Goal: Task Accomplishment & Management: Use online tool/utility

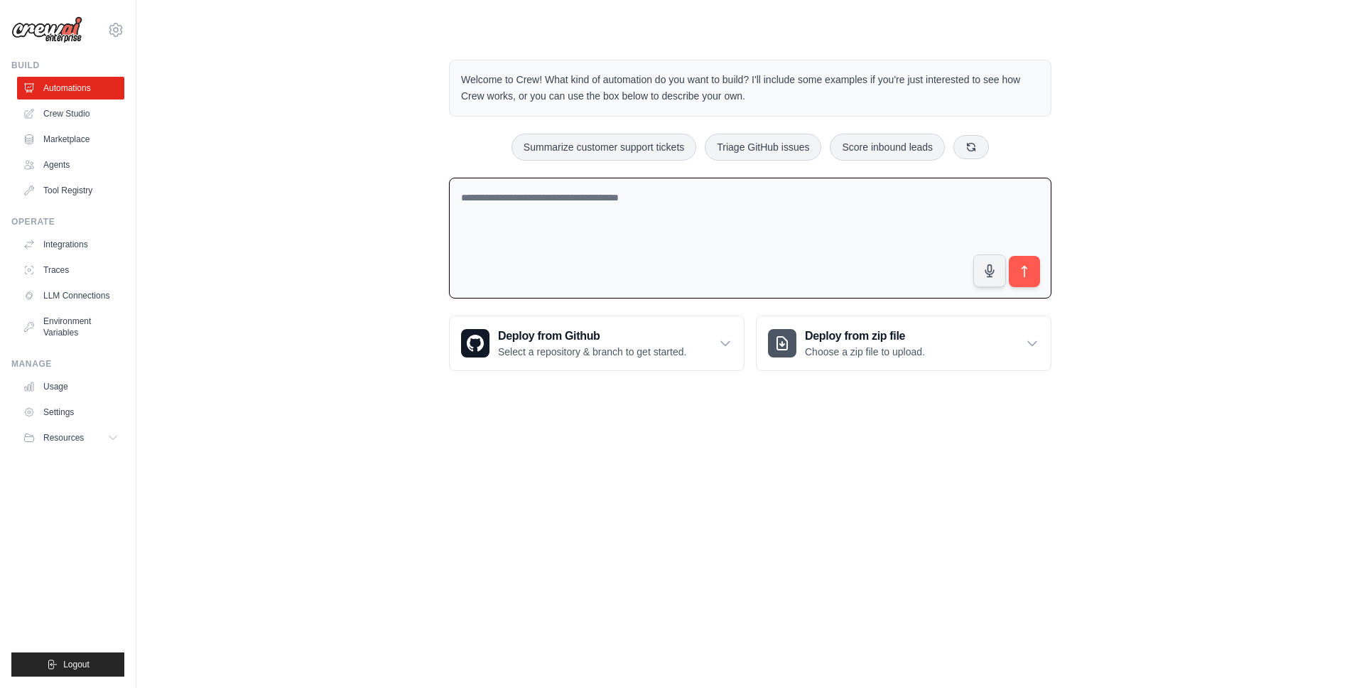
click at [593, 200] on textarea at bounding box center [750, 238] width 603 height 121
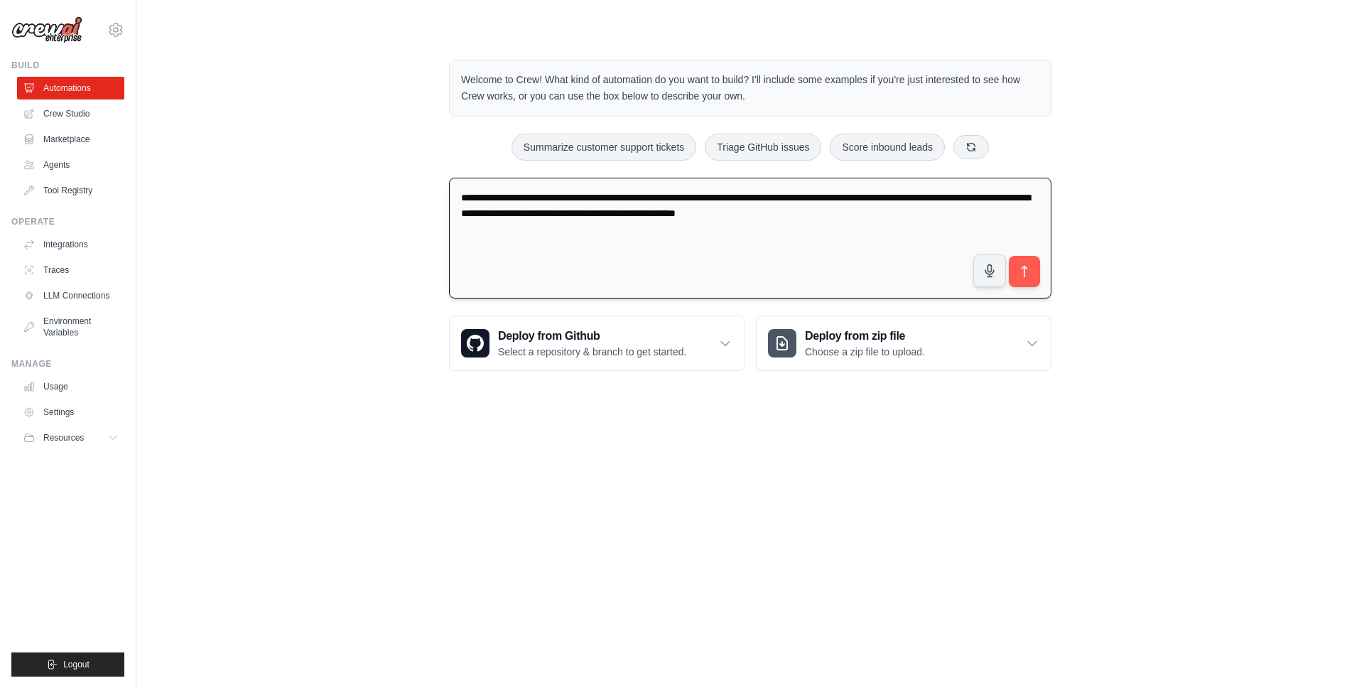
click at [953, 198] on textarea "**********" at bounding box center [750, 238] width 603 height 121
click at [524, 232] on textarea "**********" at bounding box center [750, 238] width 603 height 121
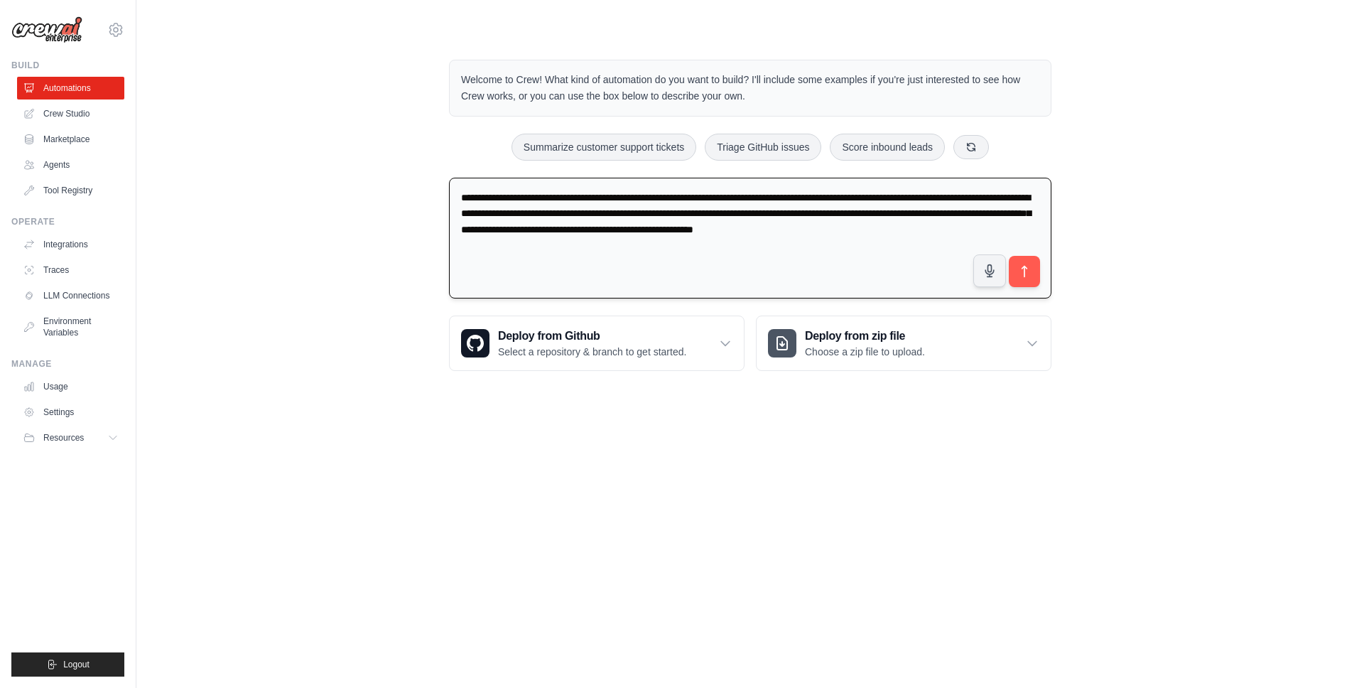
click at [1001, 234] on textarea "**********" at bounding box center [750, 238] width 603 height 121
click at [750, 200] on textarea "**********" at bounding box center [750, 238] width 603 height 121
click at [647, 198] on textarea "**********" at bounding box center [750, 238] width 603 height 121
click at [694, 198] on textarea "**********" at bounding box center [750, 238] width 603 height 121
click at [946, 197] on textarea "**********" at bounding box center [750, 238] width 603 height 121
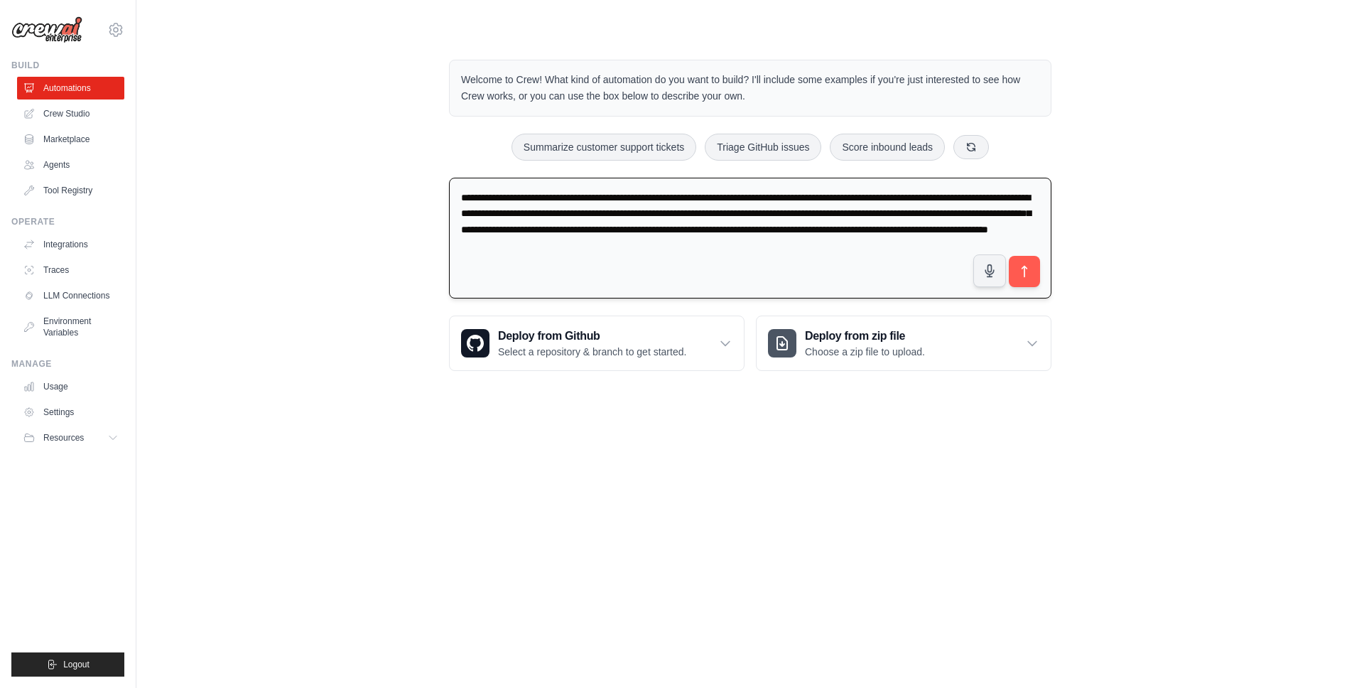
type textarea "**********"
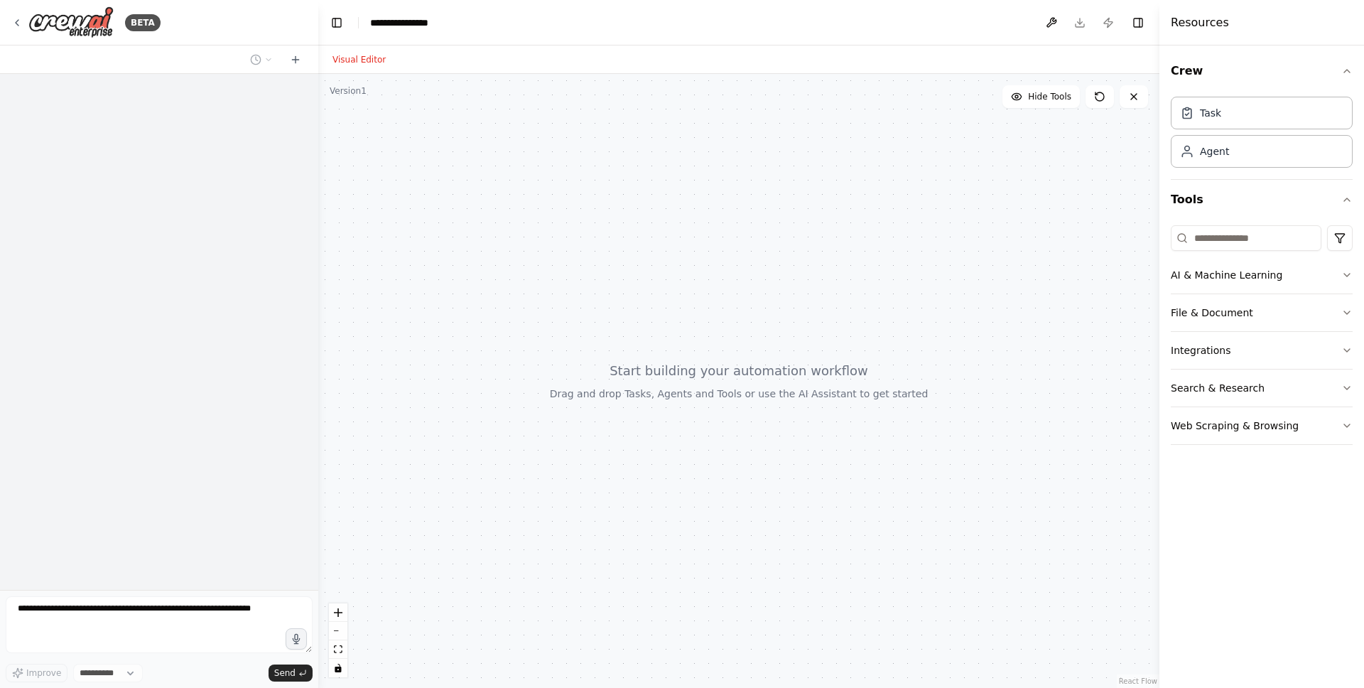
select select "****"
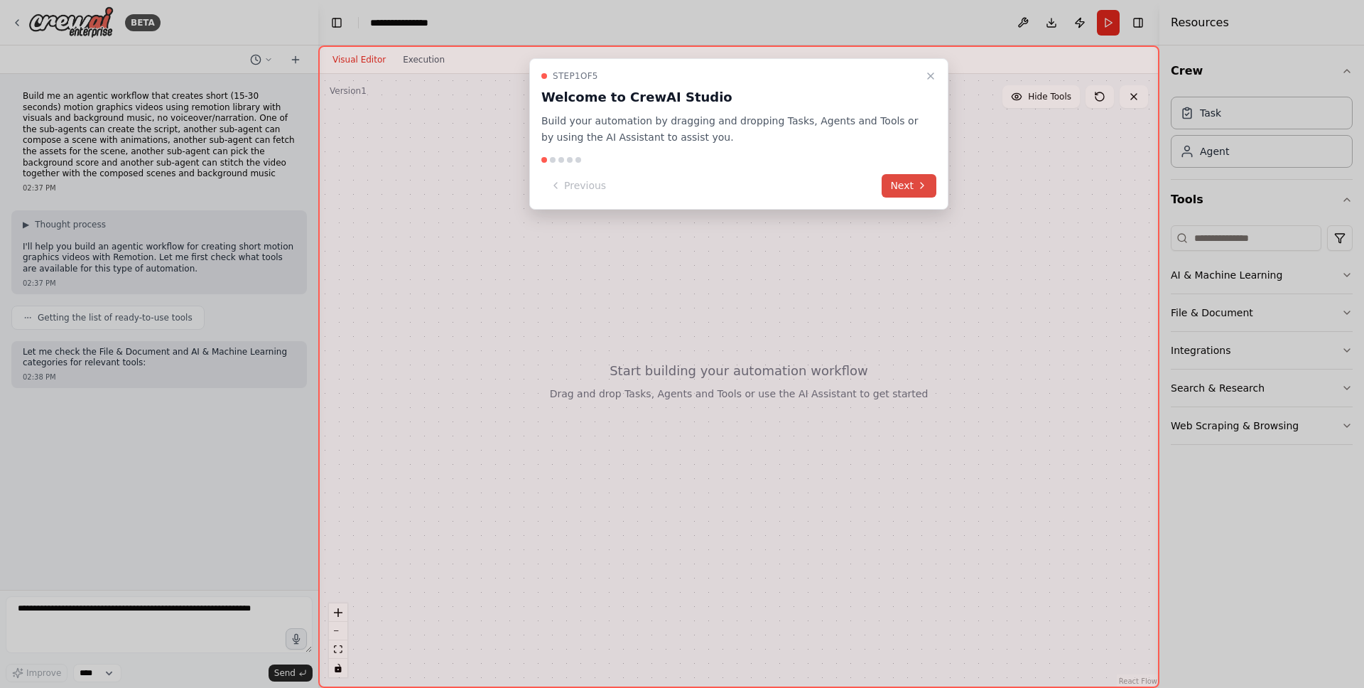
click at [917, 182] on icon at bounding box center [922, 185] width 11 height 11
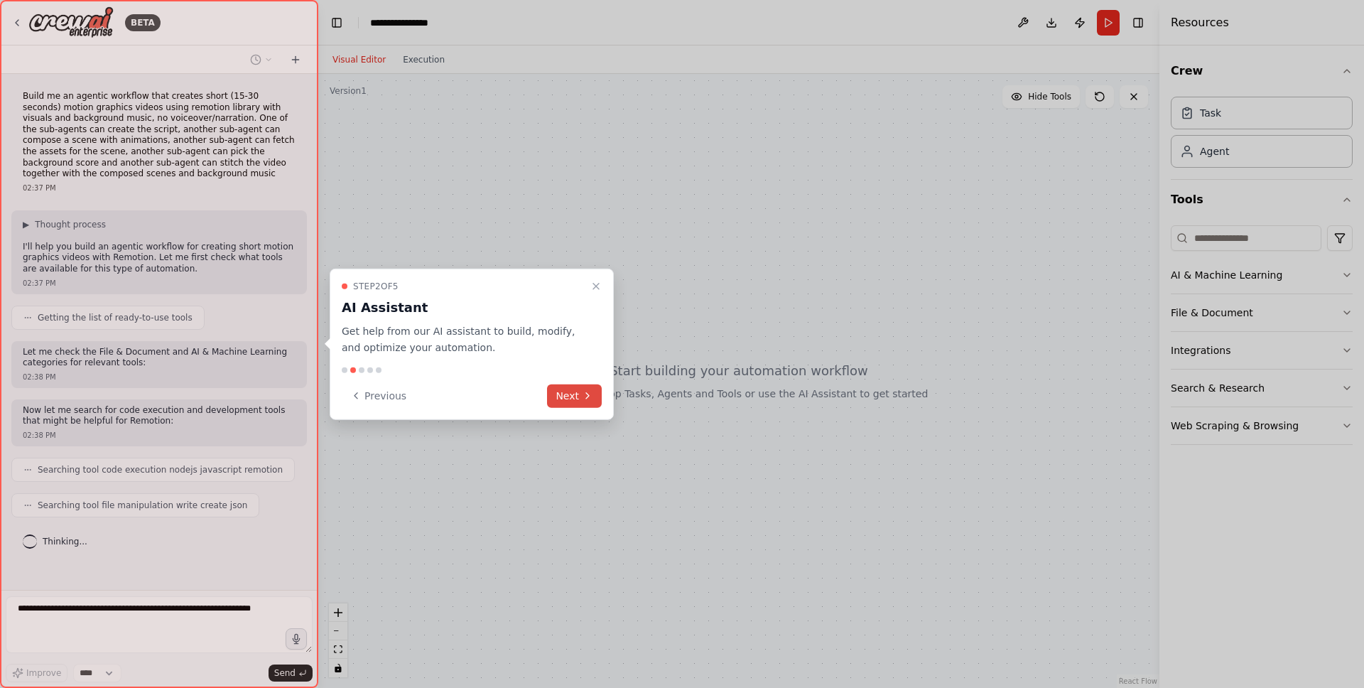
click at [574, 399] on button "Next" at bounding box center [574, 395] width 55 height 23
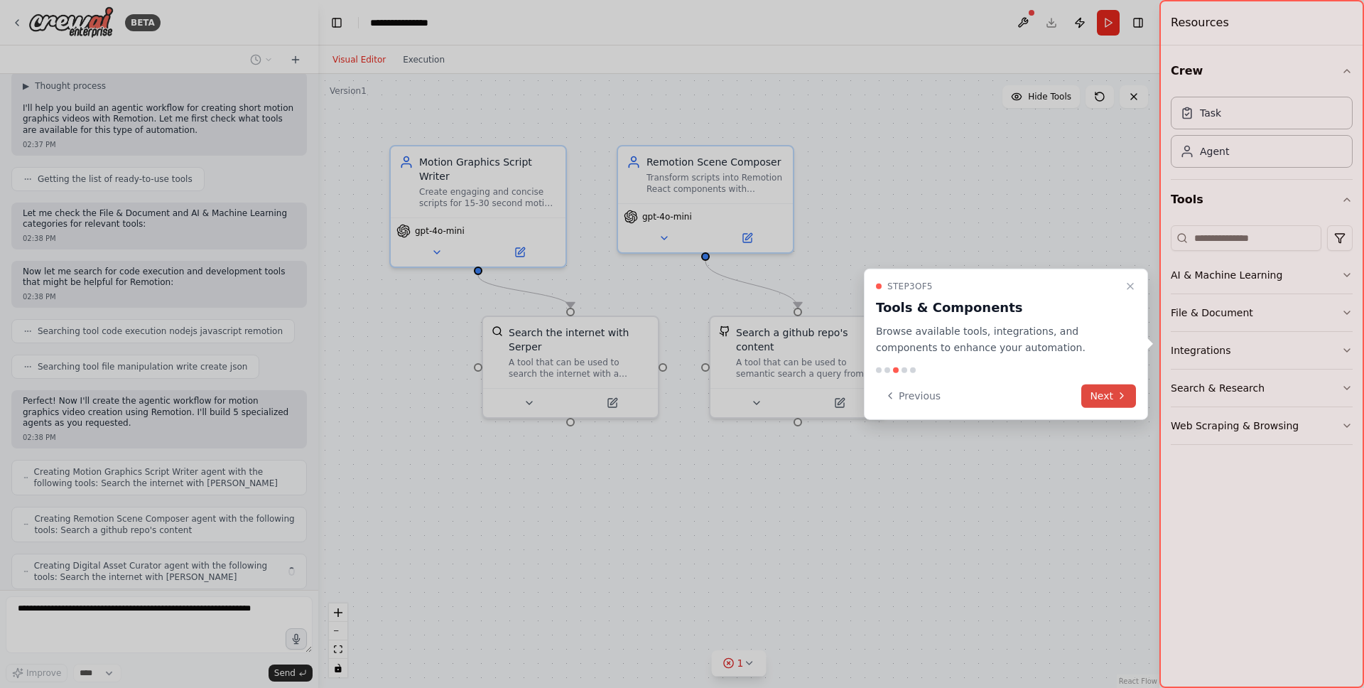
scroll to position [185, 0]
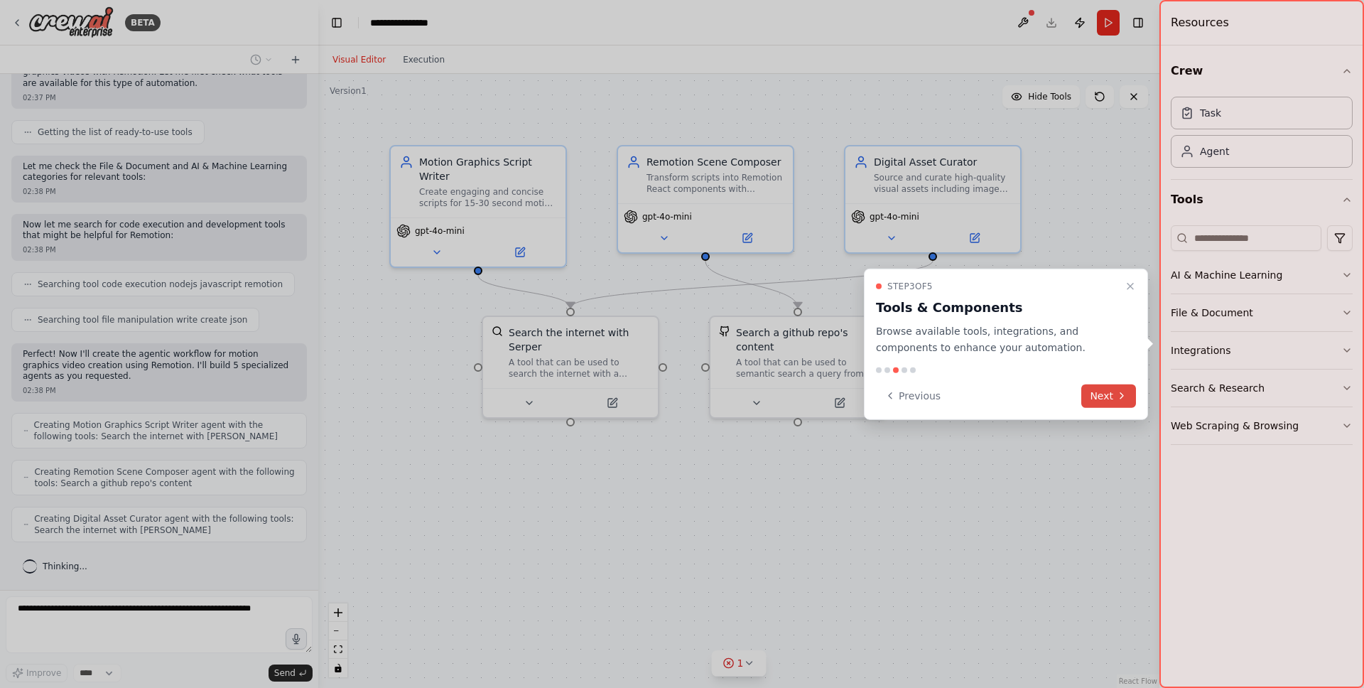
click at [1120, 398] on icon at bounding box center [1121, 395] width 11 height 11
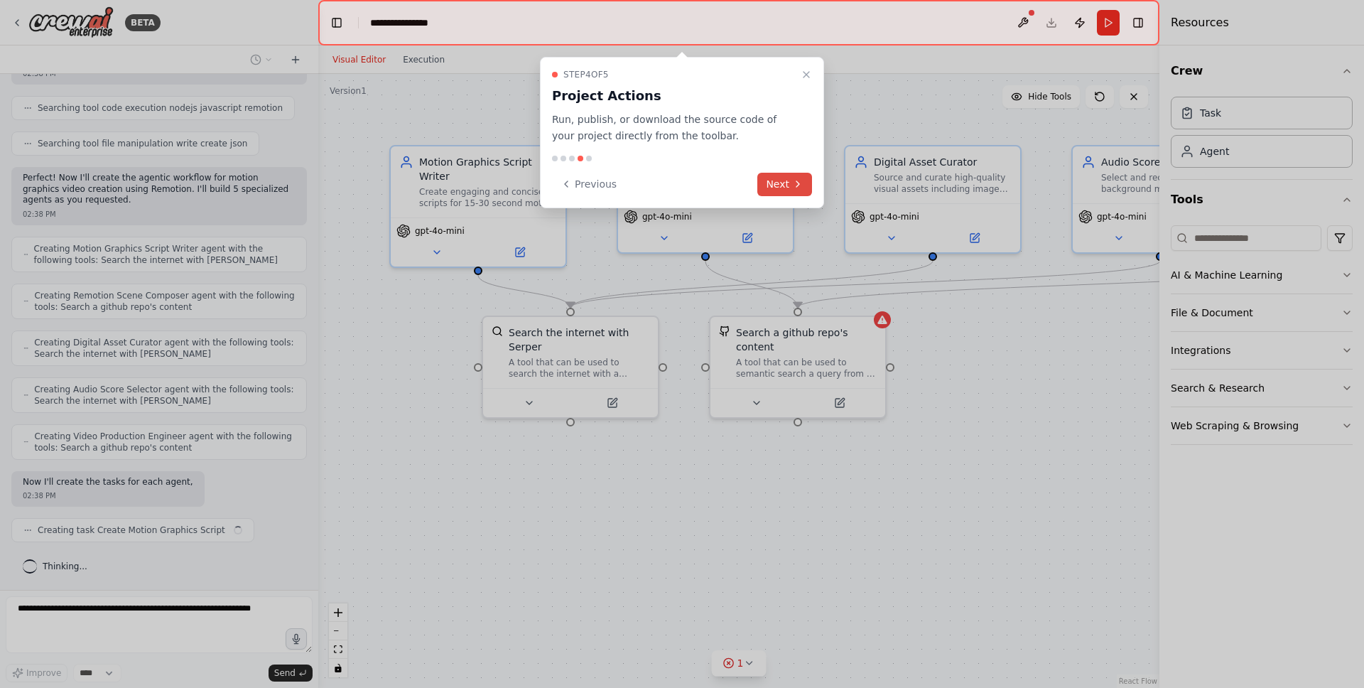
scroll to position [373, 0]
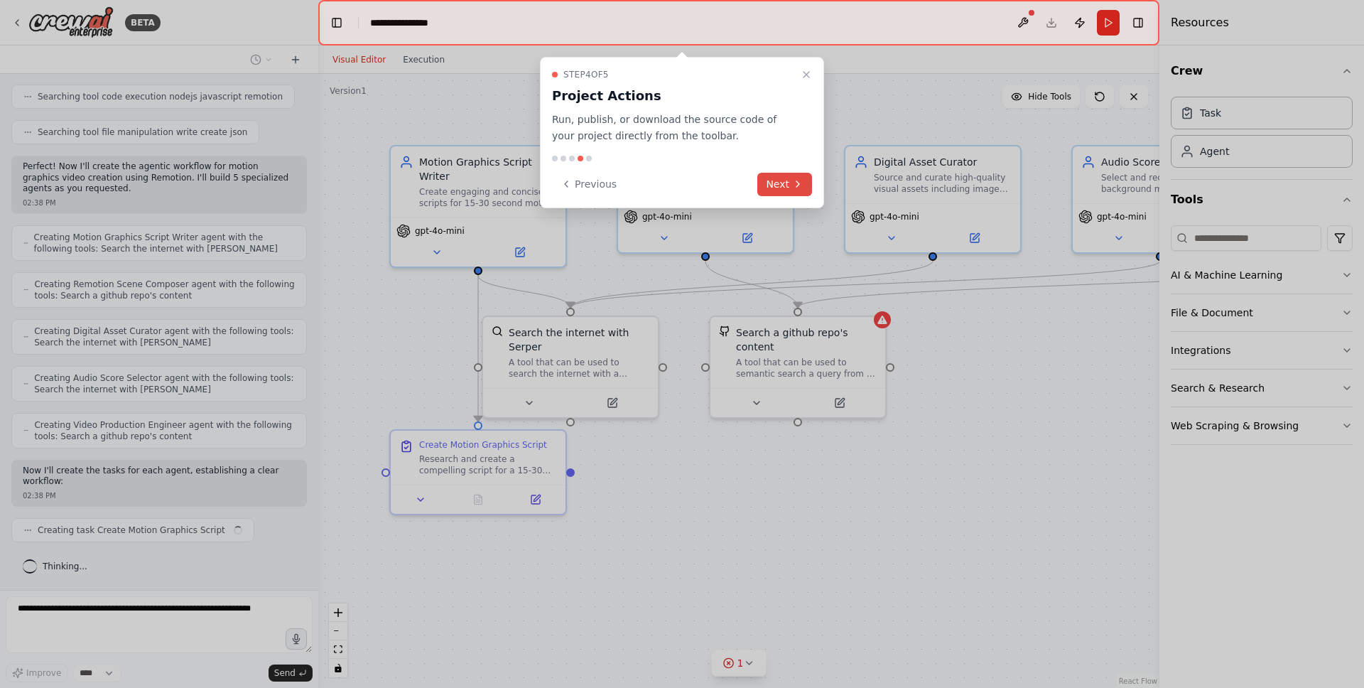
click at [792, 185] on icon at bounding box center [797, 183] width 11 height 11
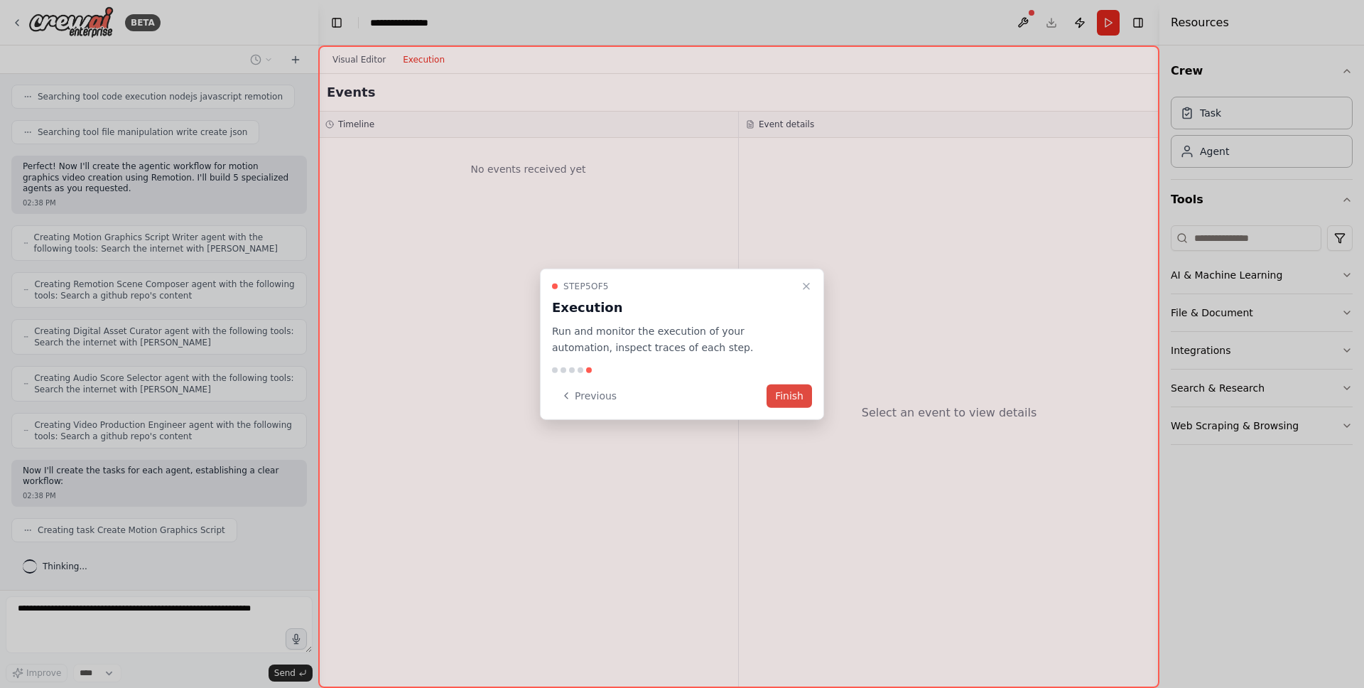
scroll to position [409, 0]
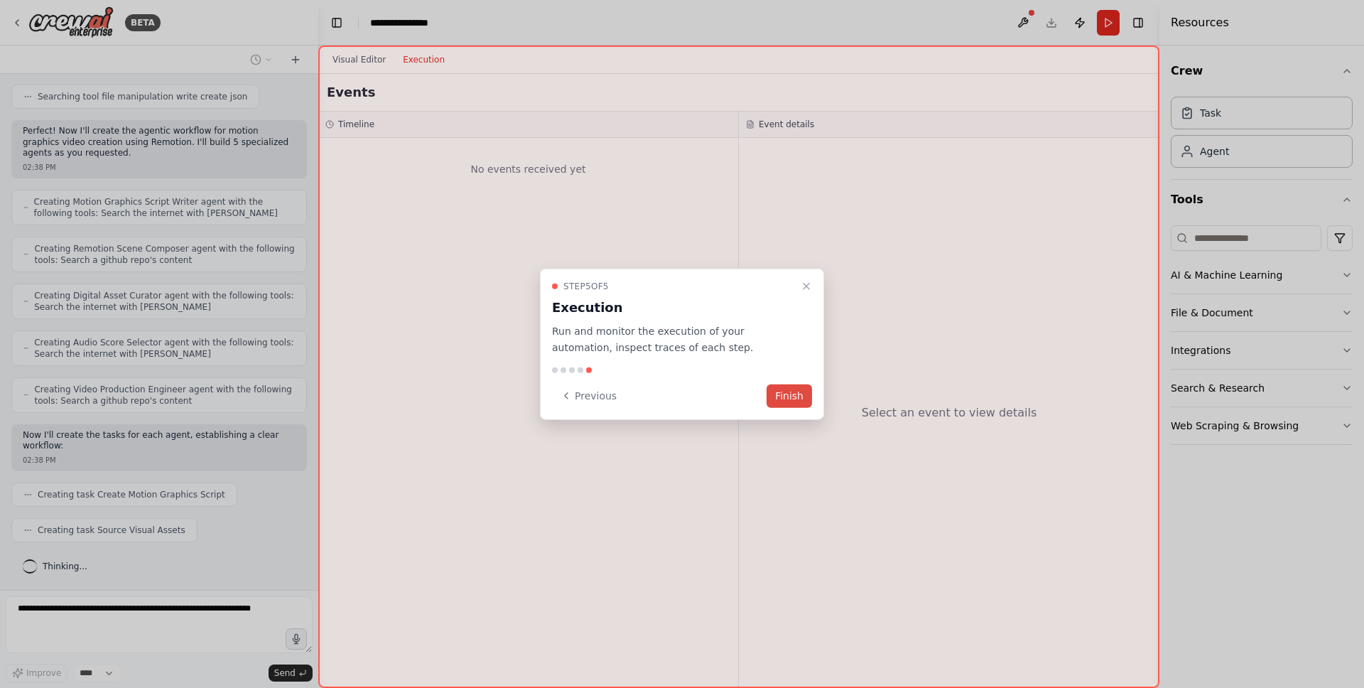
click at [803, 392] on button "Finish" at bounding box center [789, 395] width 45 height 23
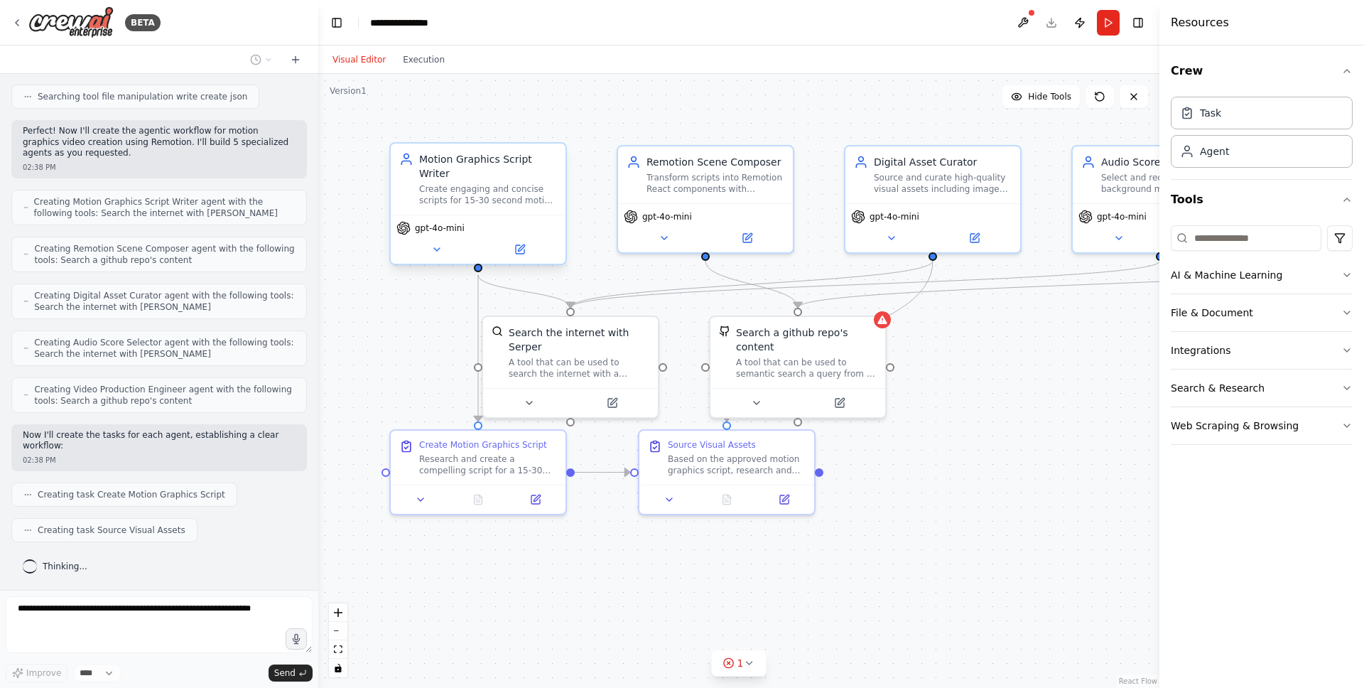
scroll to position [444, 0]
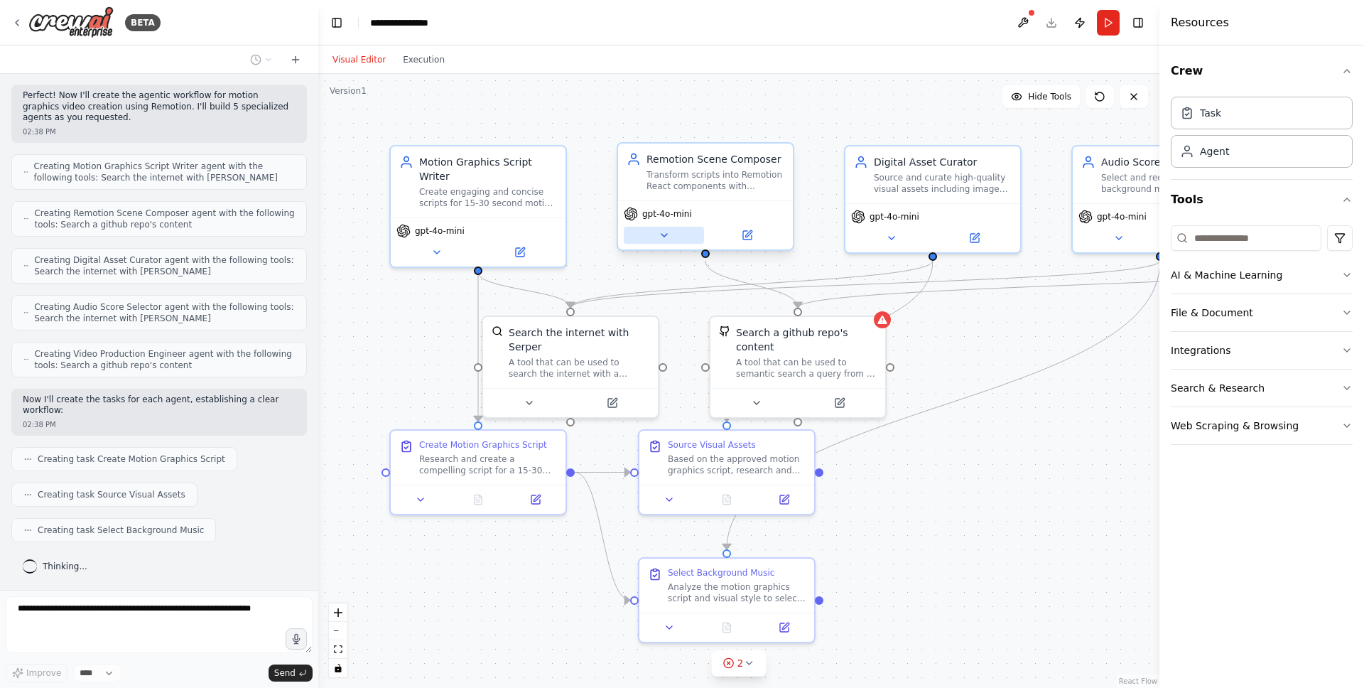
click at [666, 239] on icon at bounding box center [664, 234] width 11 height 11
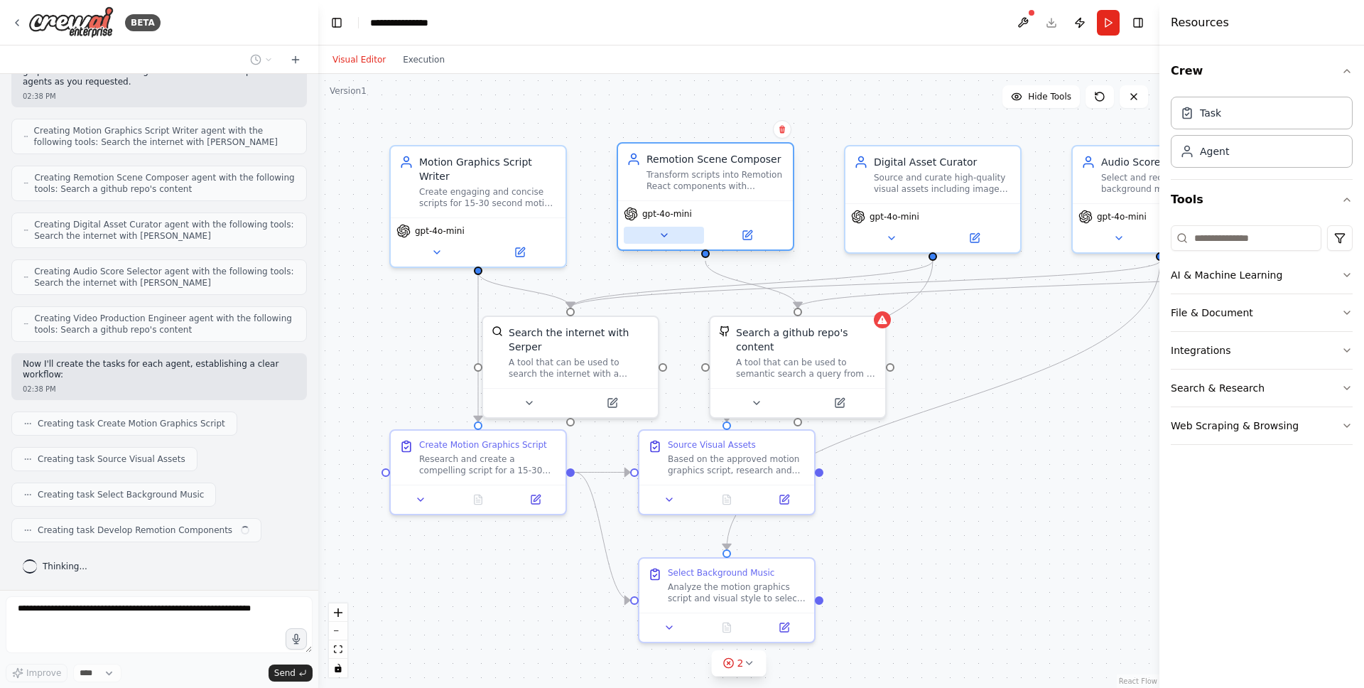
click at [666, 239] on icon at bounding box center [664, 234] width 11 height 11
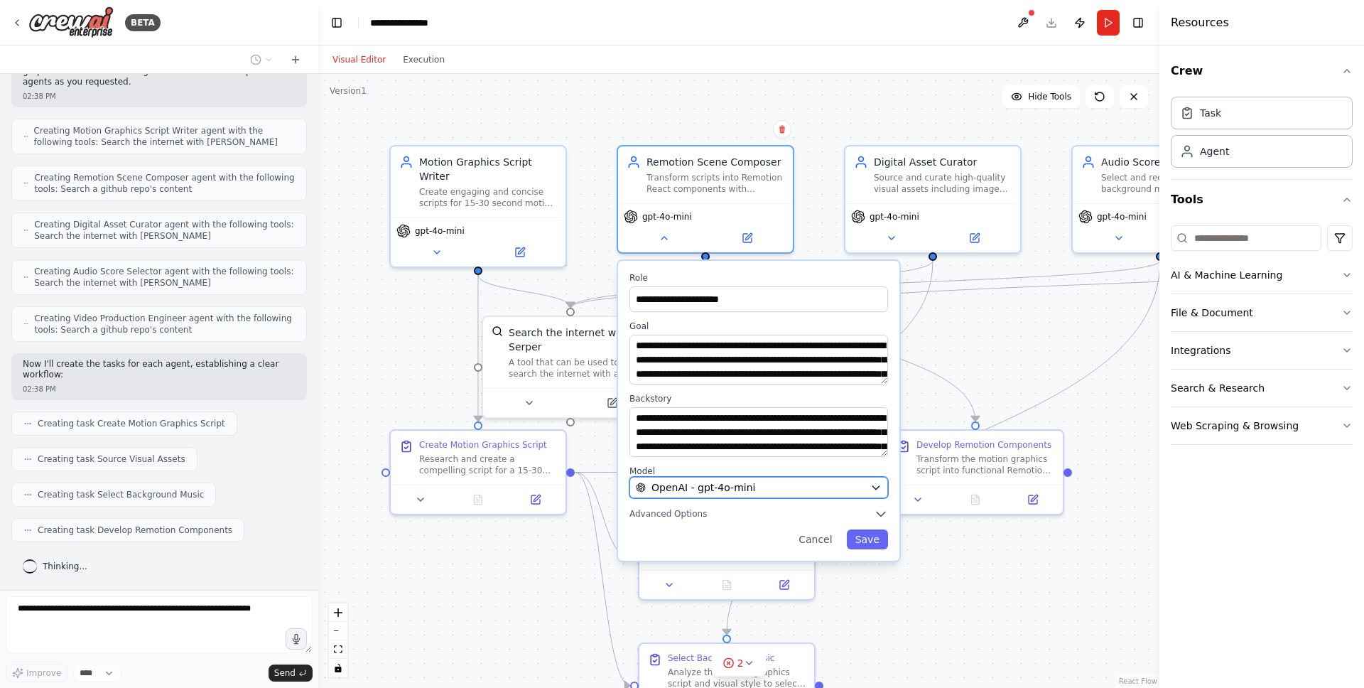
click at [706, 486] on span "OpenAI - gpt-4o-mini" at bounding box center [704, 487] width 104 height 14
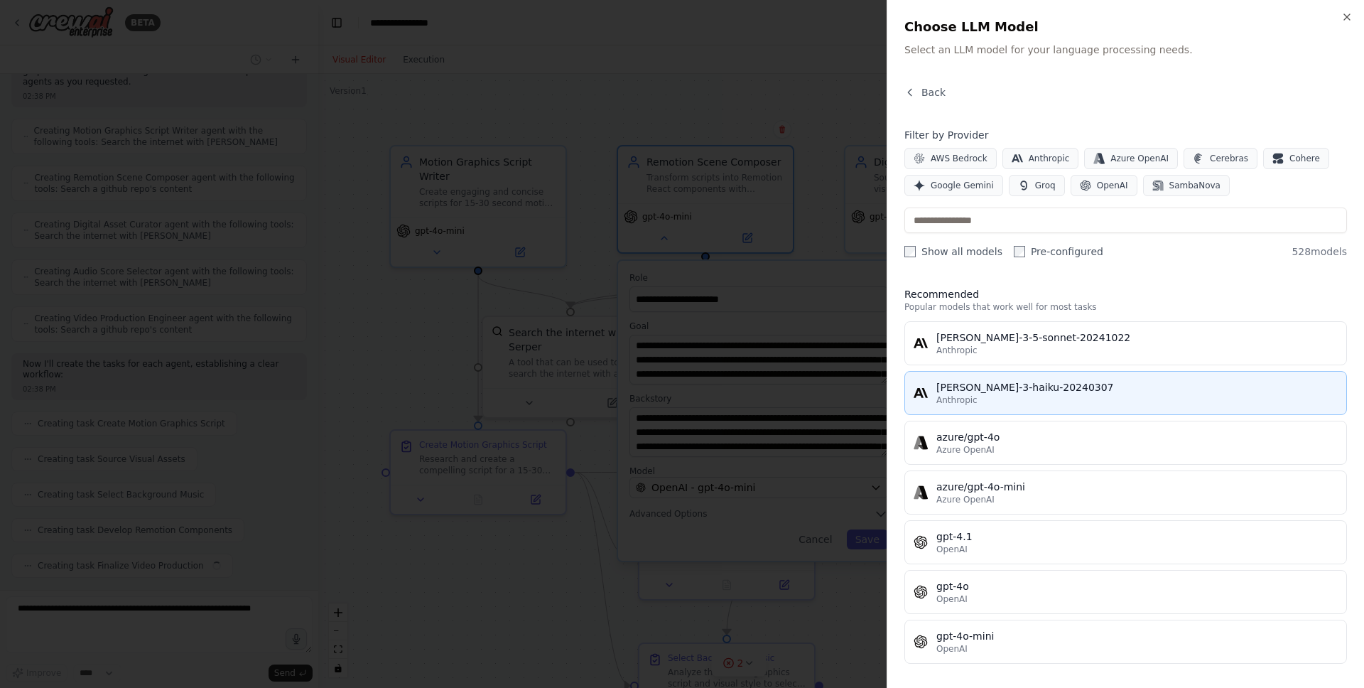
scroll to position [515, 0]
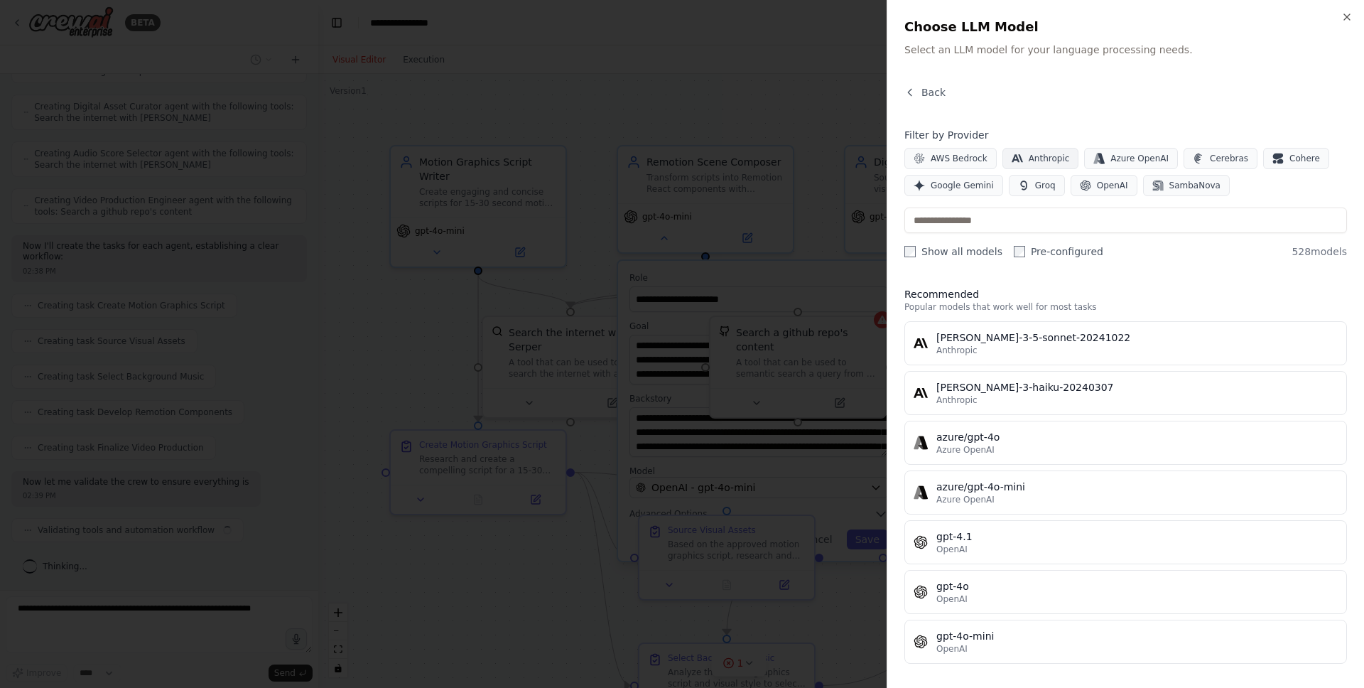
click at [1044, 158] on span "Anthropic" at bounding box center [1049, 158] width 41 height 11
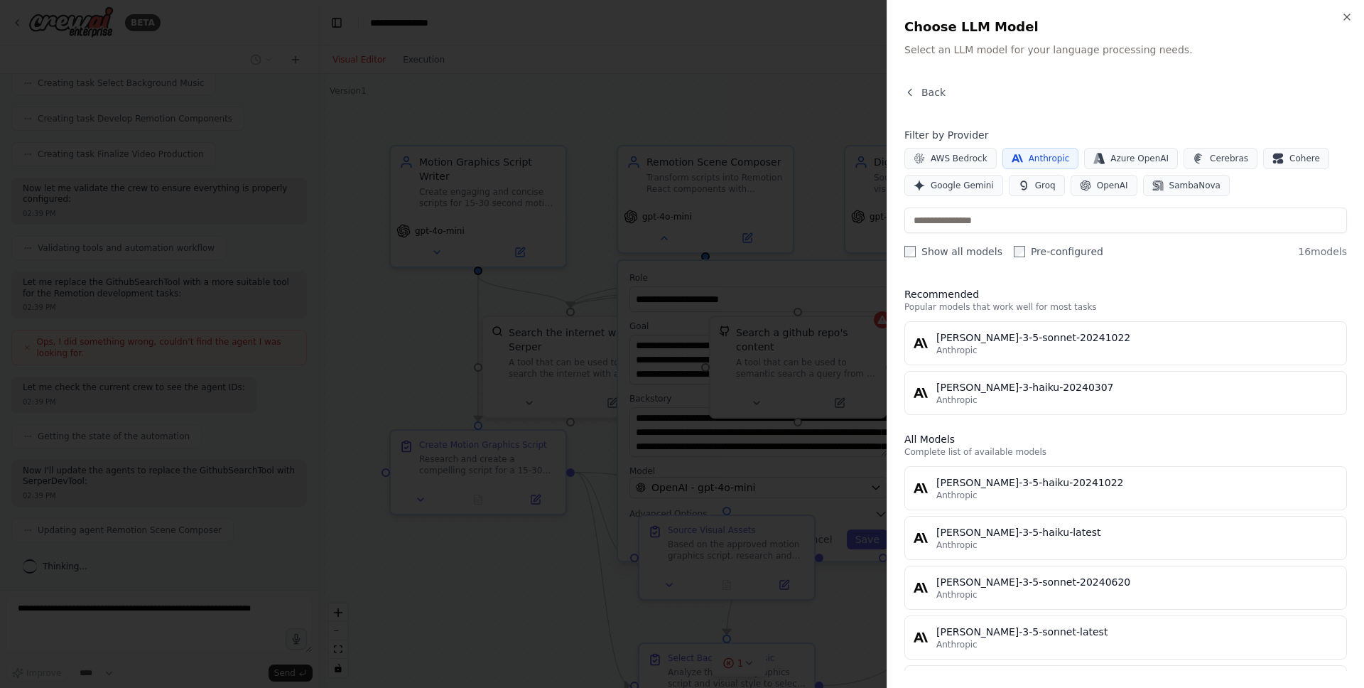
scroll to position [927, 0]
click at [1022, 341] on div "claude-3-5-sonnet-20241022" at bounding box center [1136, 337] width 401 height 14
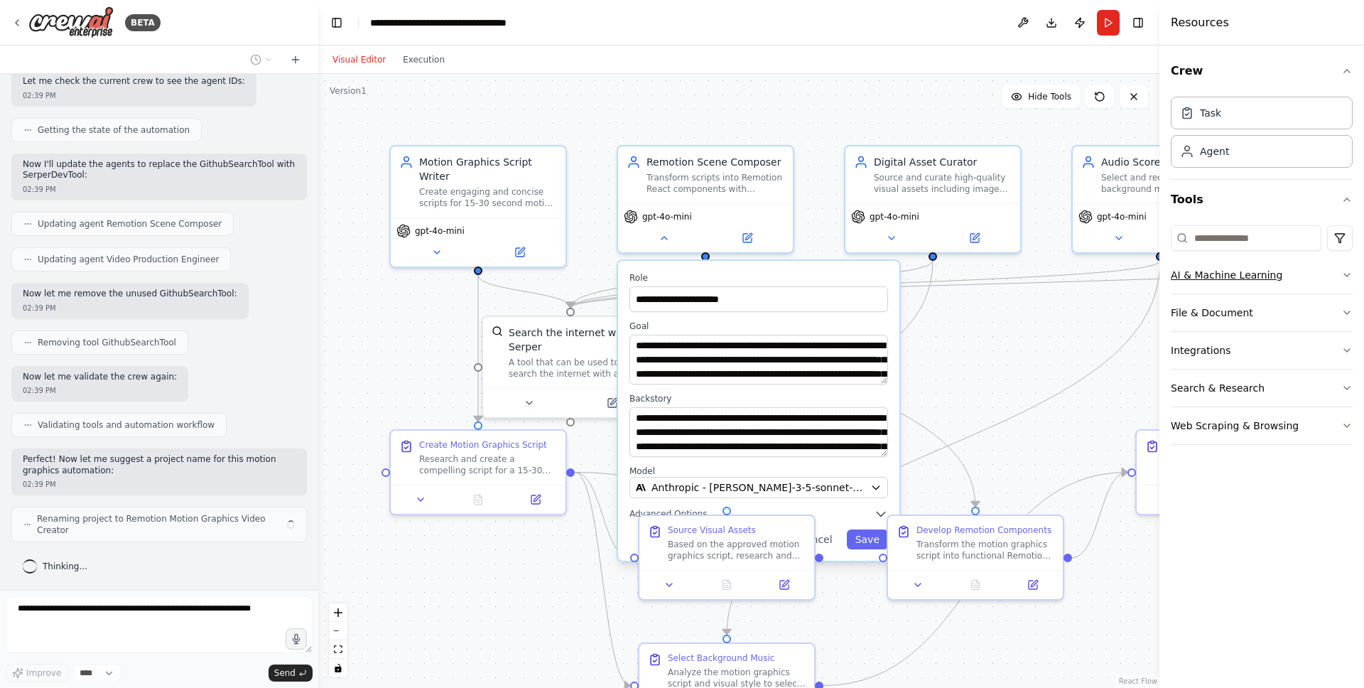
scroll to position [1186, 0]
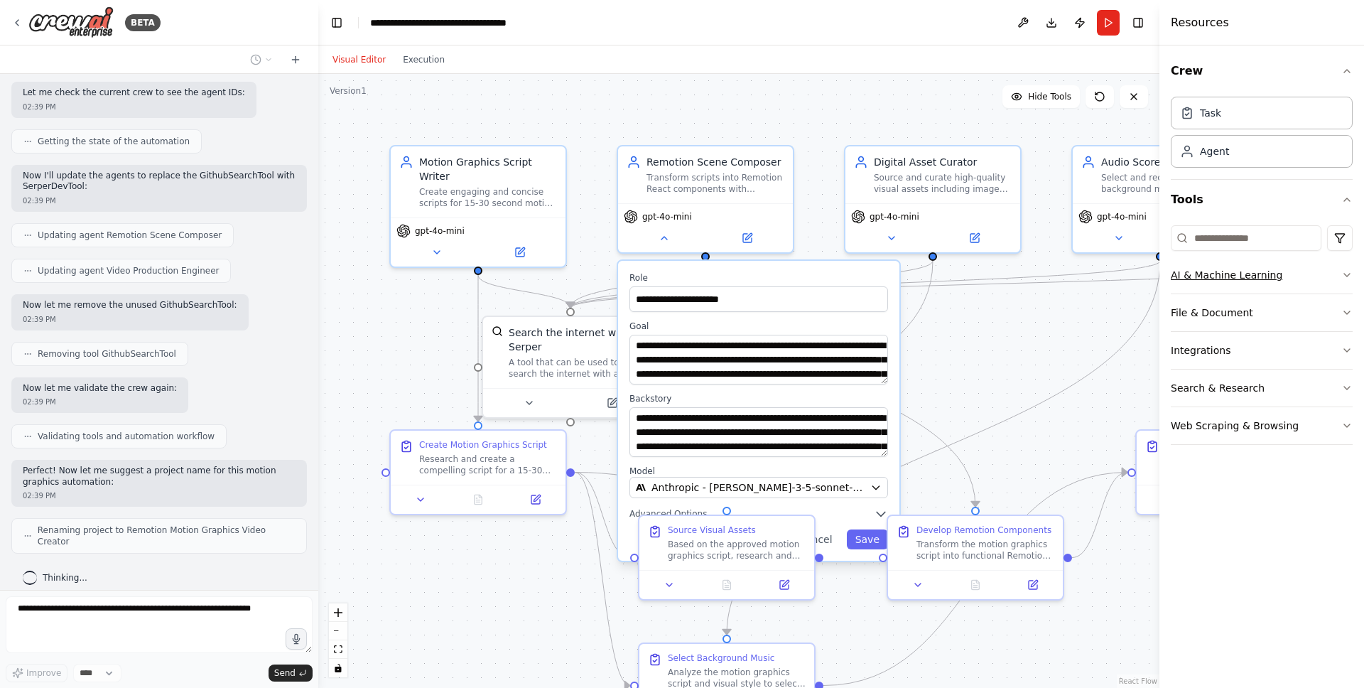
click at [1347, 277] on icon "button" at bounding box center [1346, 274] width 11 height 11
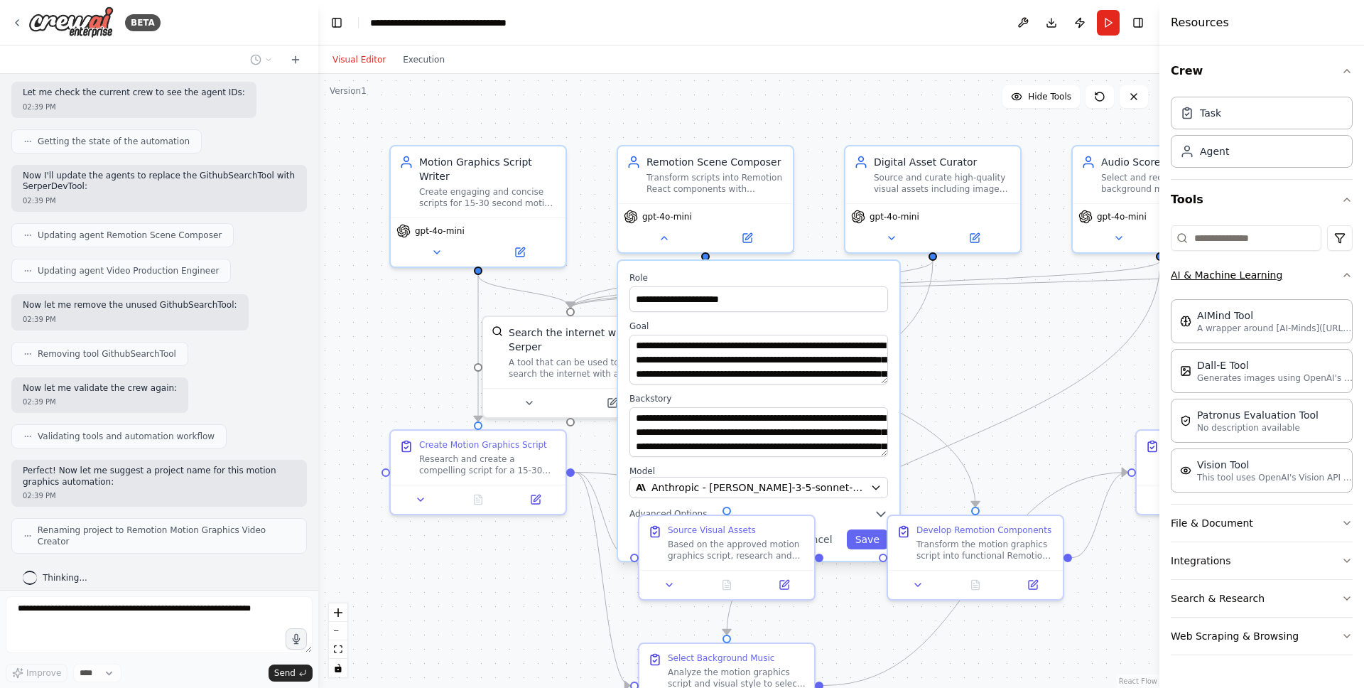
click at [1347, 277] on icon "button" at bounding box center [1346, 274] width 11 height 11
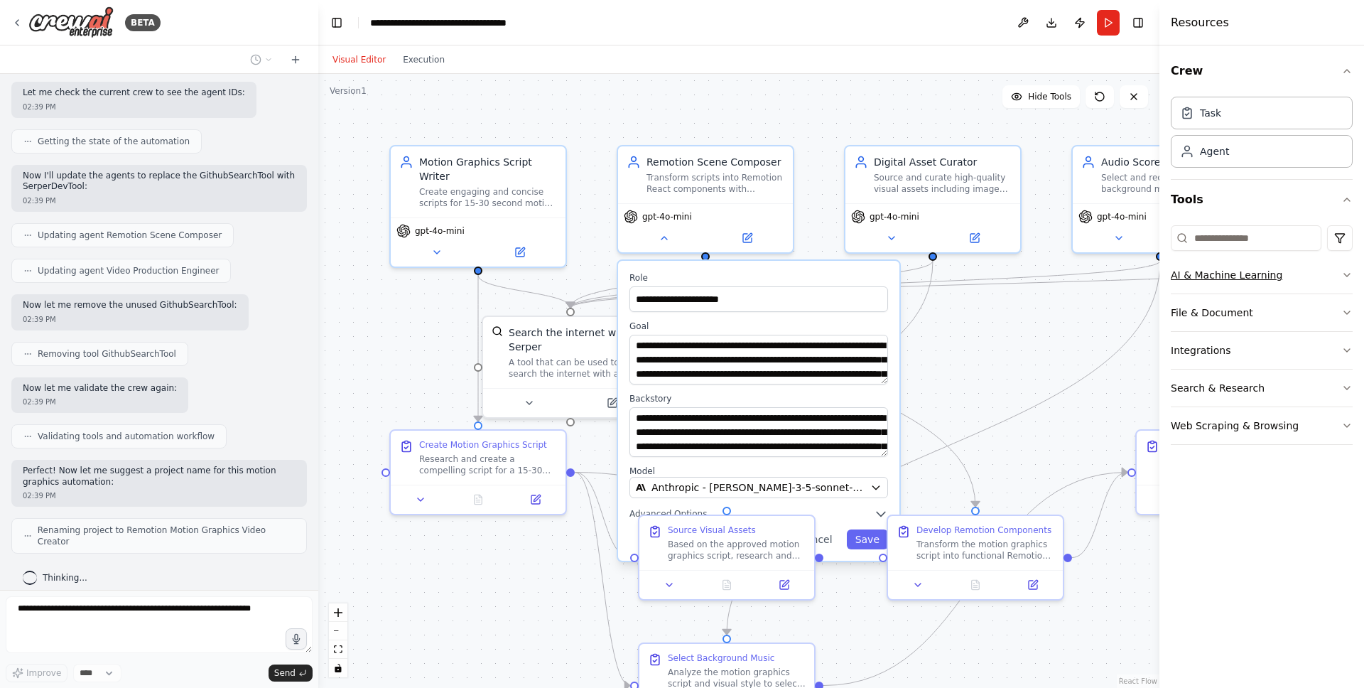
click at [1347, 277] on icon "button" at bounding box center [1346, 274] width 11 height 11
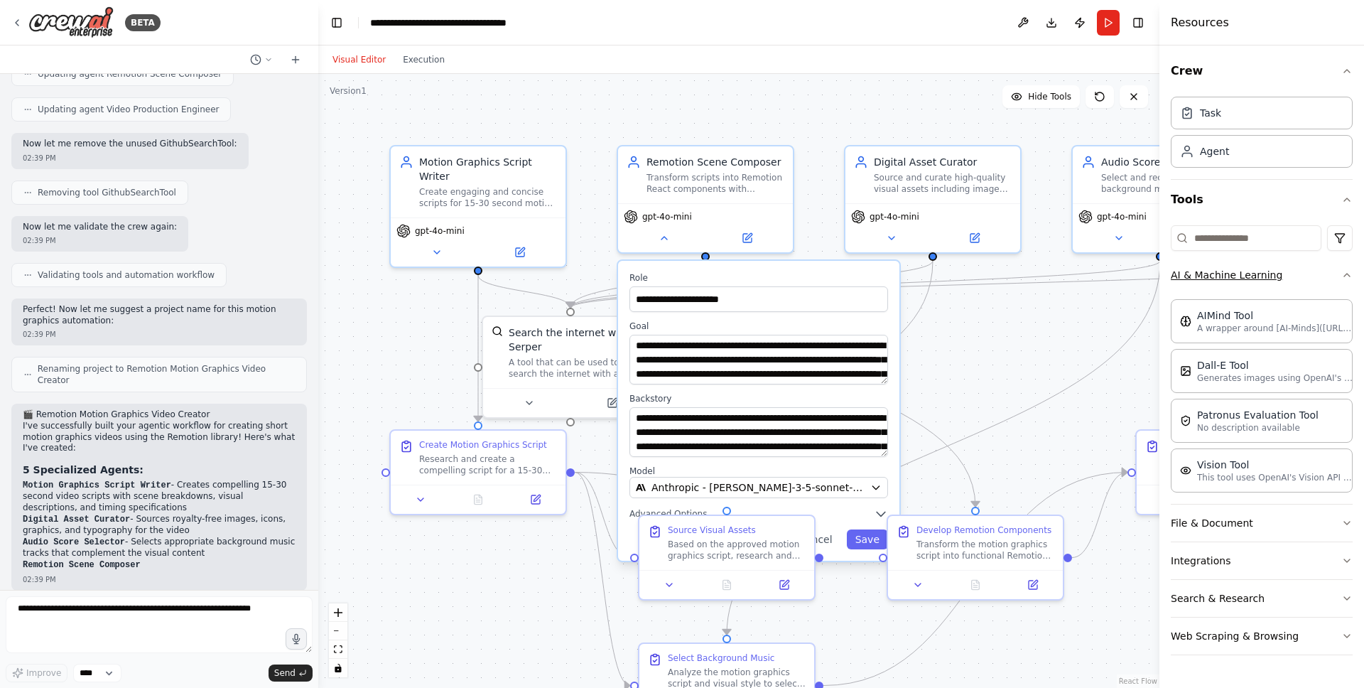
click at [1349, 274] on icon "button" at bounding box center [1346, 274] width 11 height 11
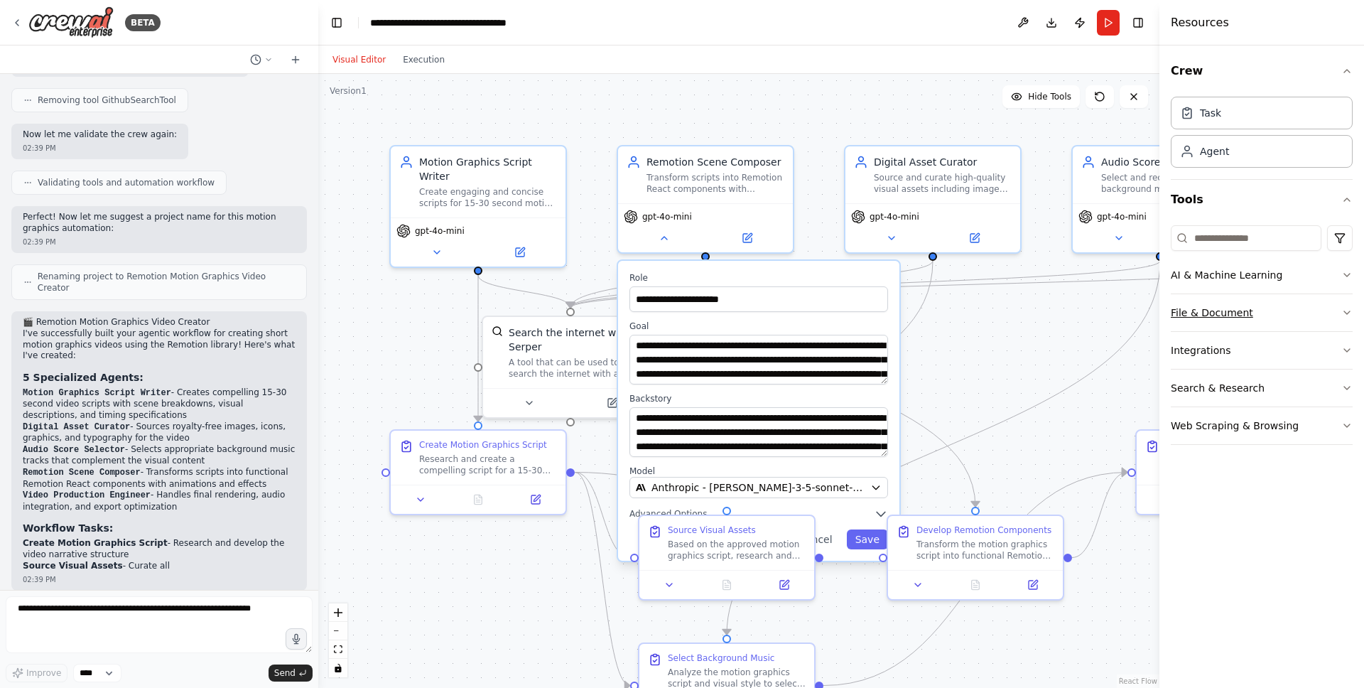
click at [1349, 310] on icon "button" at bounding box center [1346, 312] width 11 height 11
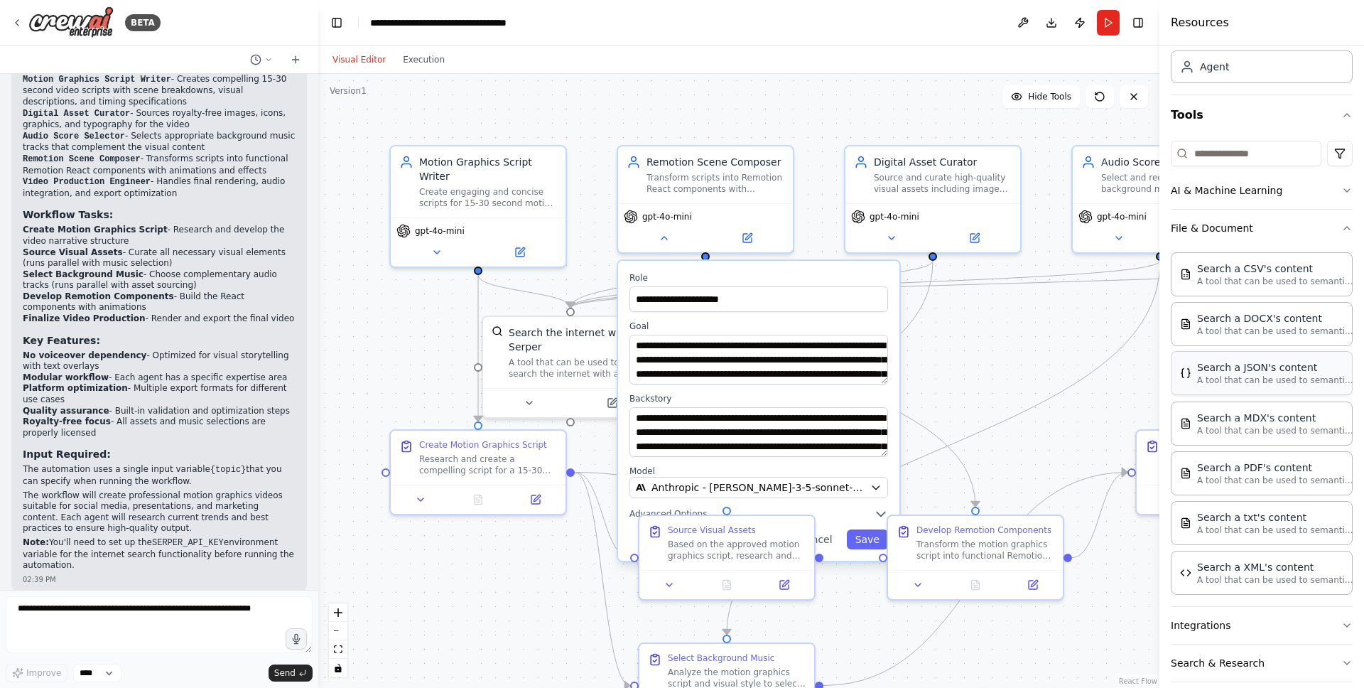
scroll to position [139, 0]
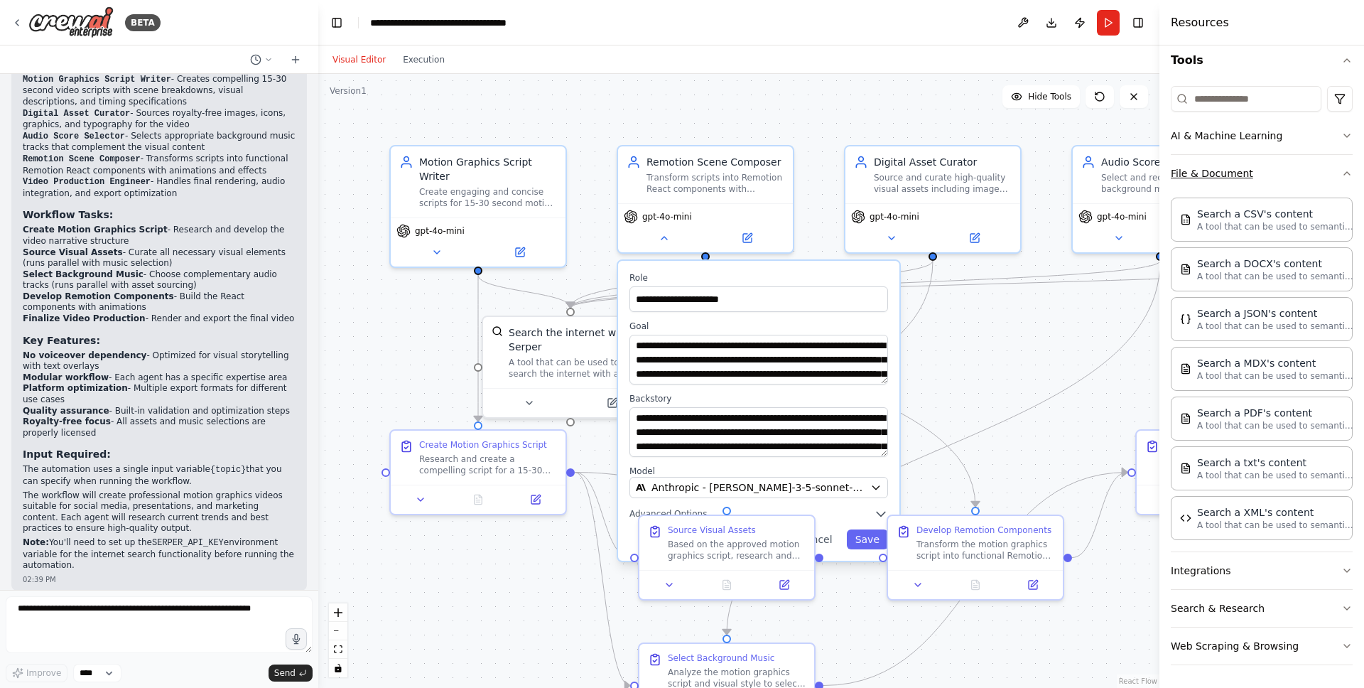
click at [1346, 168] on icon "button" at bounding box center [1346, 173] width 11 height 11
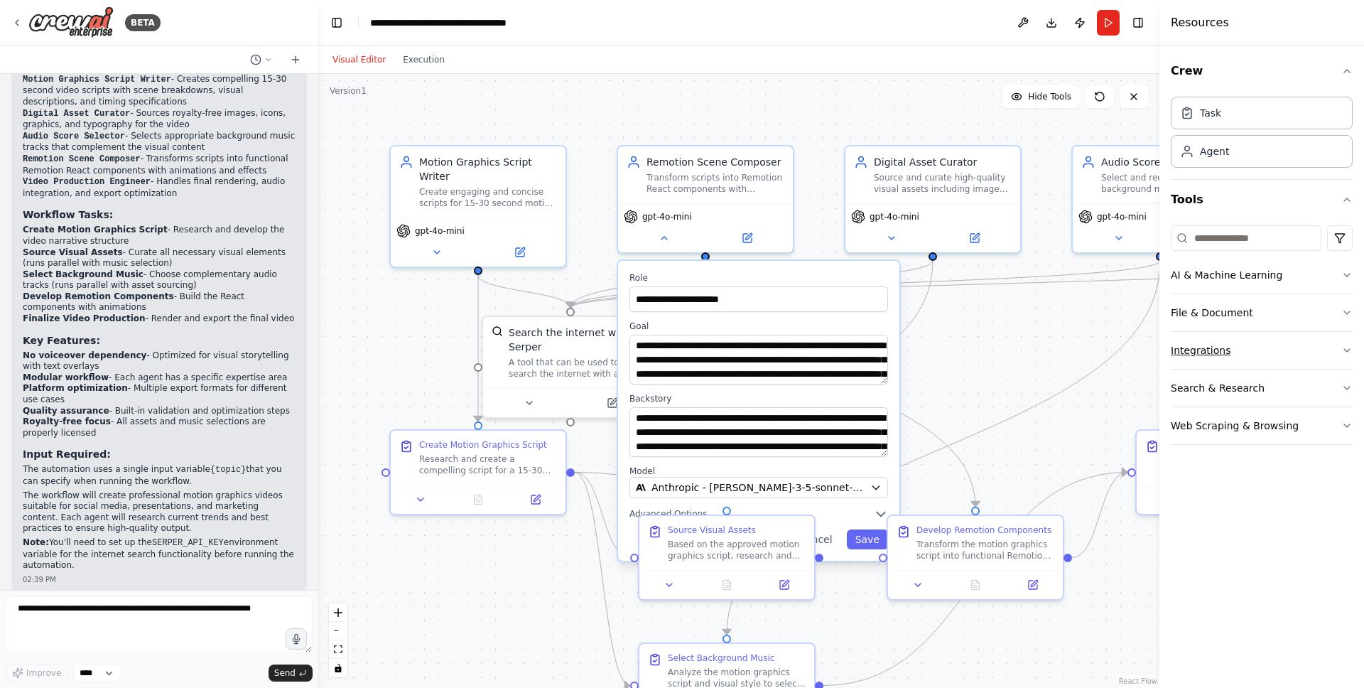
click at [1340, 350] on button "Integrations" at bounding box center [1262, 350] width 182 height 37
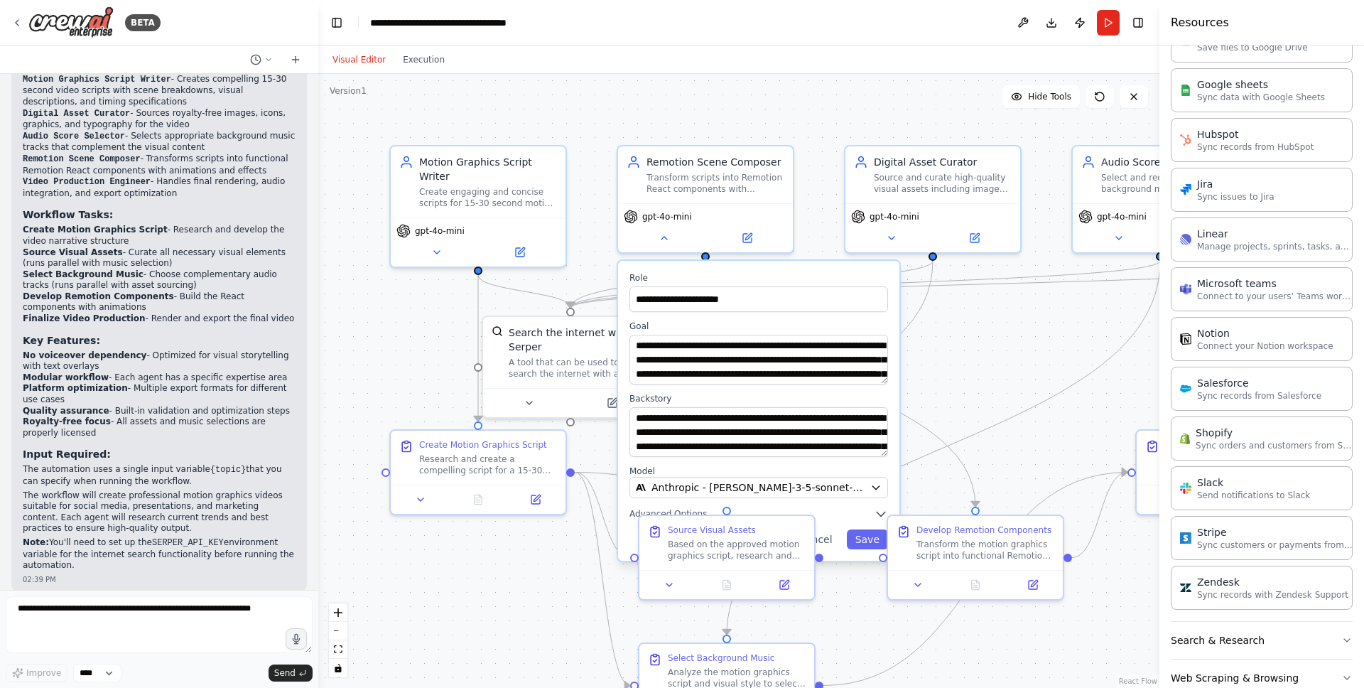
scroll to position [736, 0]
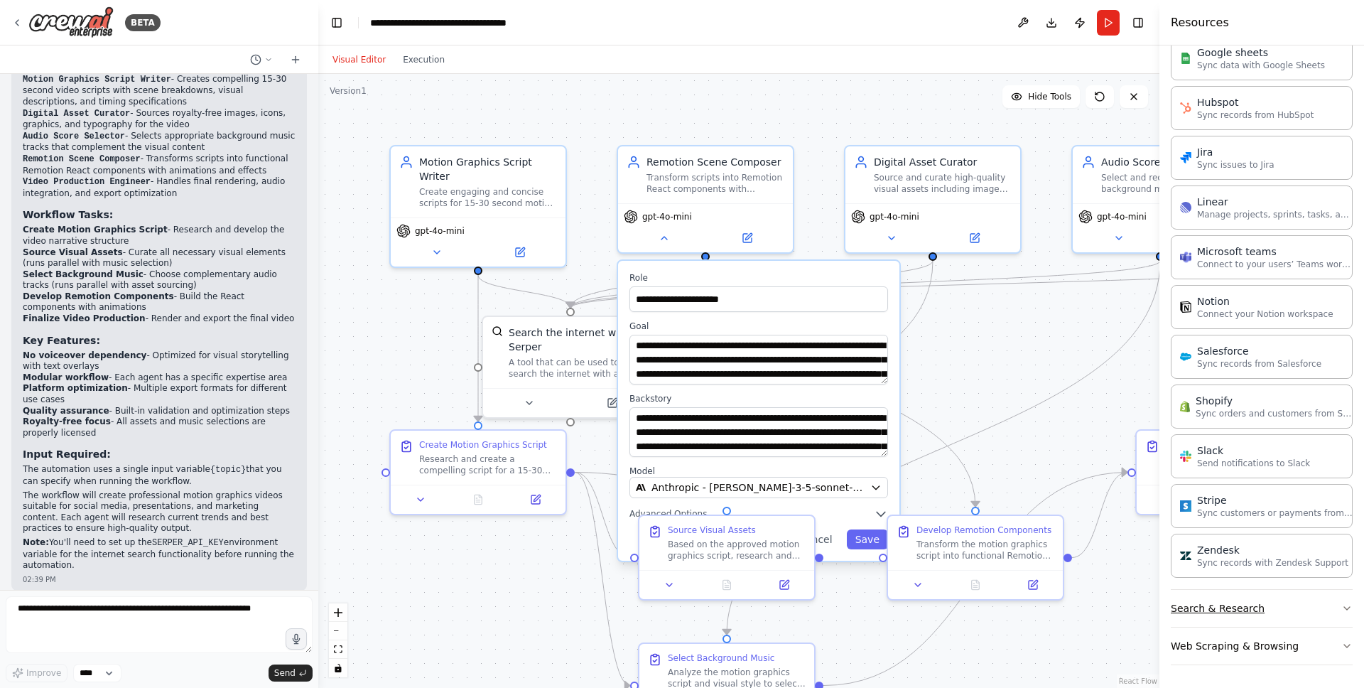
click at [1346, 604] on icon "button" at bounding box center [1346, 608] width 11 height 11
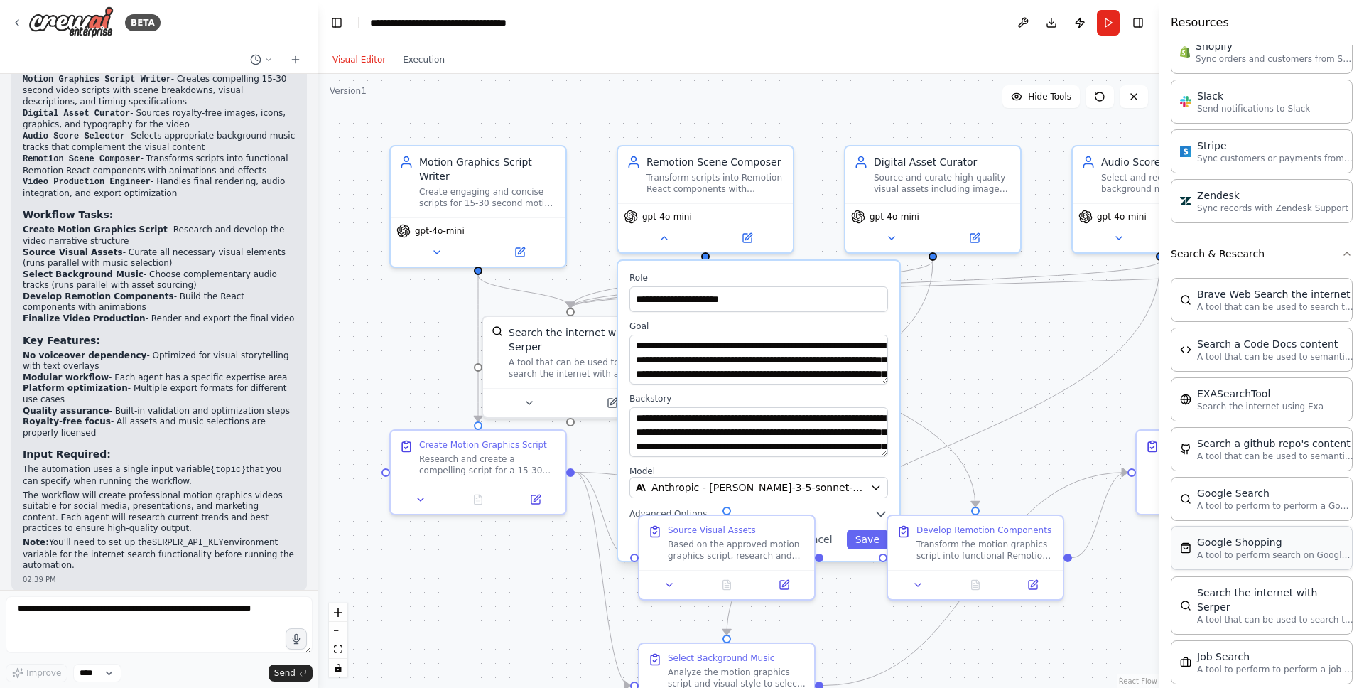
scroll to position [1088, 0]
click at [1345, 254] on icon "button" at bounding box center [1346, 256] width 11 height 11
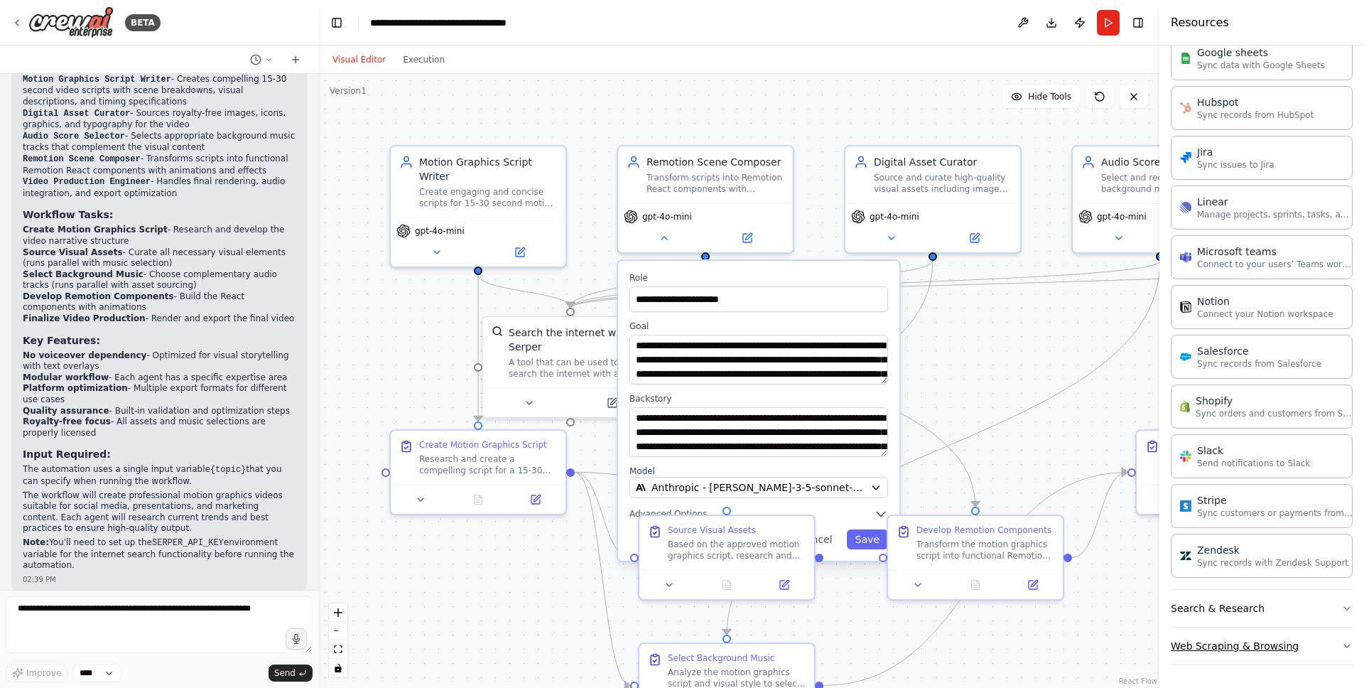
click at [1348, 646] on icon "button" at bounding box center [1347, 645] width 6 height 3
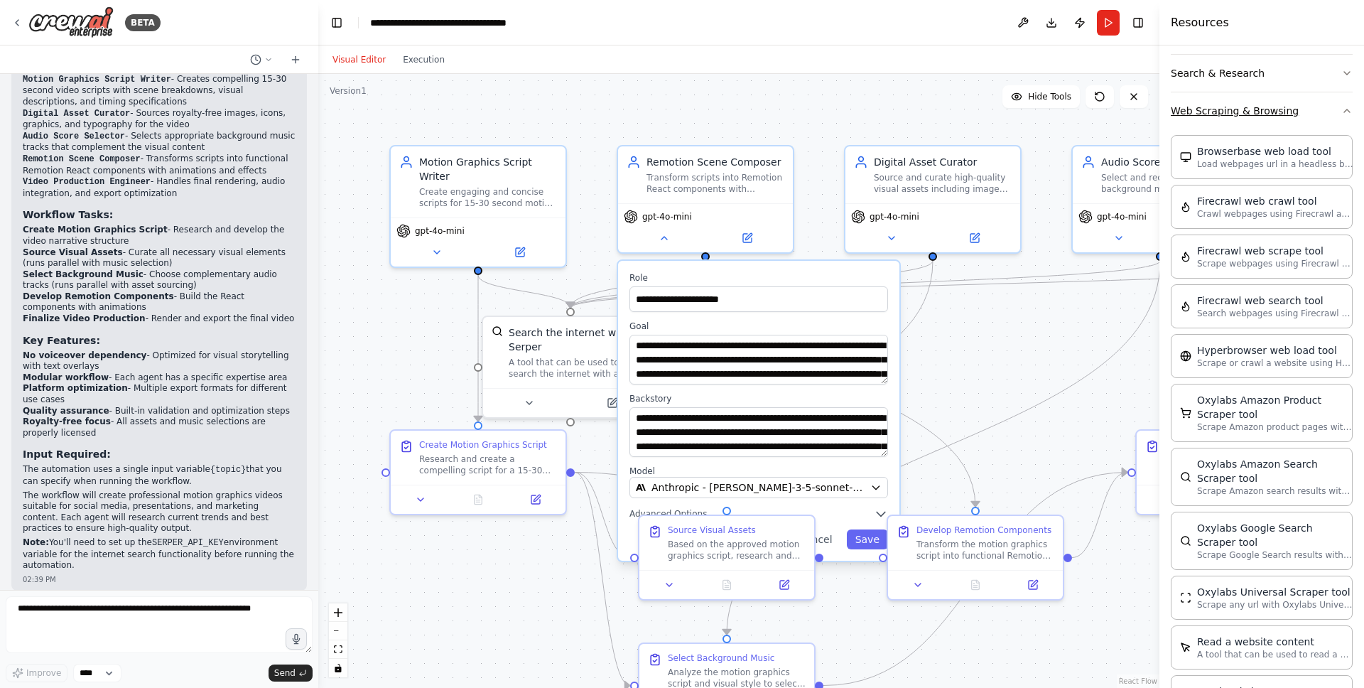
scroll to position [1281, 0]
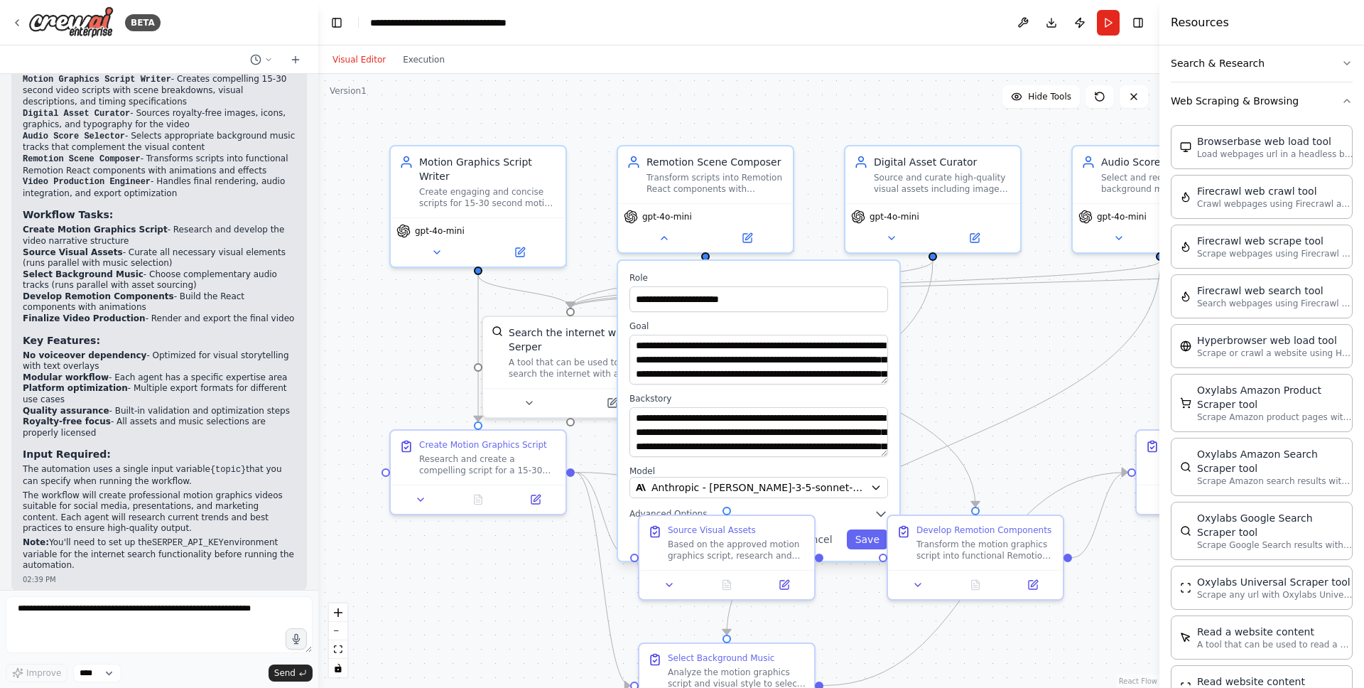
click at [1065, 343] on div ".deletable-edge-delete-btn { width: 20px; height: 20px; border: 0px solid #ffff…" at bounding box center [738, 381] width 841 height 614
click at [707, 228] on button at bounding box center [747, 235] width 80 height 17
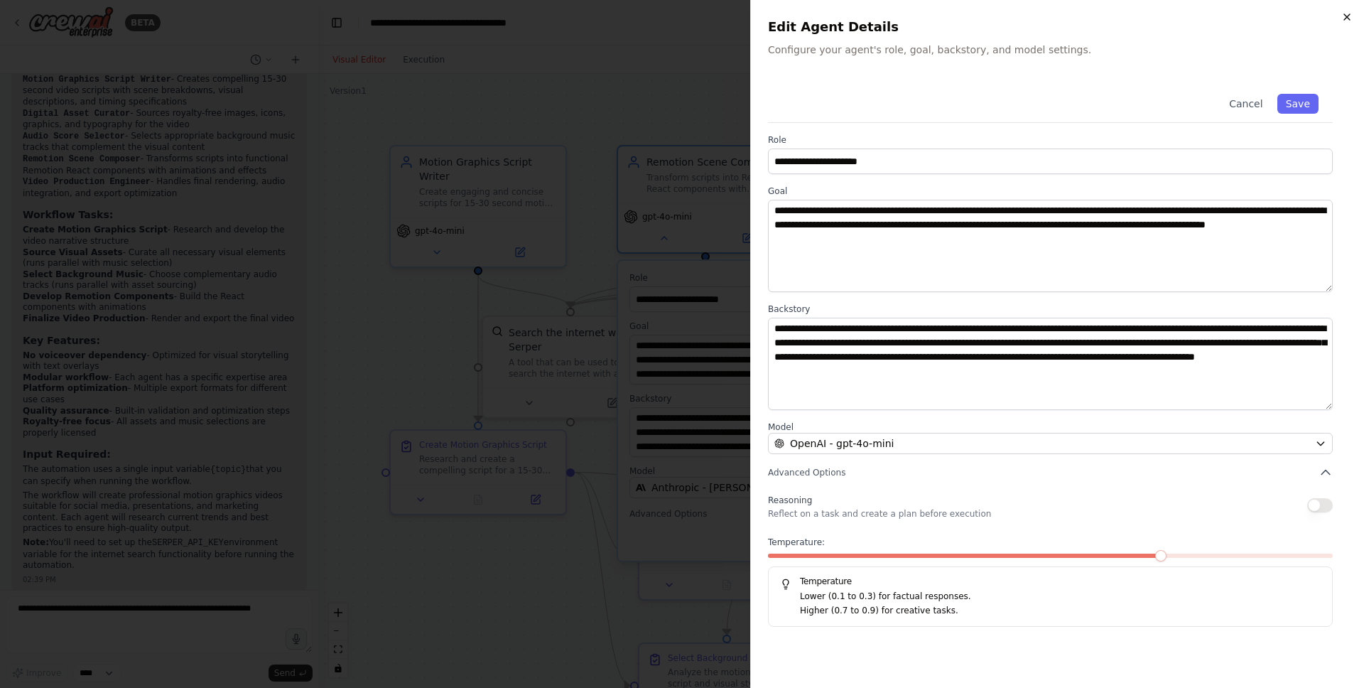
click at [1343, 16] on icon "button" at bounding box center [1346, 16] width 11 height 11
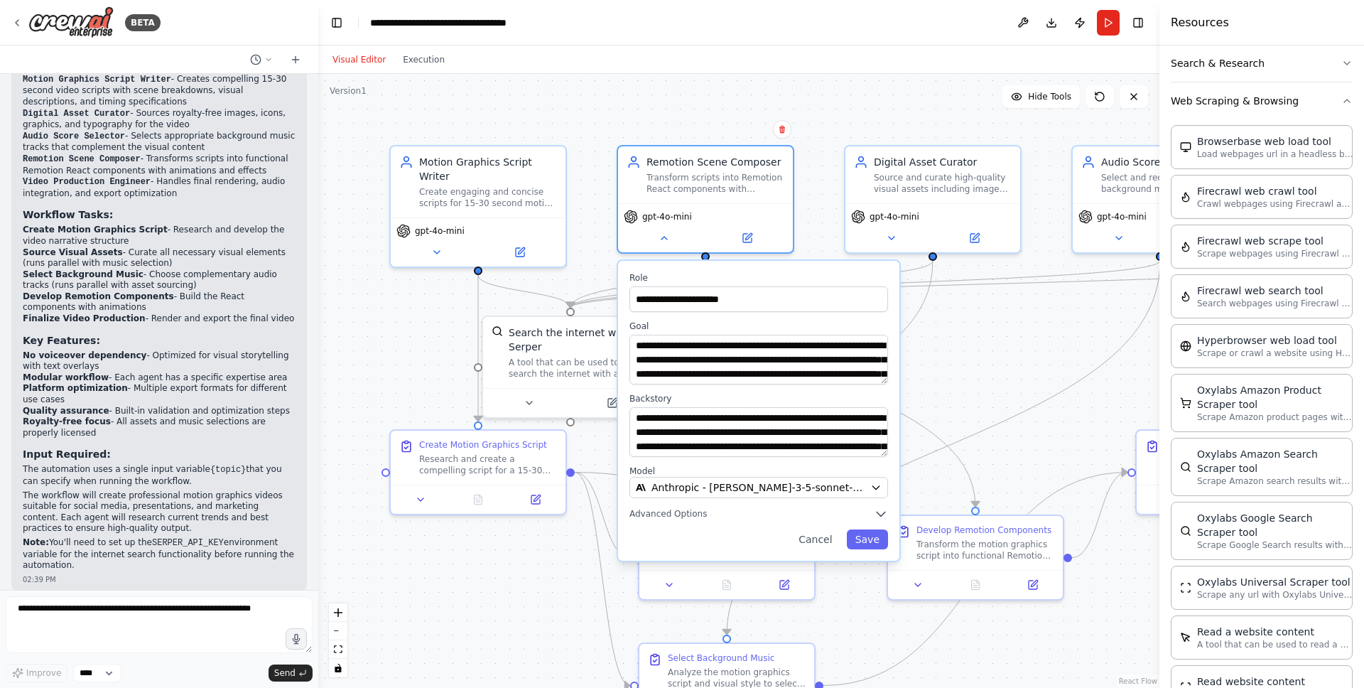
click at [717, 130] on div ".deletable-edge-delete-btn { width: 20px; height: 20px; border: 0px solid #ffff…" at bounding box center [738, 381] width 841 height 614
click at [967, 362] on div ".deletable-edge-delete-btn { width: 20px; height: 20px; border: 0px solid #ffff…" at bounding box center [738, 381] width 841 height 614
drag, startPoint x: 742, startPoint y: 530, endPoint x: 536, endPoint y: 602, distance: 218.2
click at [536, 603] on div "Source Visual Assets" at bounding box center [506, 598] width 88 height 11
click at [823, 541] on button "Cancel" at bounding box center [815, 539] width 50 height 20
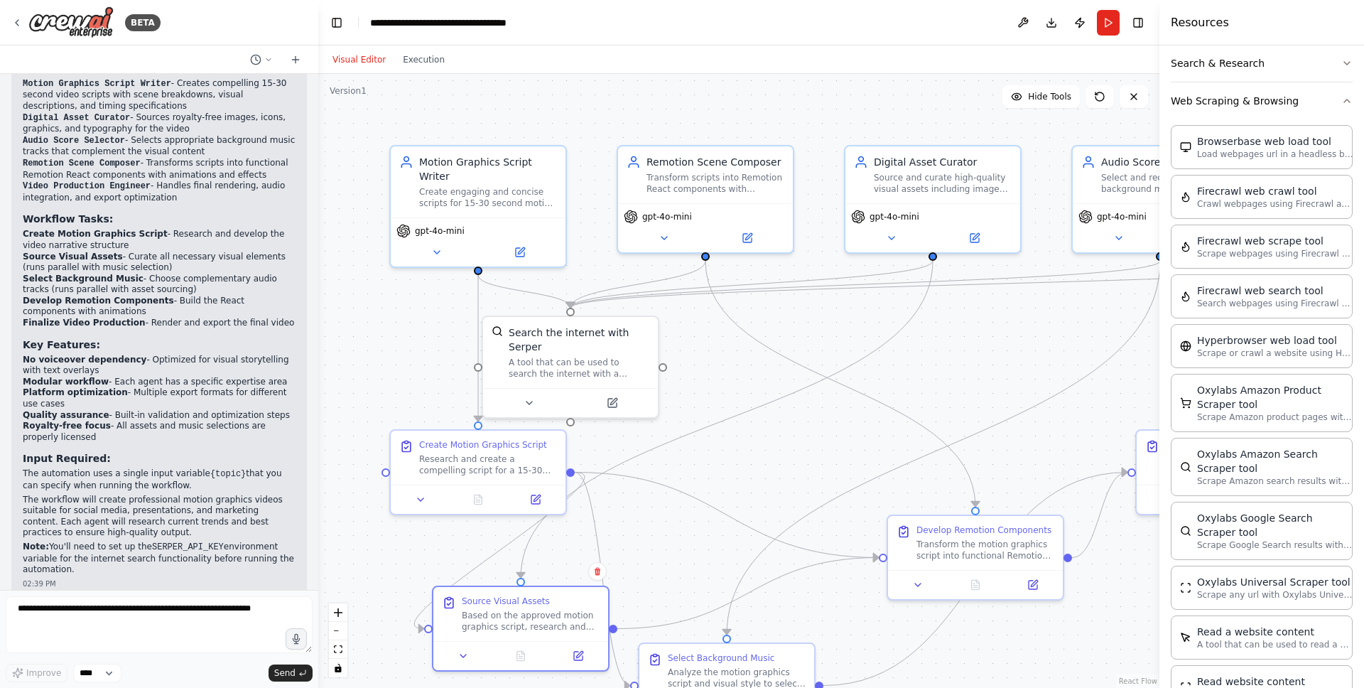
scroll to position [1753, 0]
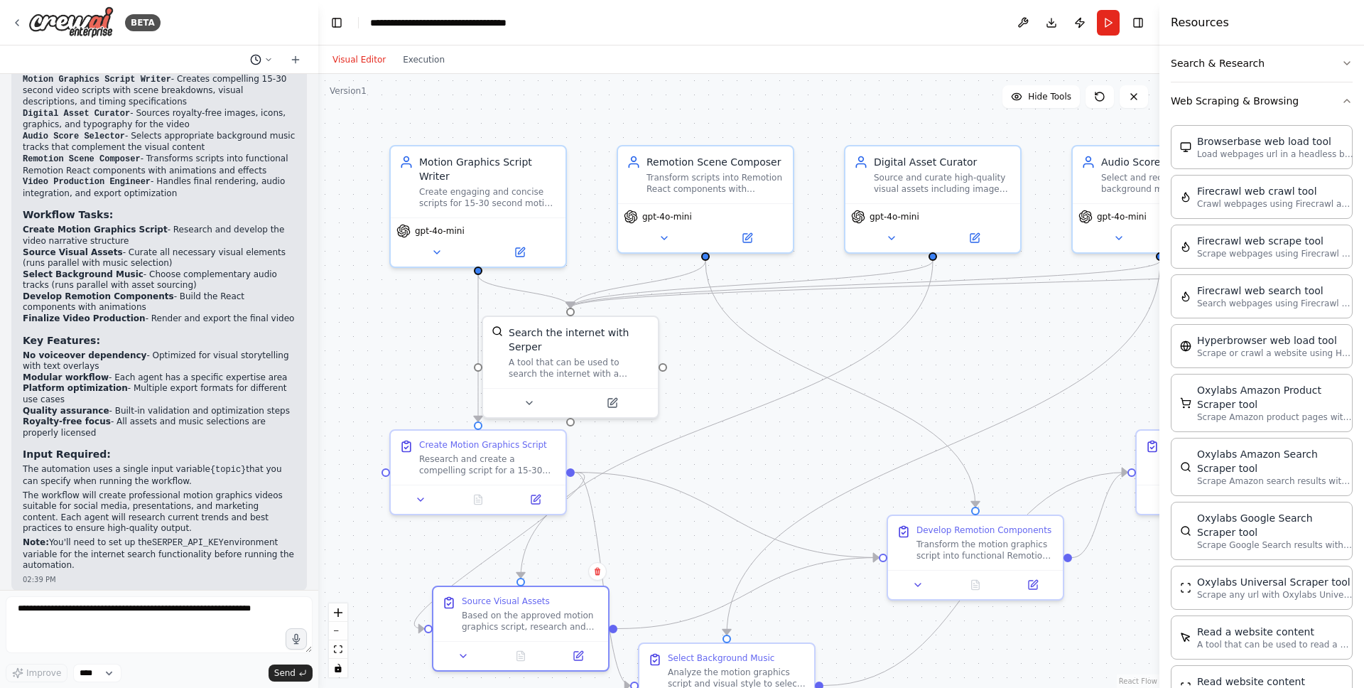
click at [264, 59] on icon at bounding box center [268, 59] width 9 height 9
click at [1026, 19] on button at bounding box center [1023, 23] width 23 height 26
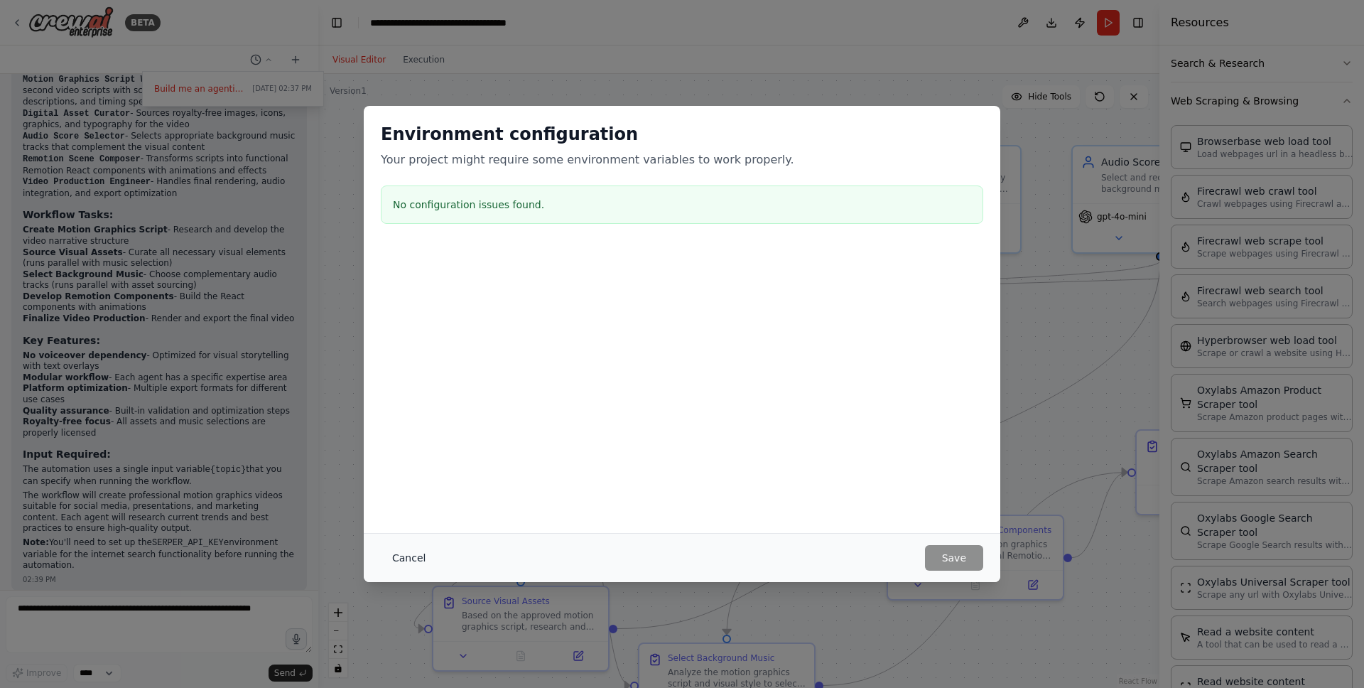
click at [403, 551] on button "Cancel" at bounding box center [409, 558] width 56 height 26
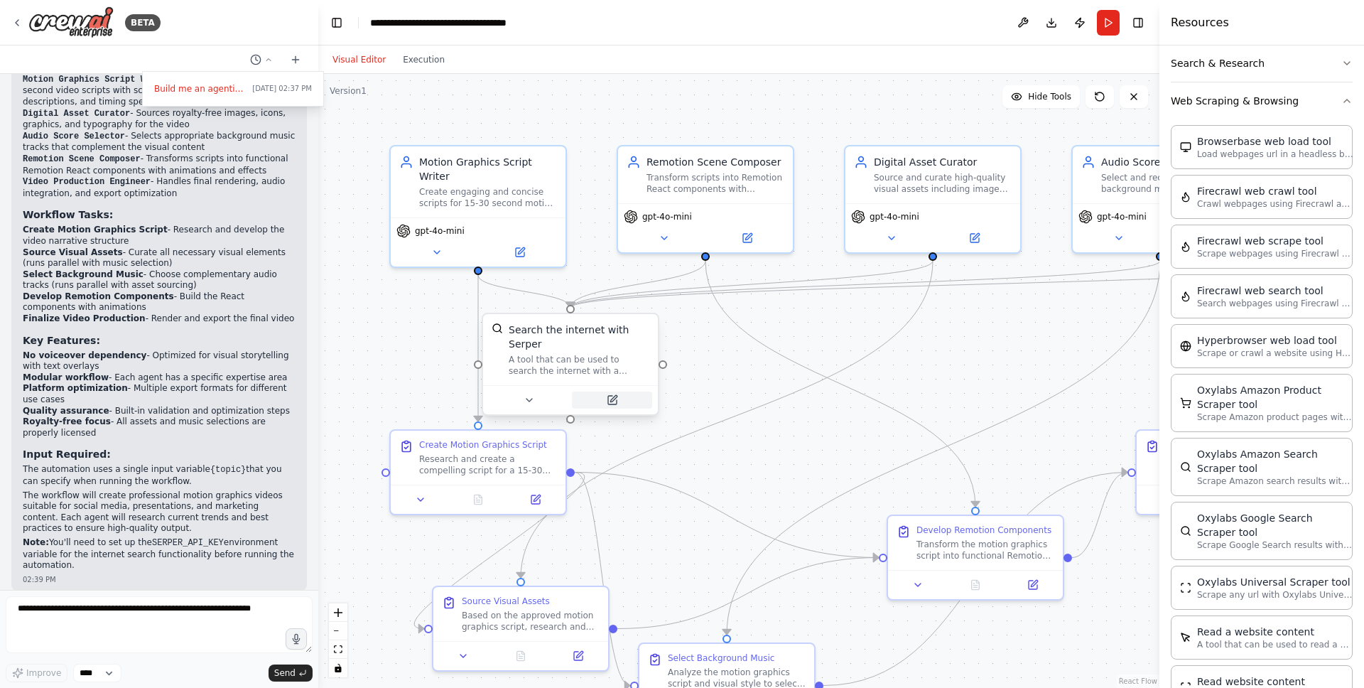
click at [605, 399] on button at bounding box center [612, 399] width 80 height 17
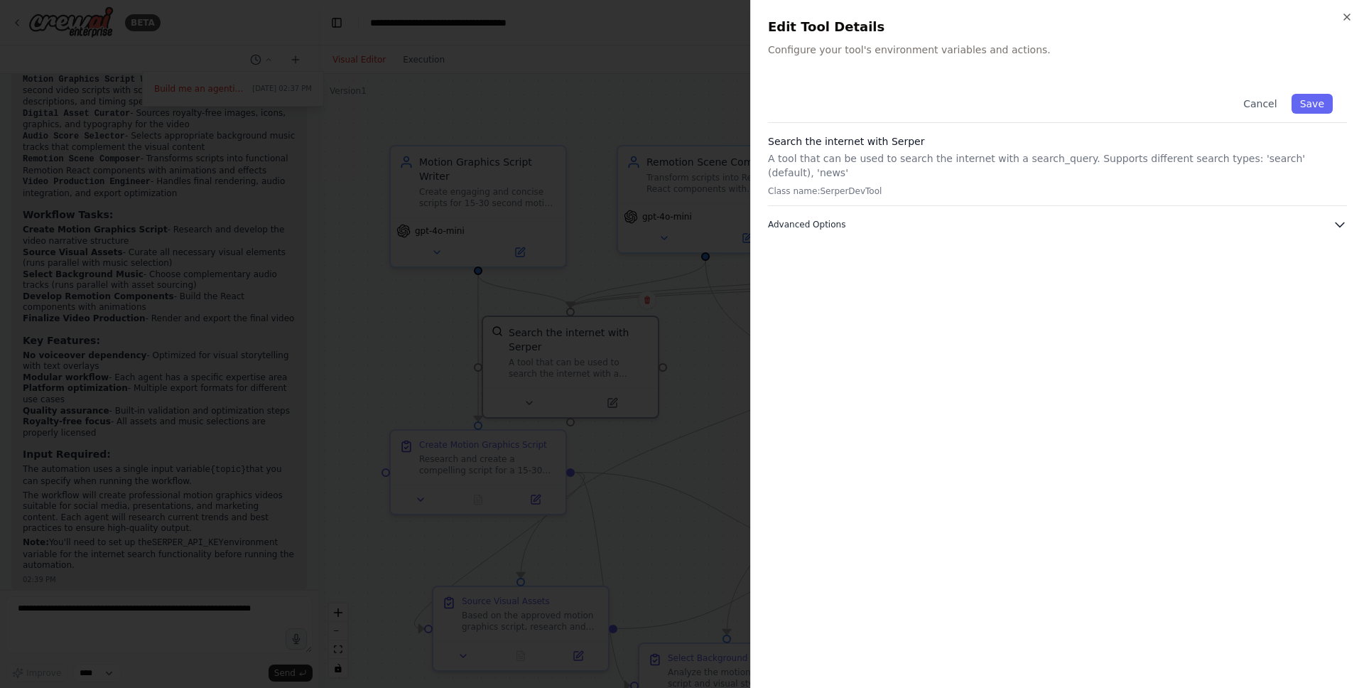
click at [823, 219] on span "Advanced Options" at bounding box center [806, 224] width 77 height 11
click at [816, 293] on input "text" at bounding box center [1057, 302] width 561 height 26
paste input "**********"
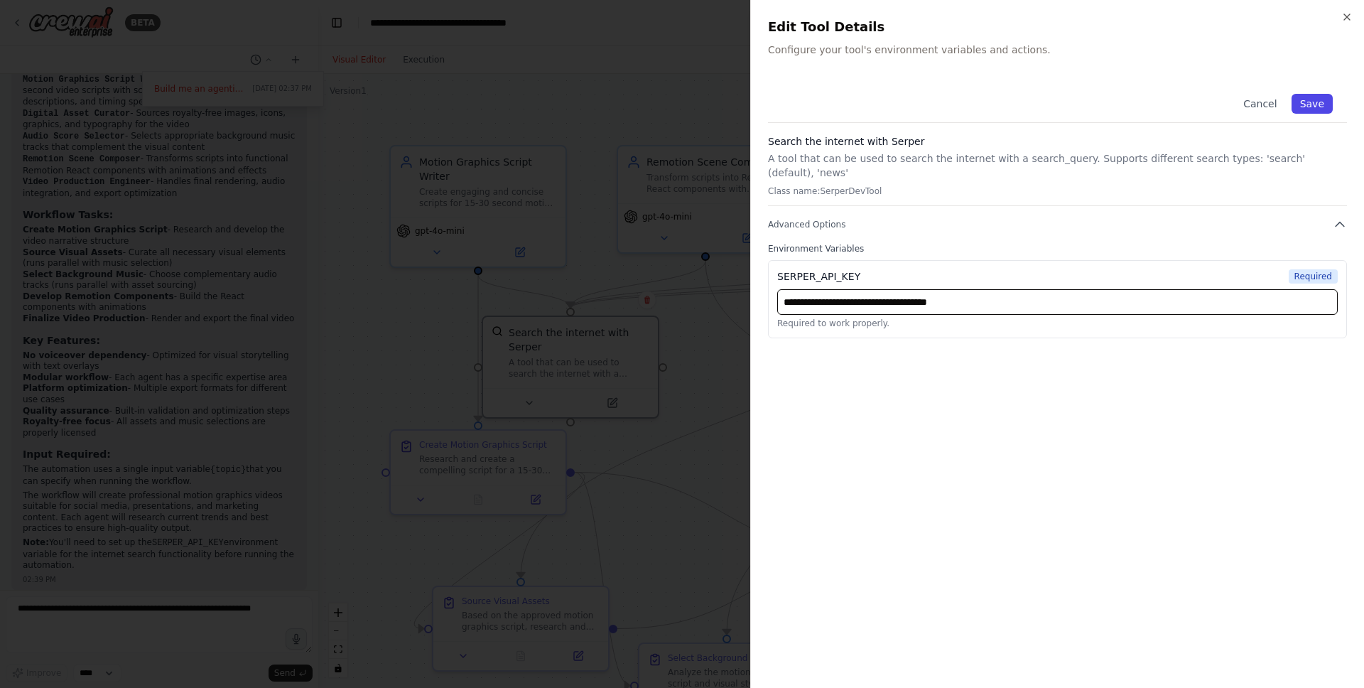
type input "**********"
click at [1317, 104] on button "Save" at bounding box center [1312, 104] width 41 height 20
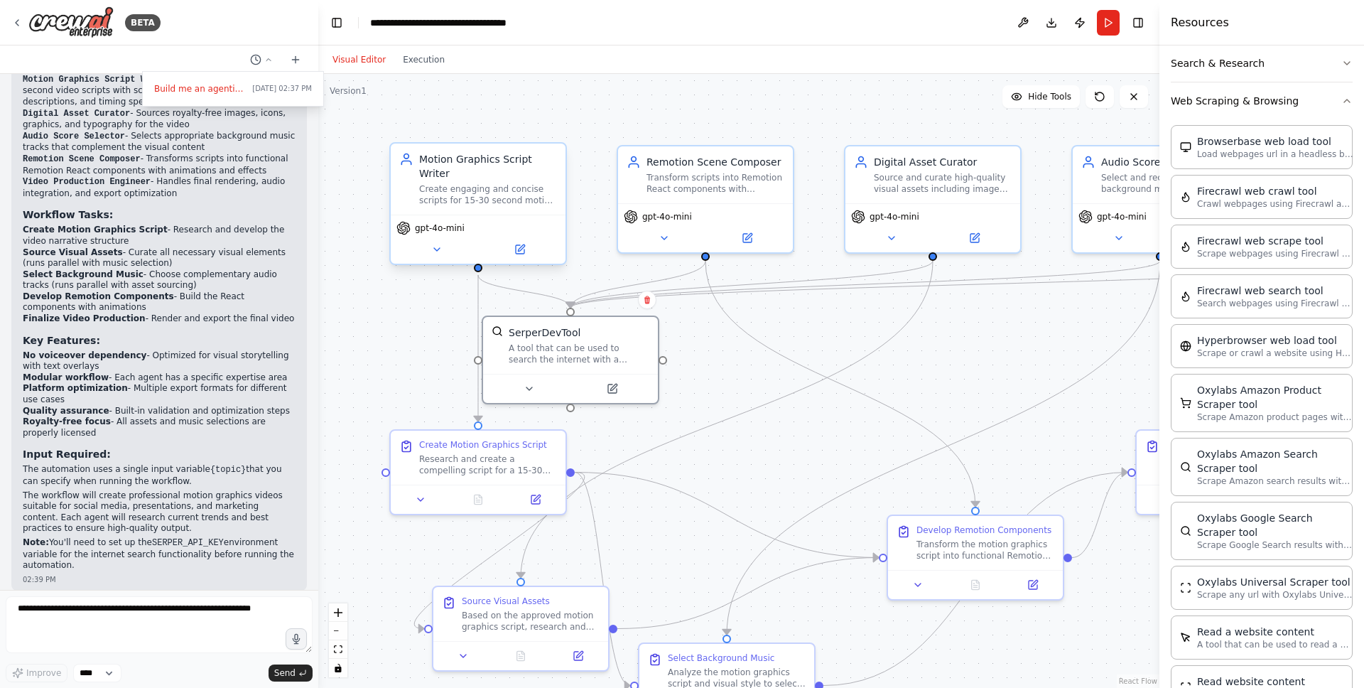
click at [507, 200] on div "Create engaging and concise scripts for 15-30 second motion graphics videos on …" at bounding box center [488, 194] width 138 height 23
click at [438, 248] on icon at bounding box center [437, 249] width 6 height 3
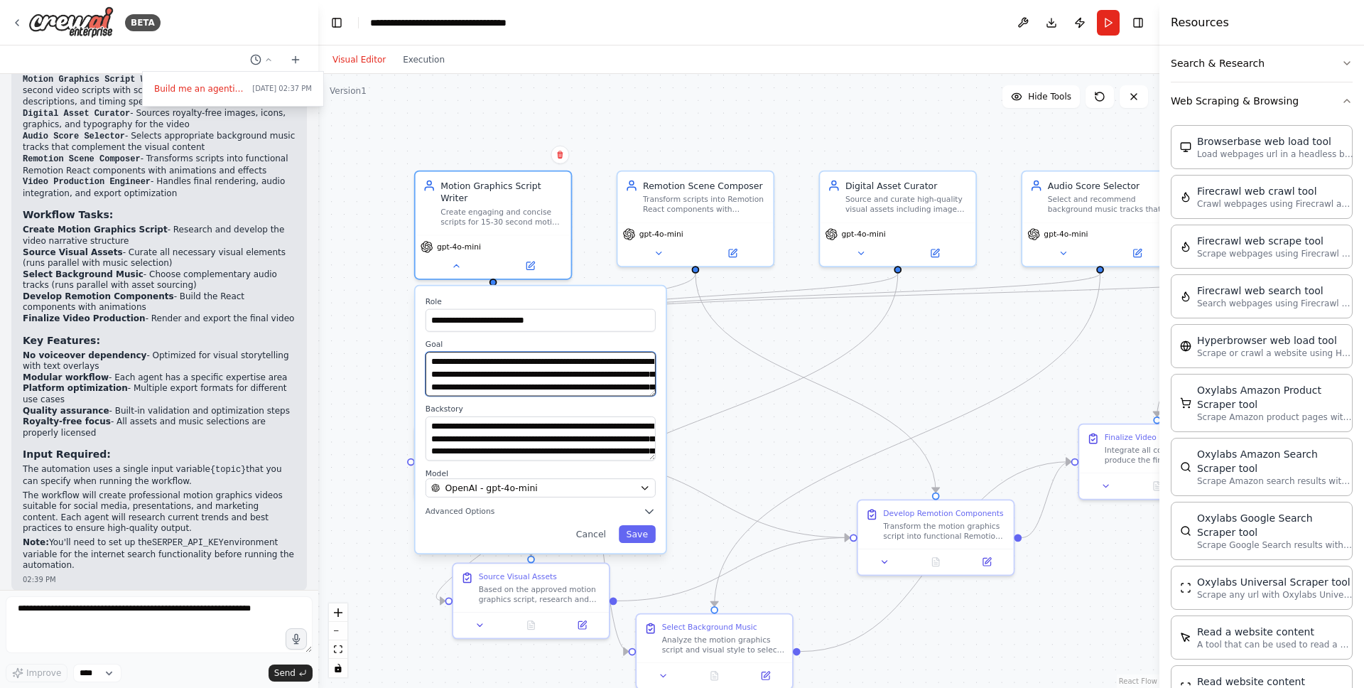
click at [615, 376] on textarea "**********" at bounding box center [541, 374] width 230 height 44
click at [646, 384] on textarea "**********" at bounding box center [541, 374] width 230 height 44
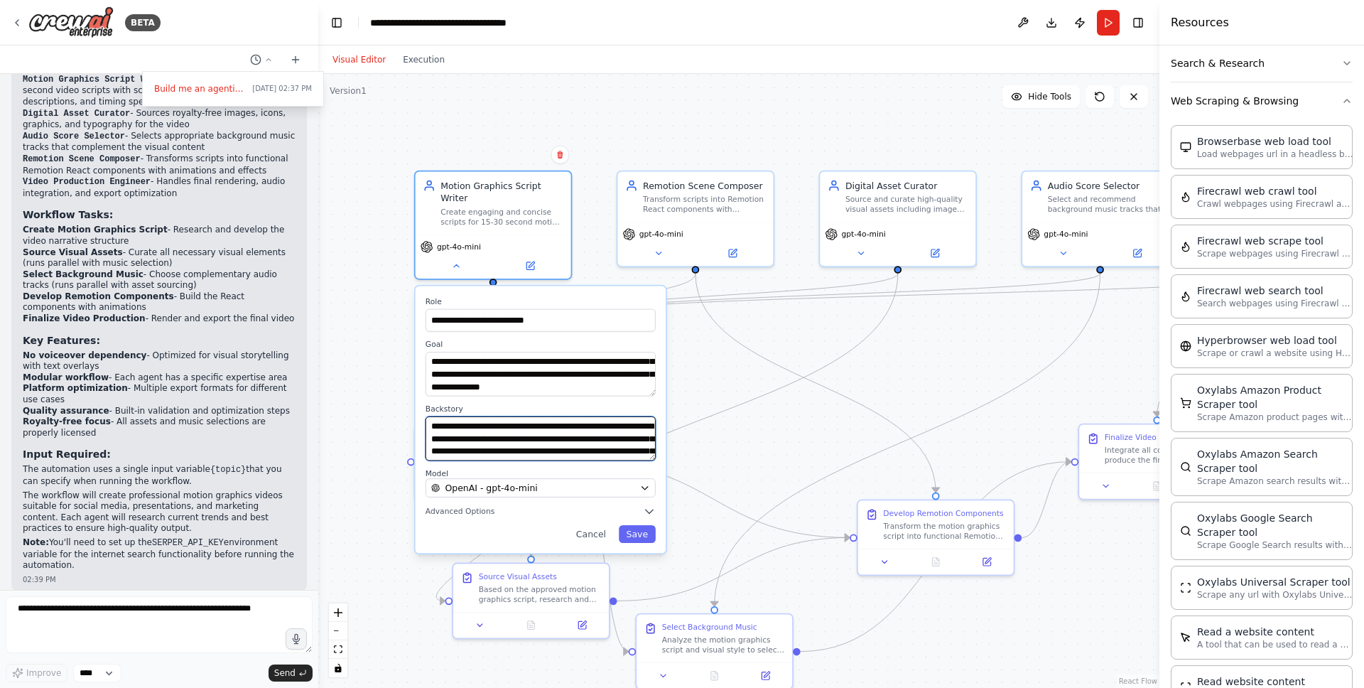
click at [590, 453] on textarea "**********" at bounding box center [541, 438] width 230 height 44
click at [591, 539] on button "Cancel" at bounding box center [590, 534] width 45 height 18
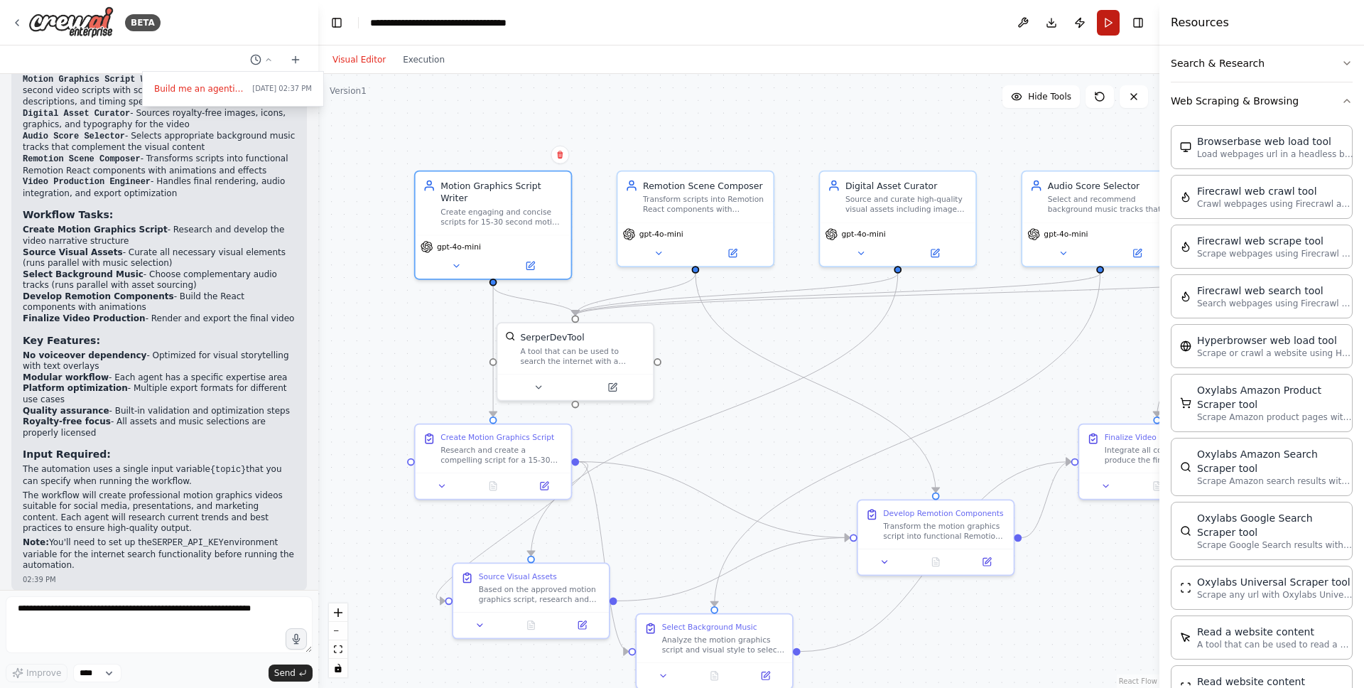
click at [1110, 28] on button "Run" at bounding box center [1108, 23] width 23 height 26
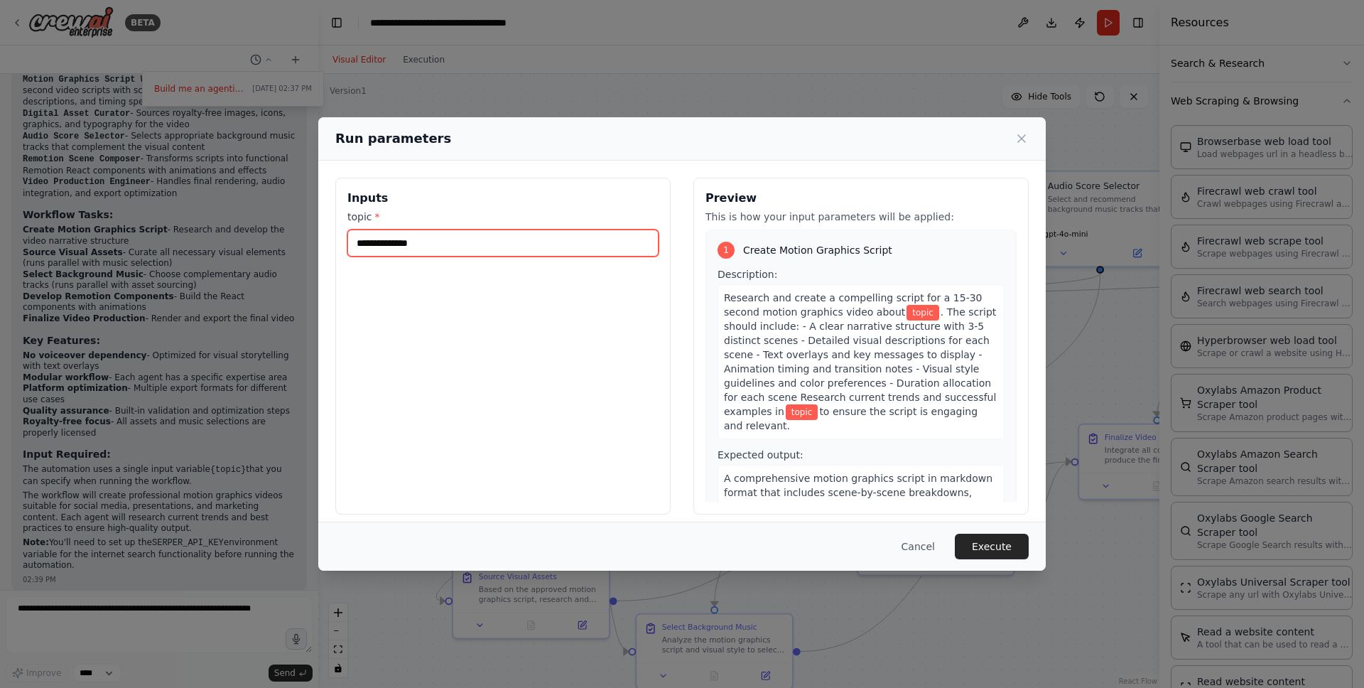
click at [514, 245] on input "topic *" at bounding box center [502, 242] width 311 height 27
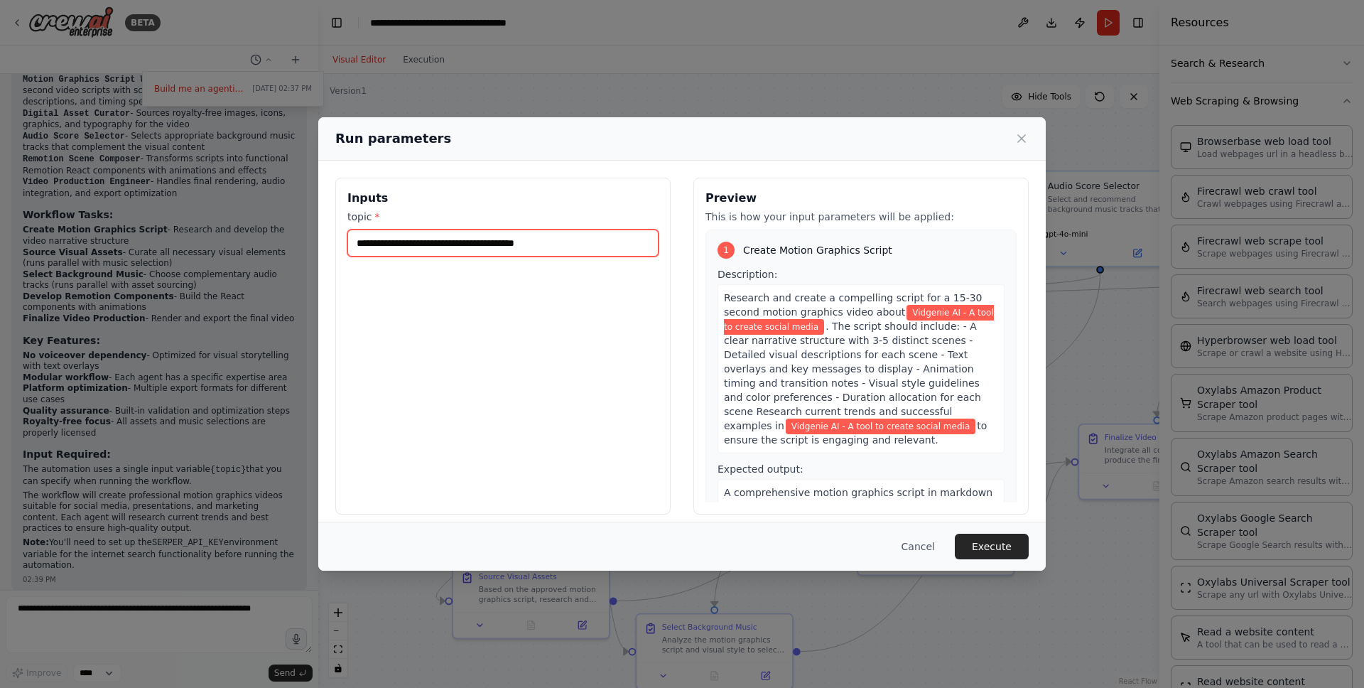
click at [493, 243] on input "**********" at bounding box center [502, 242] width 311 height 27
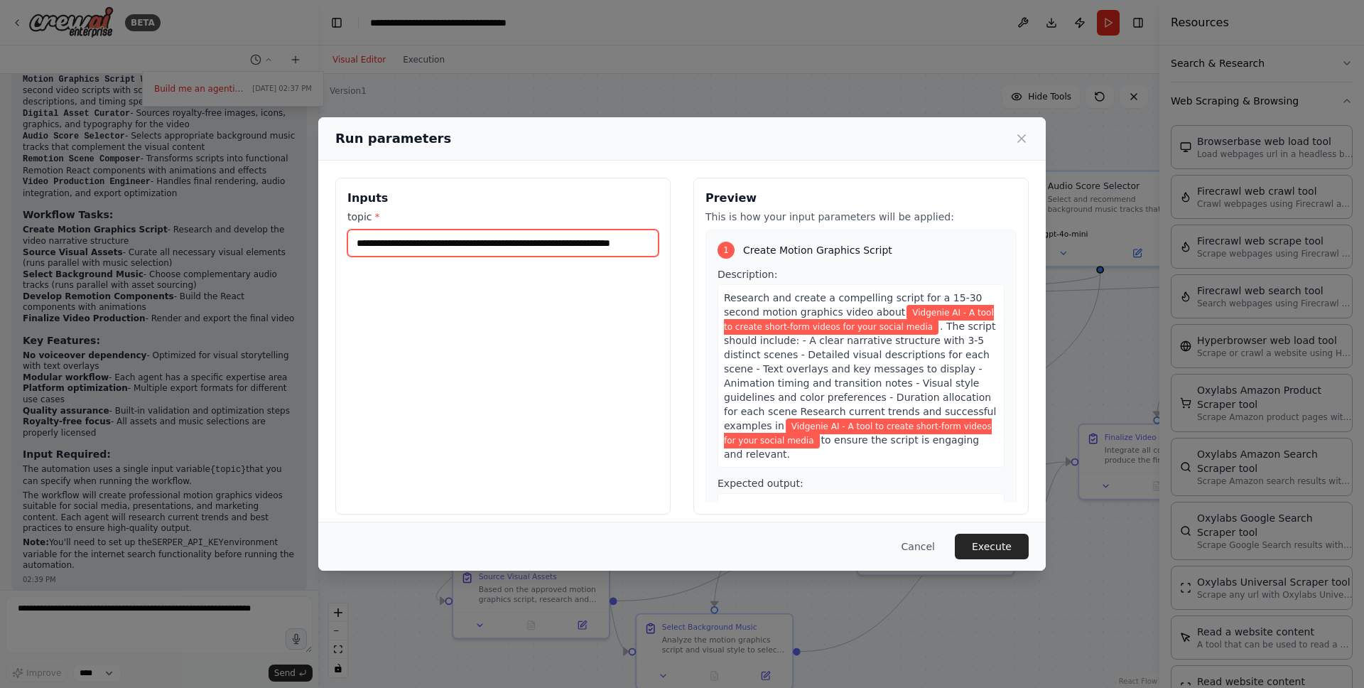
scroll to position [0, 25]
click at [647, 244] on input "**********" at bounding box center [502, 242] width 311 height 27
click at [427, 246] on input "**********" at bounding box center [502, 242] width 311 height 27
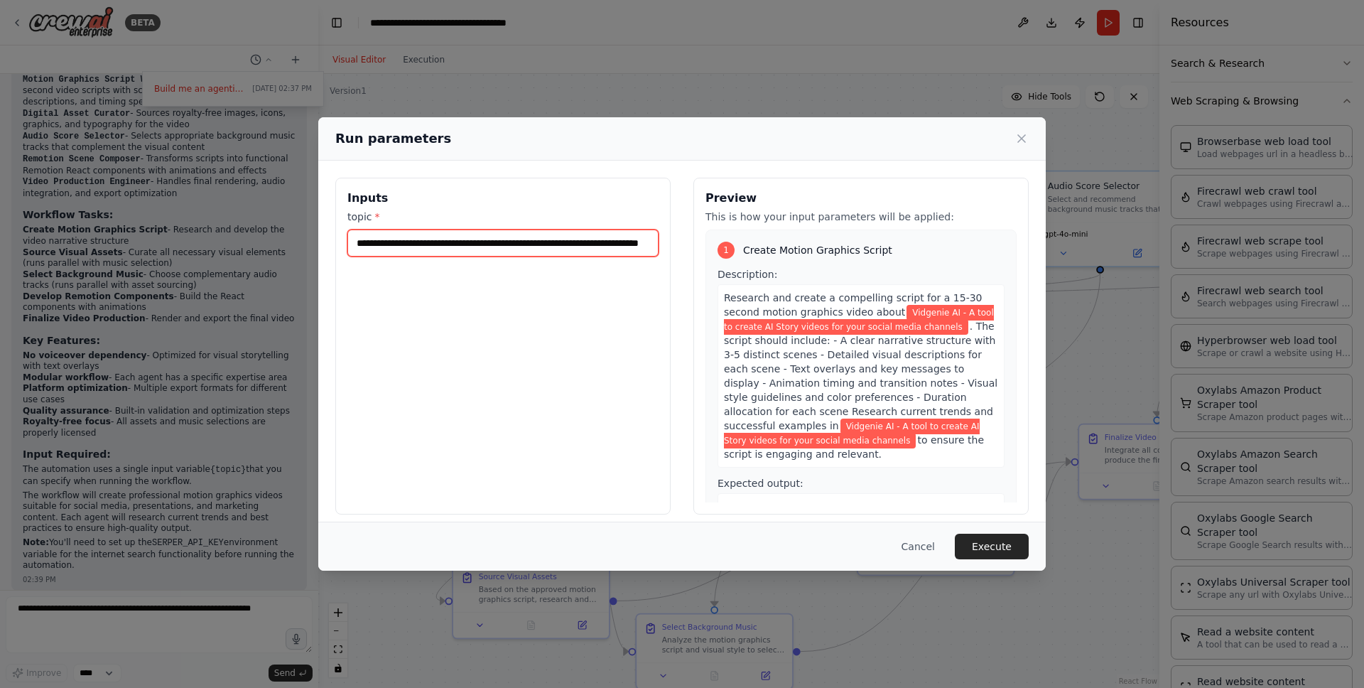
paste input "**********"
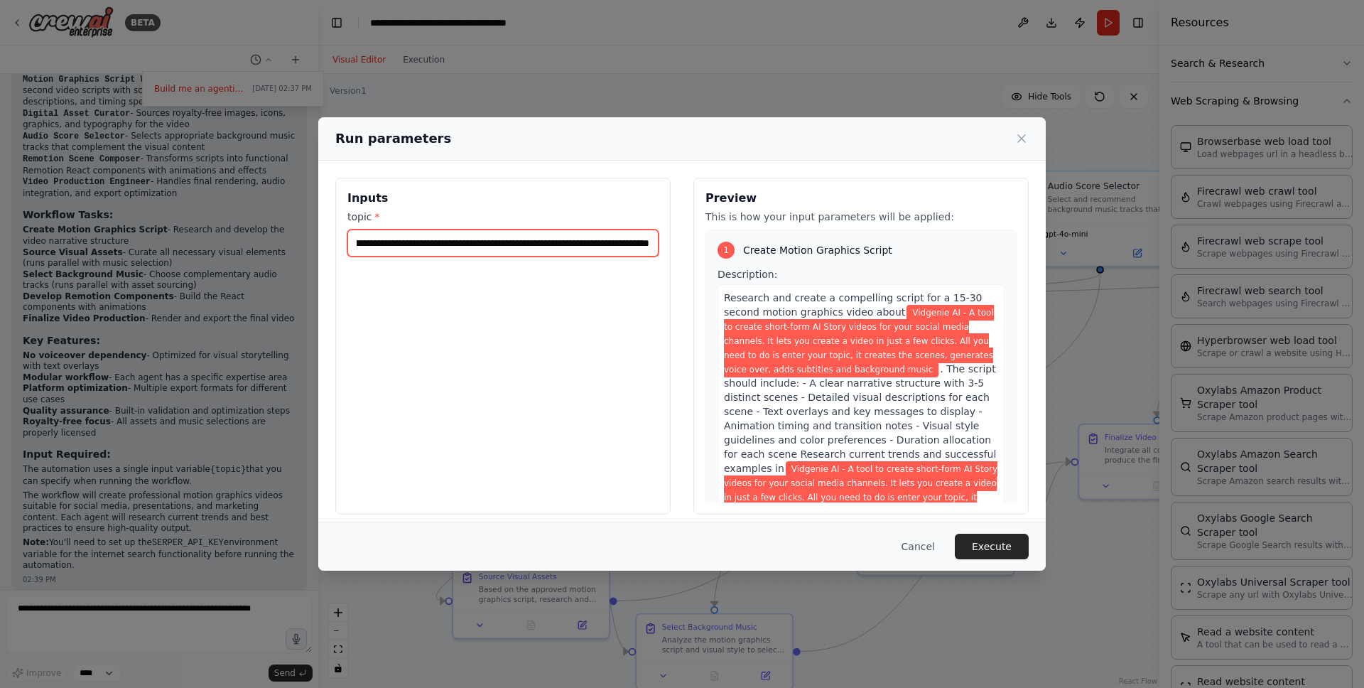
scroll to position [0, 860]
click at [542, 248] on input "**********" at bounding box center [502, 242] width 311 height 27
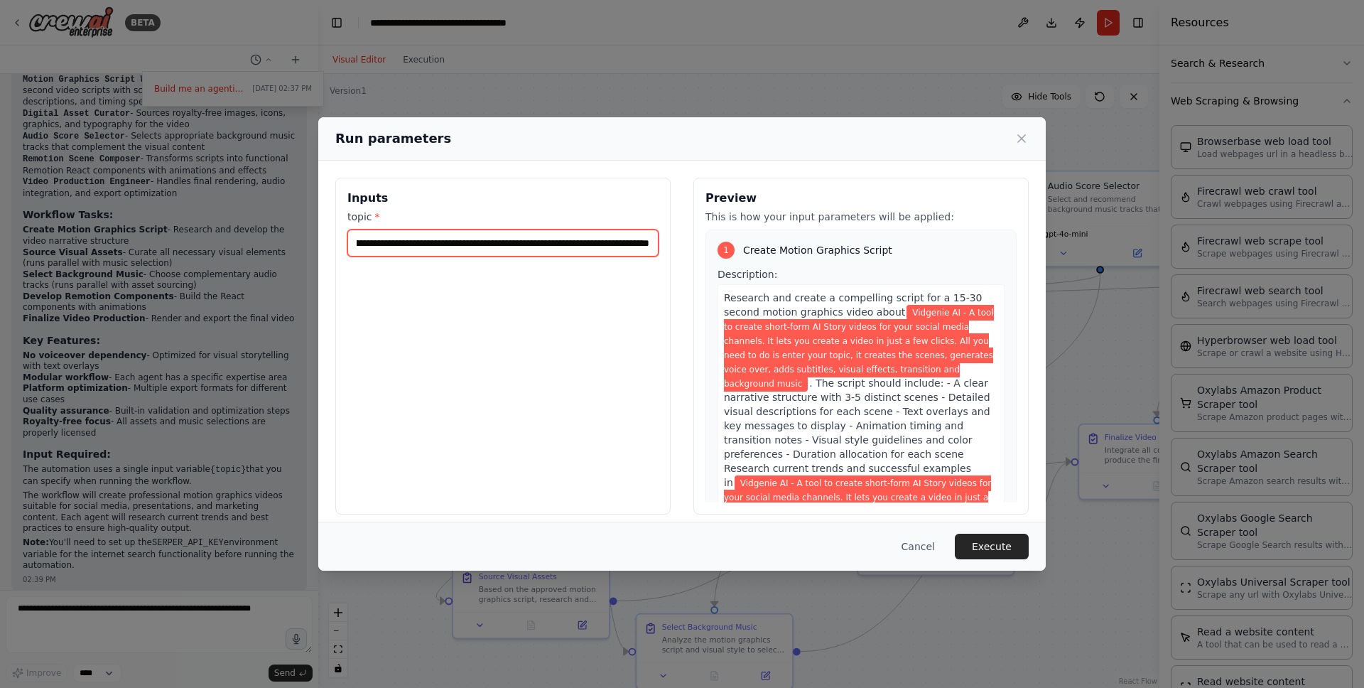
scroll to position [0, 874]
type input "**********"
click at [983, 551] on button "Execute" at bounding box center [992, 547] width 74 height 26
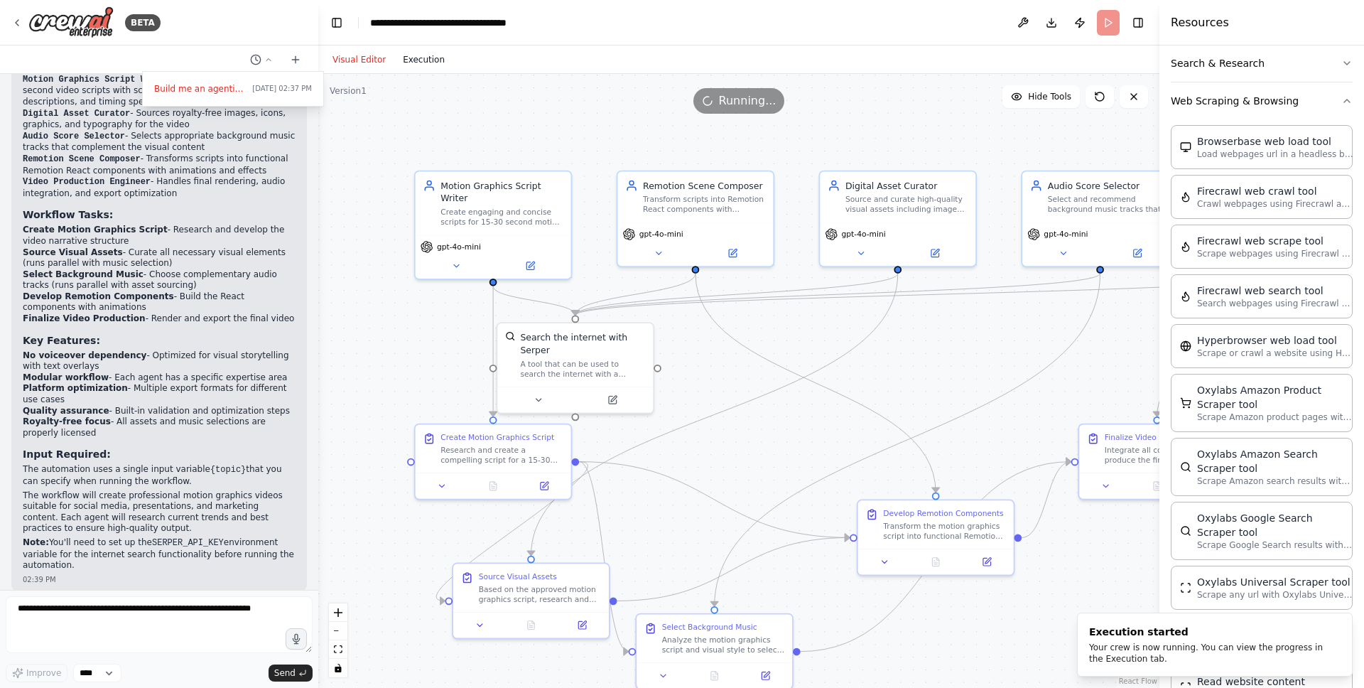
click at [427, 63] on button "Execution" at bounding box center [423, 59] width 59 height 17
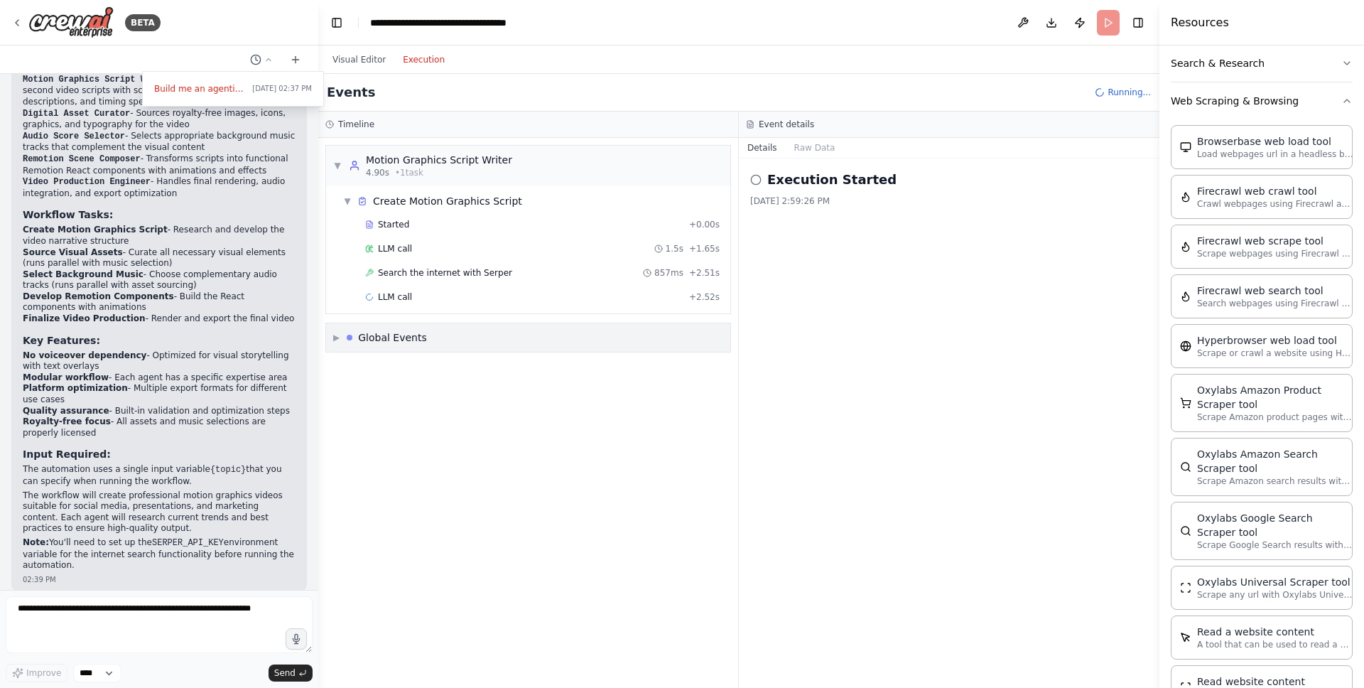
click at [404, 340] on div "Global Events" at bounding box center [392, 337] width 69 height 14
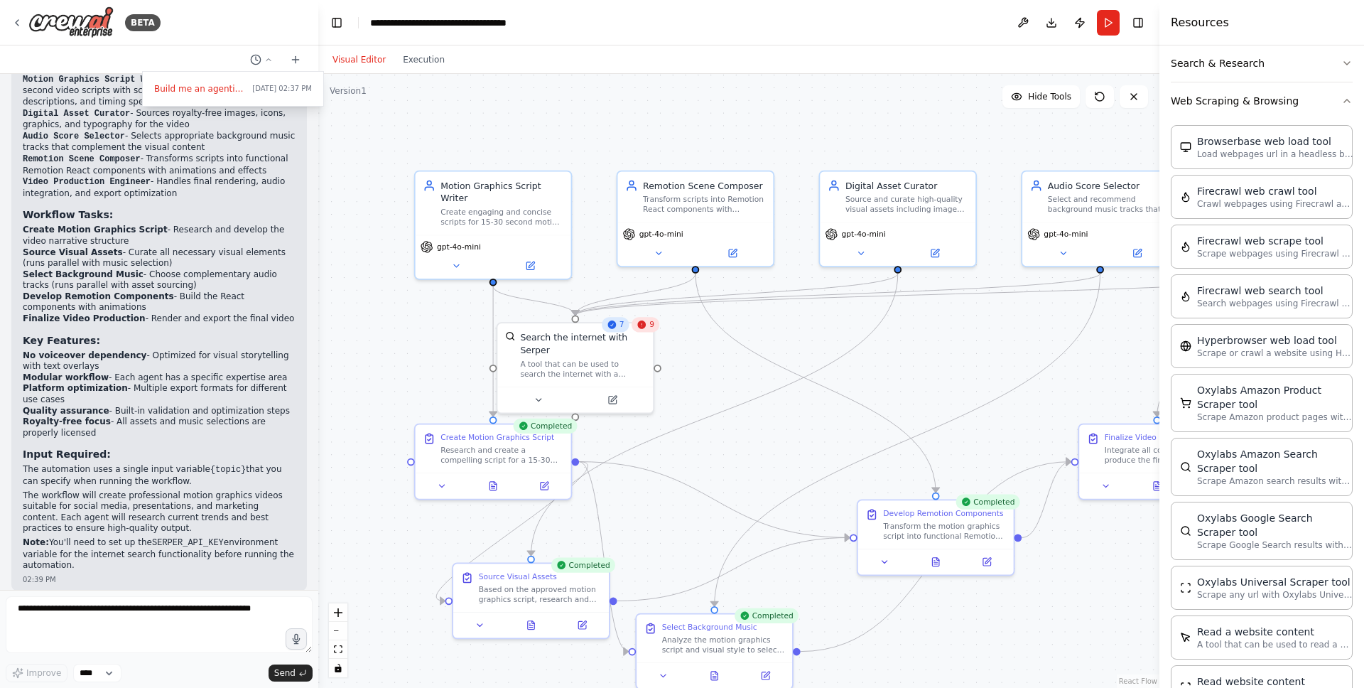
click at [354, 53] on button "Visual Editor" at bounding box center [359, 59] width 70 height 17
click at [649, 328] on span "9" at bounding box center [651, 325] width 5 height 10
click at [642, 323] on icon at bounding box center [642, 324] width 9 height 9
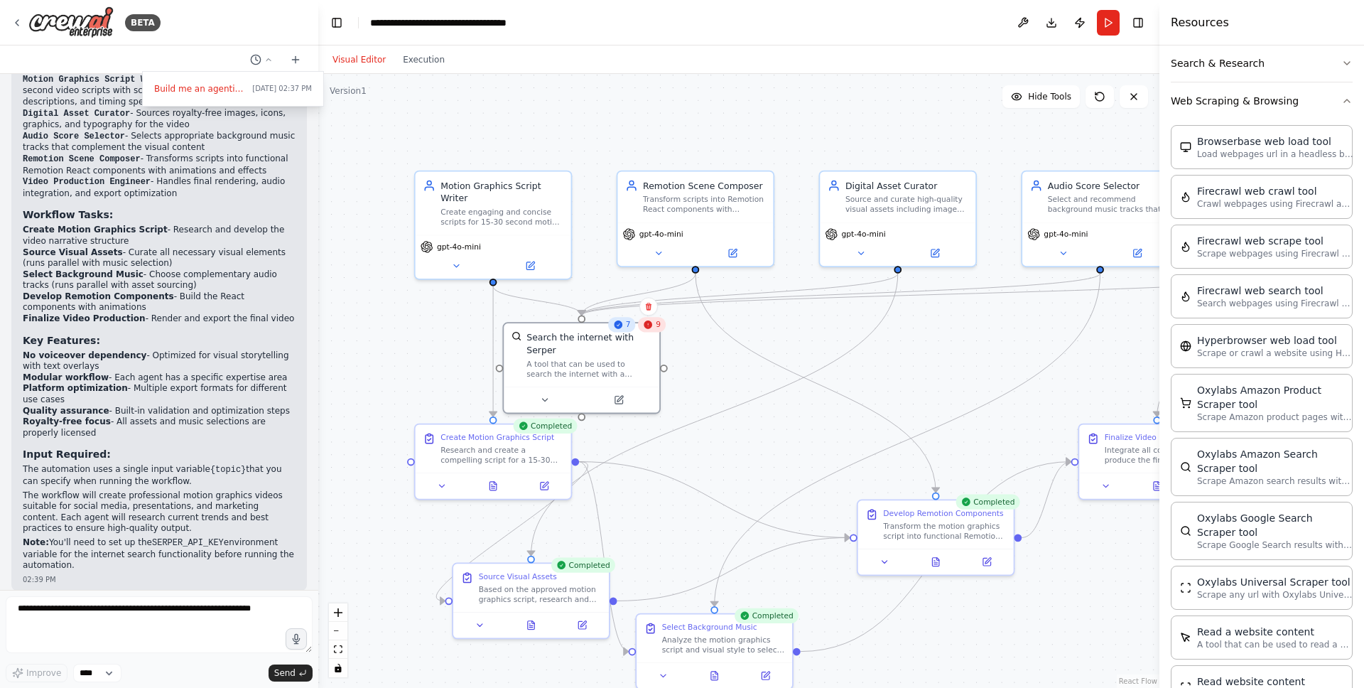
click at [652, 326] on div "9" at bounding box center [652, 324] width 28 height 15
click at [652, 327] on icon at bounding box center [648, 324] width 9 height 9
click at [621, 332] on div "7" at bounding box center [622, 324] width 28 height 15
click at [621, 328] on icon at bounding box center [618, 325] width 10 height 10
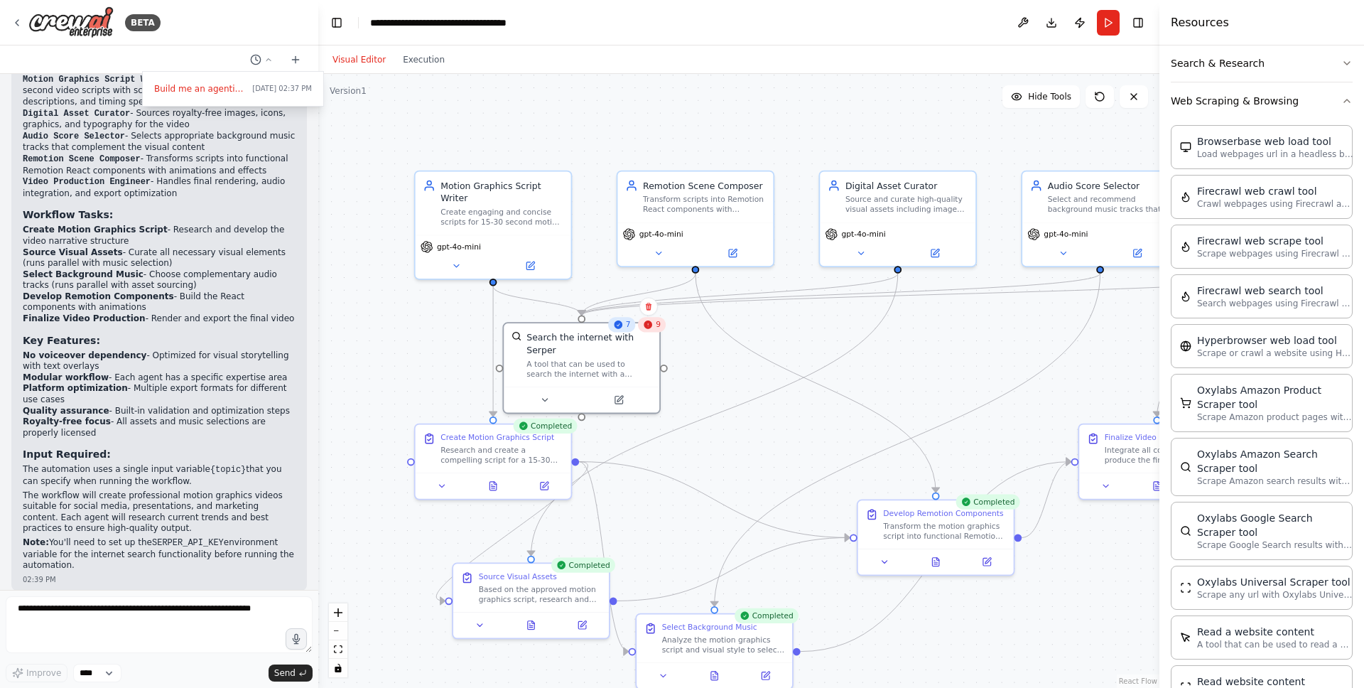
click at [621, 328] on icon at bounding box center [618, 325] width 10 height 10
click at [651, 321] on icon at bounding box center [648, 324] width 9 height 9
drag, startPoint x: 652, startPoint y: 320, endPoint x: 666, endPoint y: 336, distance: 21.1
click at [666, 336] on div "9" at bounding box center [665, 337] width 28 height 15
click at [423, 55] on button "Execution" at bounding box center [423, 59] width 59 height 17
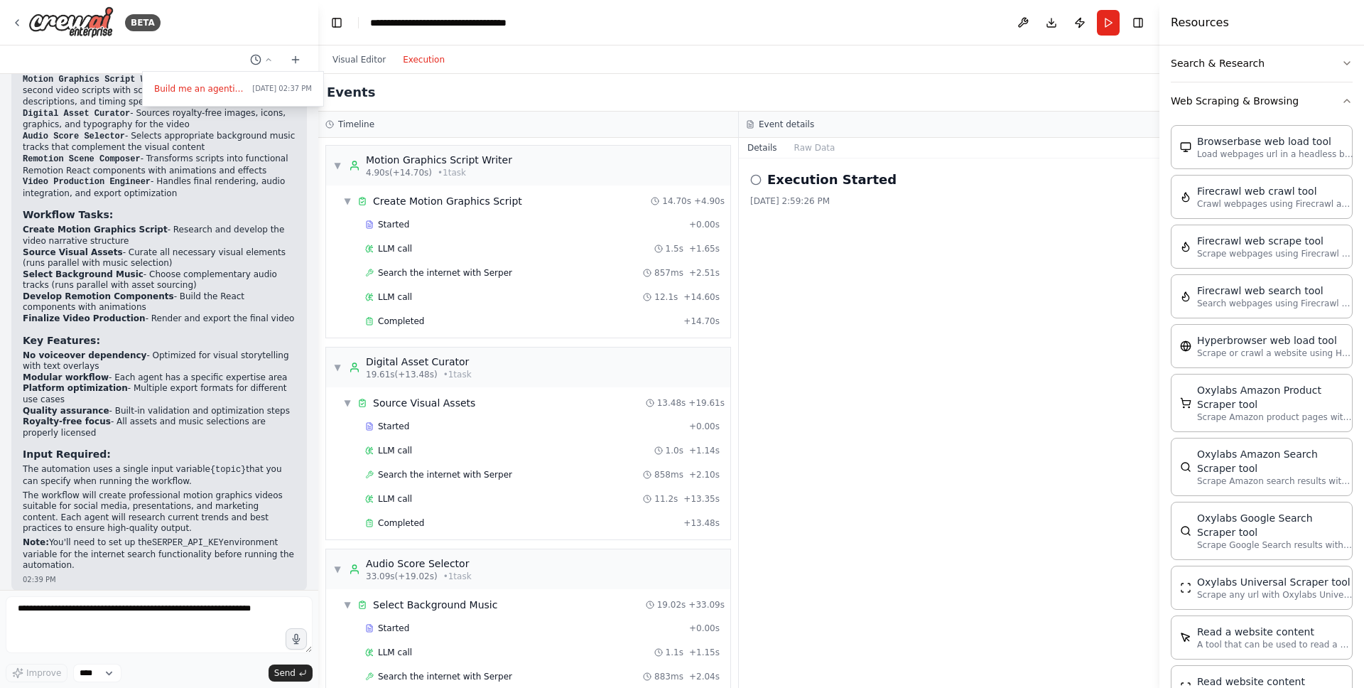
click at [755, 180] on icon at bounding box center [755, 179] width 11 height 11
click at [804, 148] on button "Raw Data" at bounding box center [815, 148] width 58 height 20
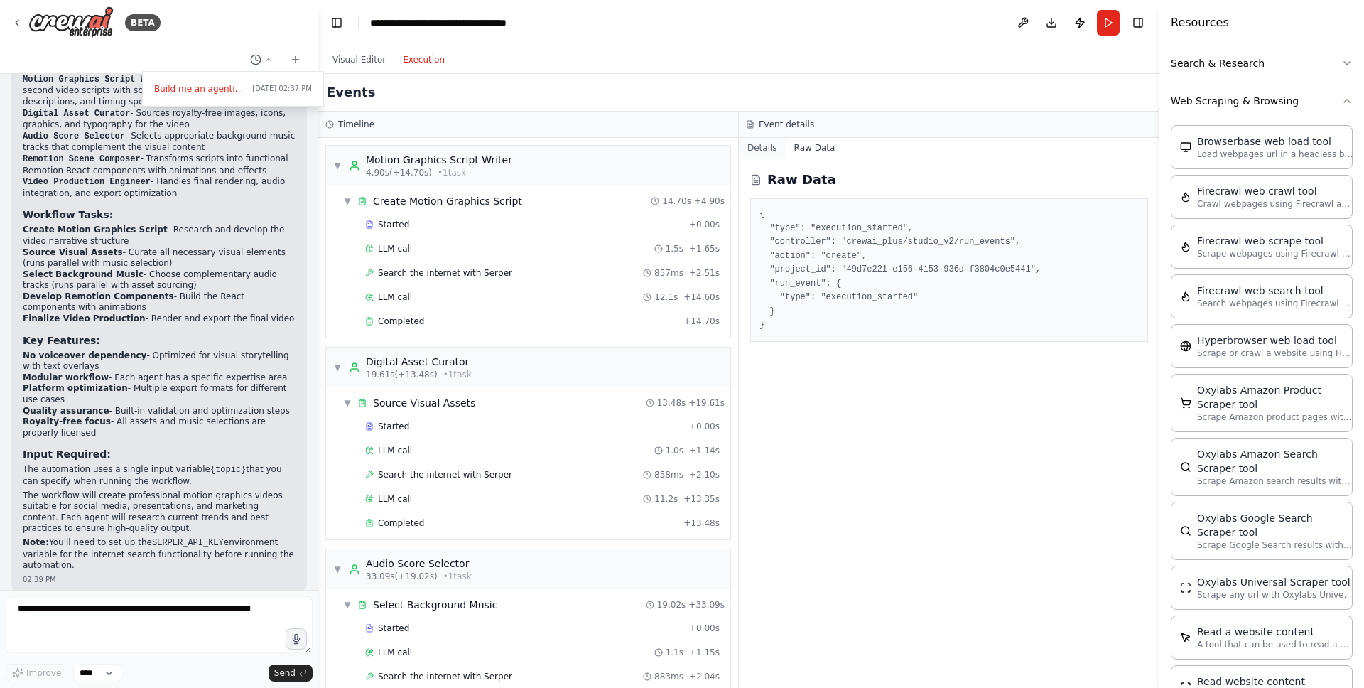
click at [759, 154] on button "Details" at bounding box center [762, 148] width 47 height 20
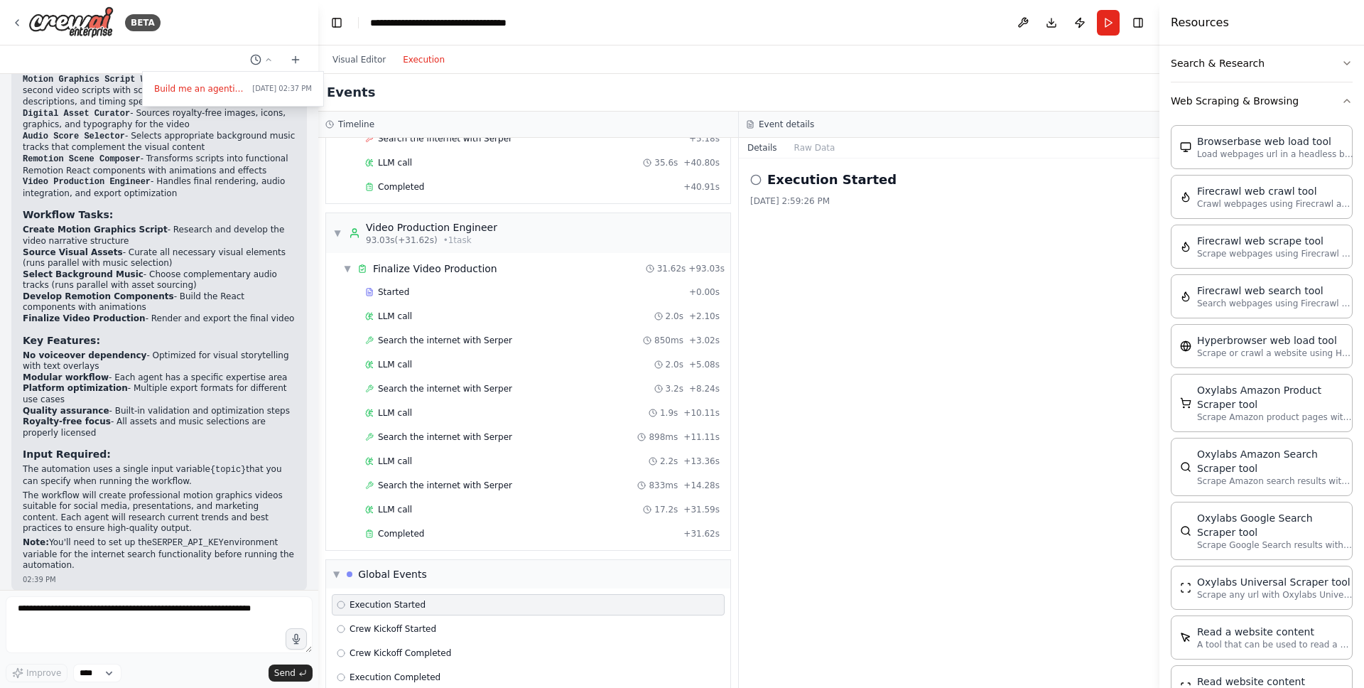
scroll to position [1003, 0]
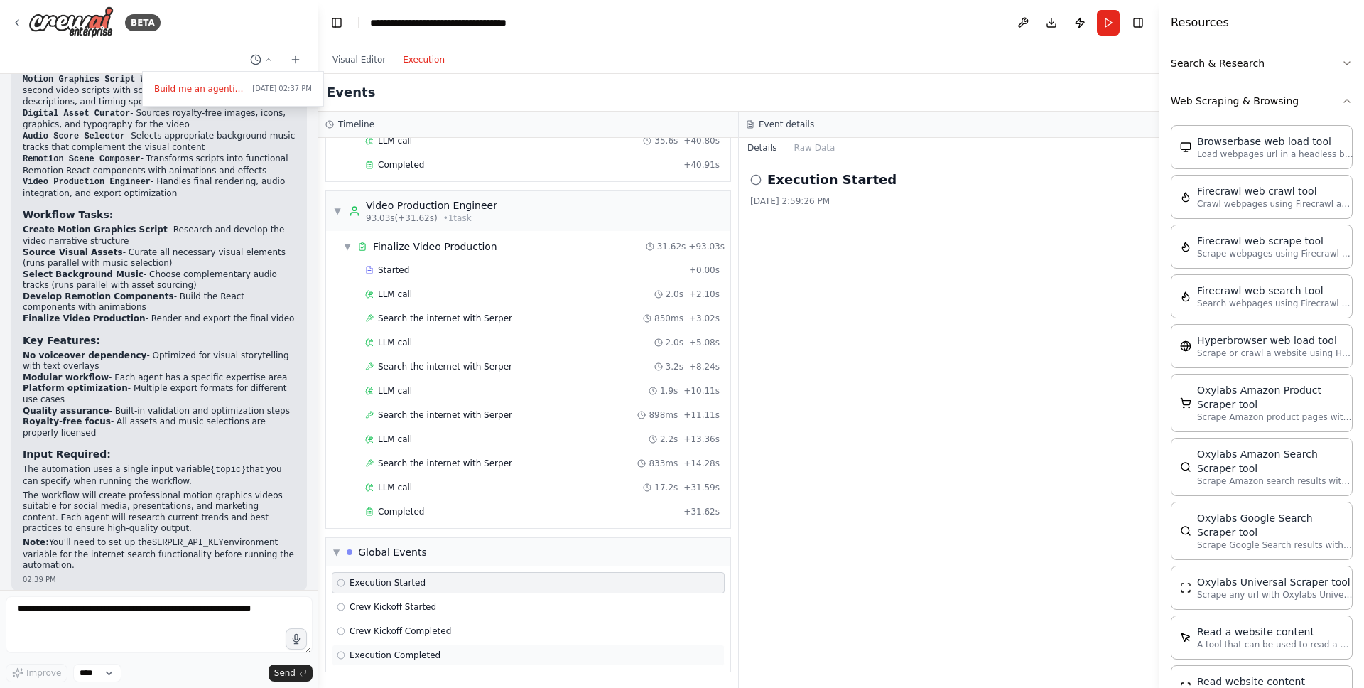
click at [376, 657] on span "Execution Completed" at bounding box center [395, 654] width 91 height 11
click at [371, 629] on span "Crew Kickoff Completed" at bounding box center [401, 630] width 102 height 11
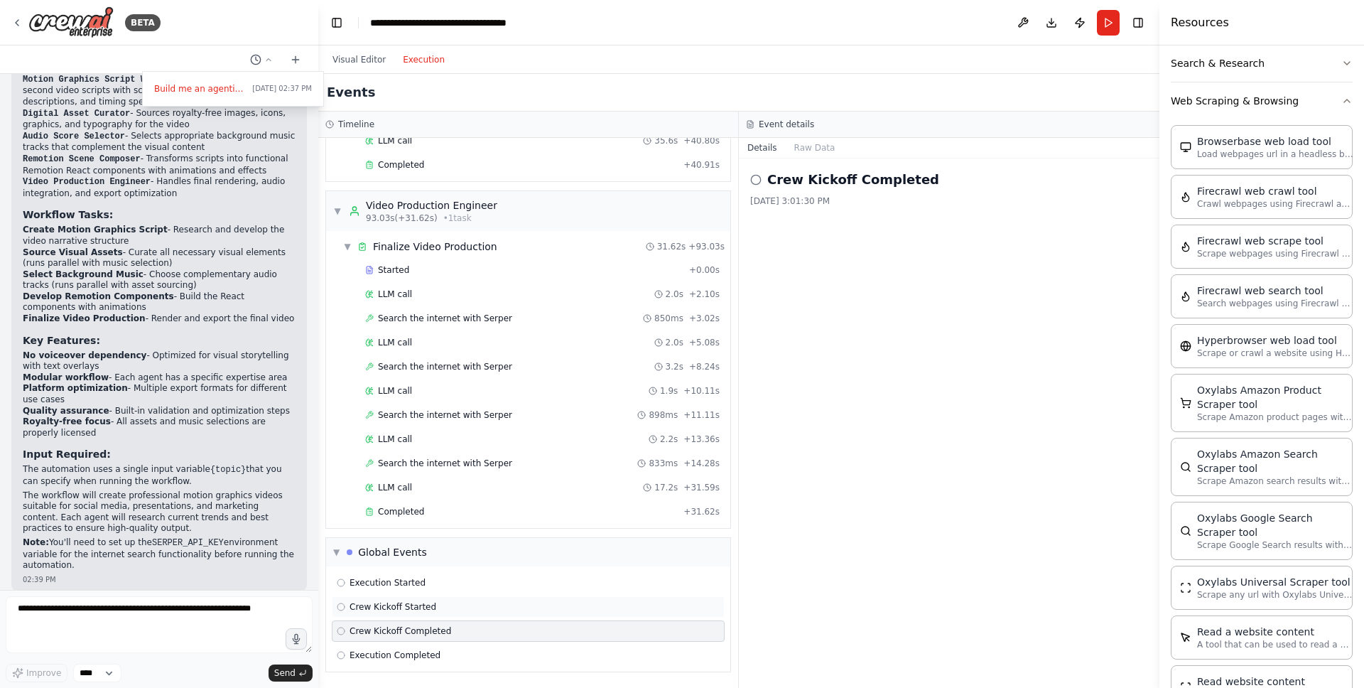
click at [372, 614] on div "Crew Kickoff Started" at bounding box center [528, 606] width 393 height 21
click at [371, 598] on div "Crew Kickoff Started" at bounding box center [528, 606] width 393 height 21
click at [371, 586] on span "Execution Started" at bounding box center [388, 582] width 76 height 11
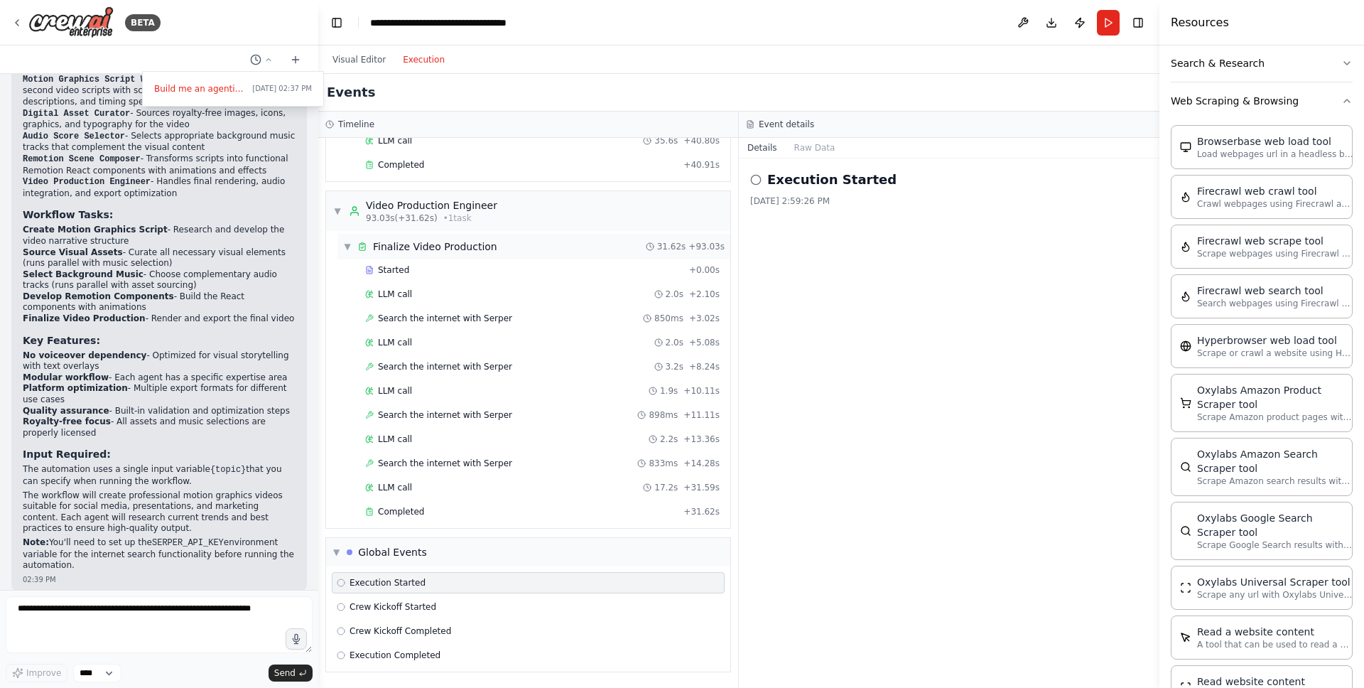
click at [346, 250] on span "▼" at bounding box center [347, 246] width 9 height 11
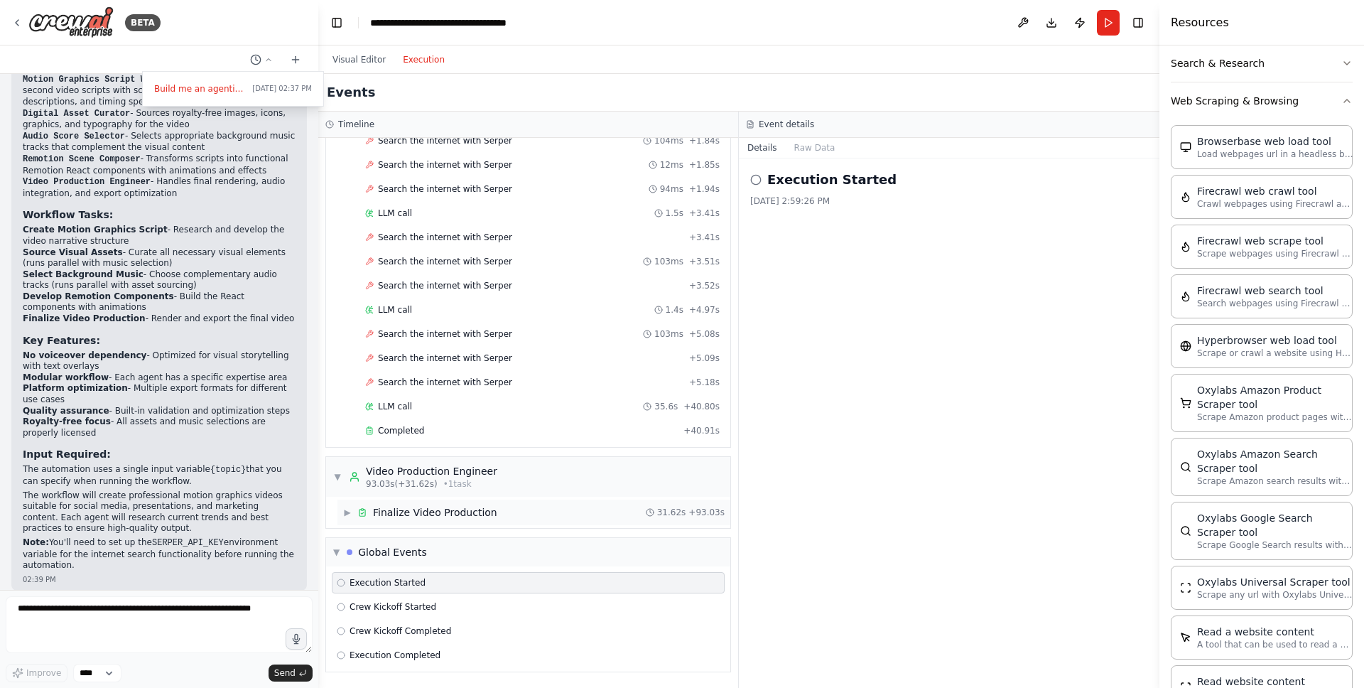
scroll to position [738, 0]
click at [403, 512] on div "Finalize Video Production" at bounding box center [435, 512] width 124 height 14
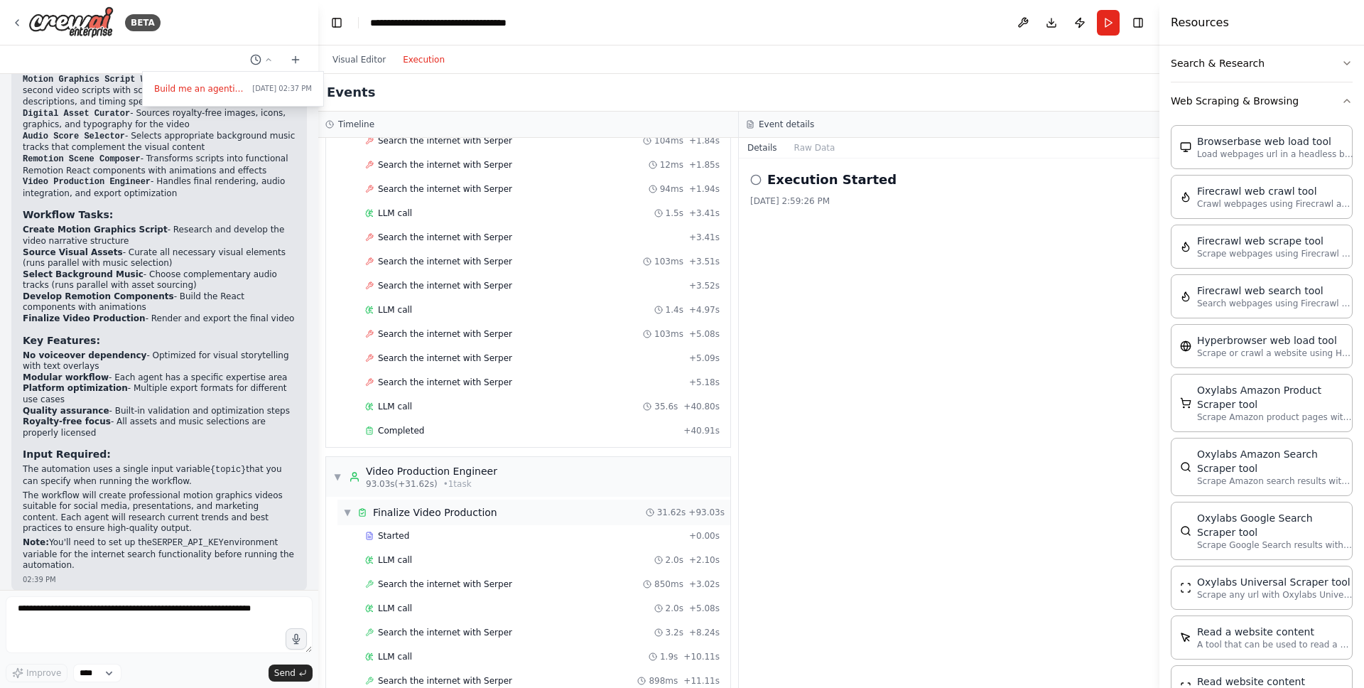
scroll to position [1003, 0]
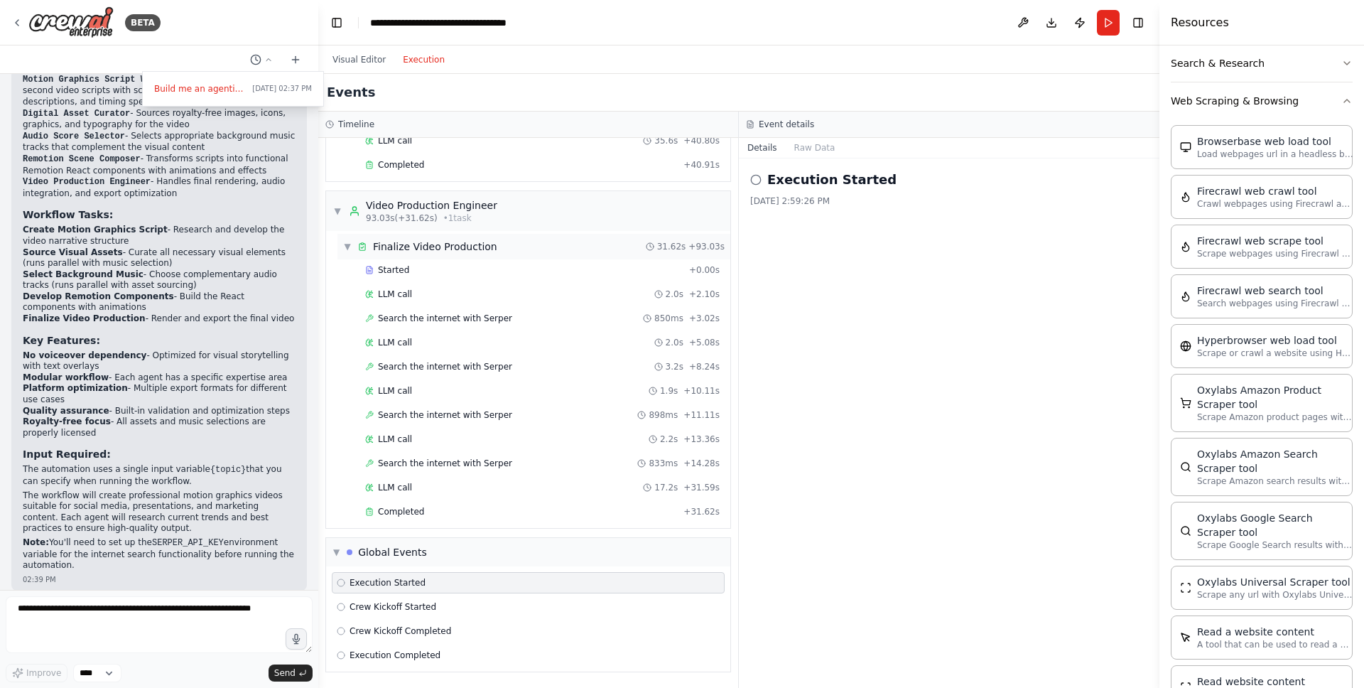
click at [403, 512] on span "Completed" at bounding box center [401, 511] width 46 height 11
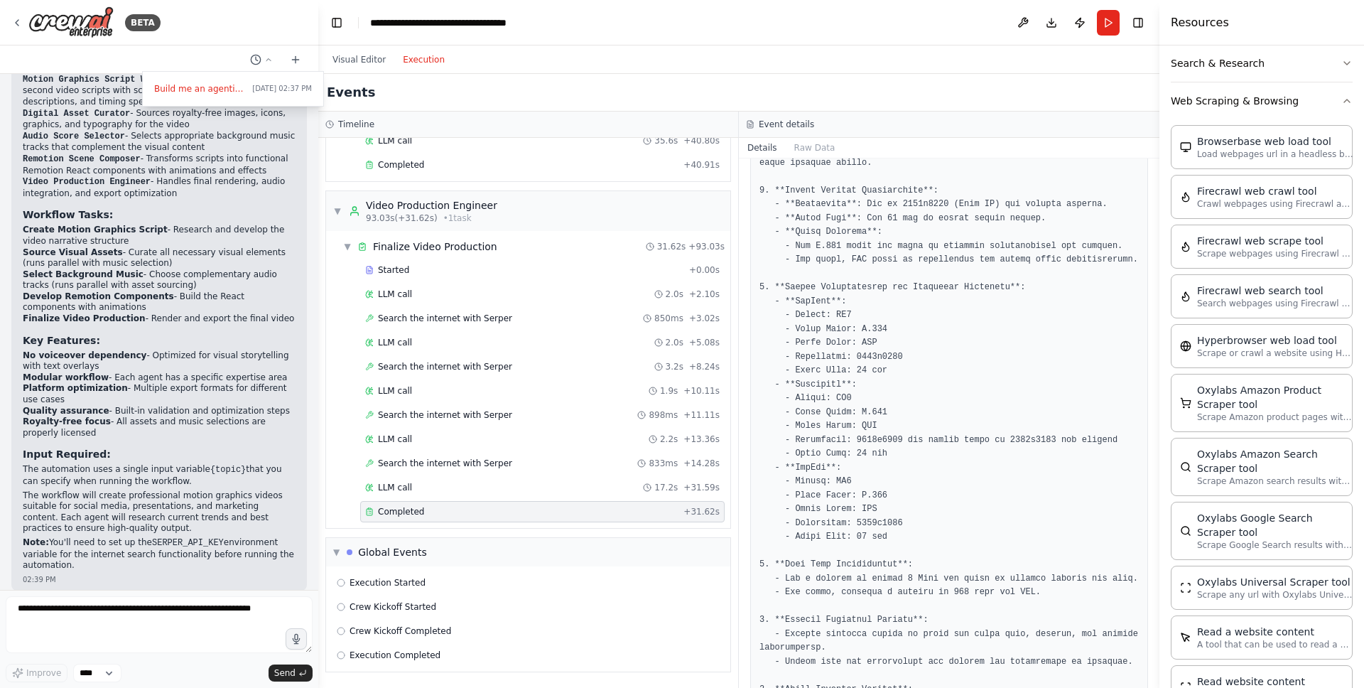
scroll to position [0, 0]
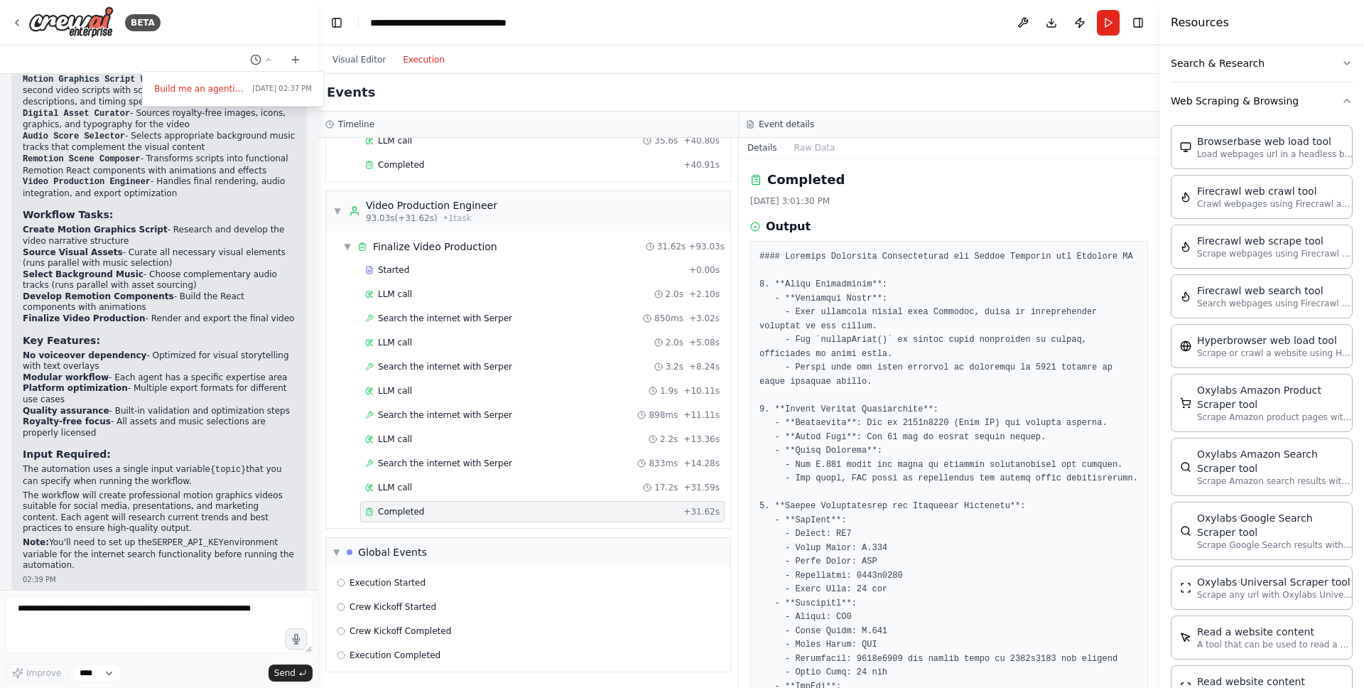
click at [364, 95] on h2 "Events" at bounding box center [351, 92] width 48 height 20
click at [366, 61] on button "Visual Editor" at bounding box center [359, 59] width 70 height 17
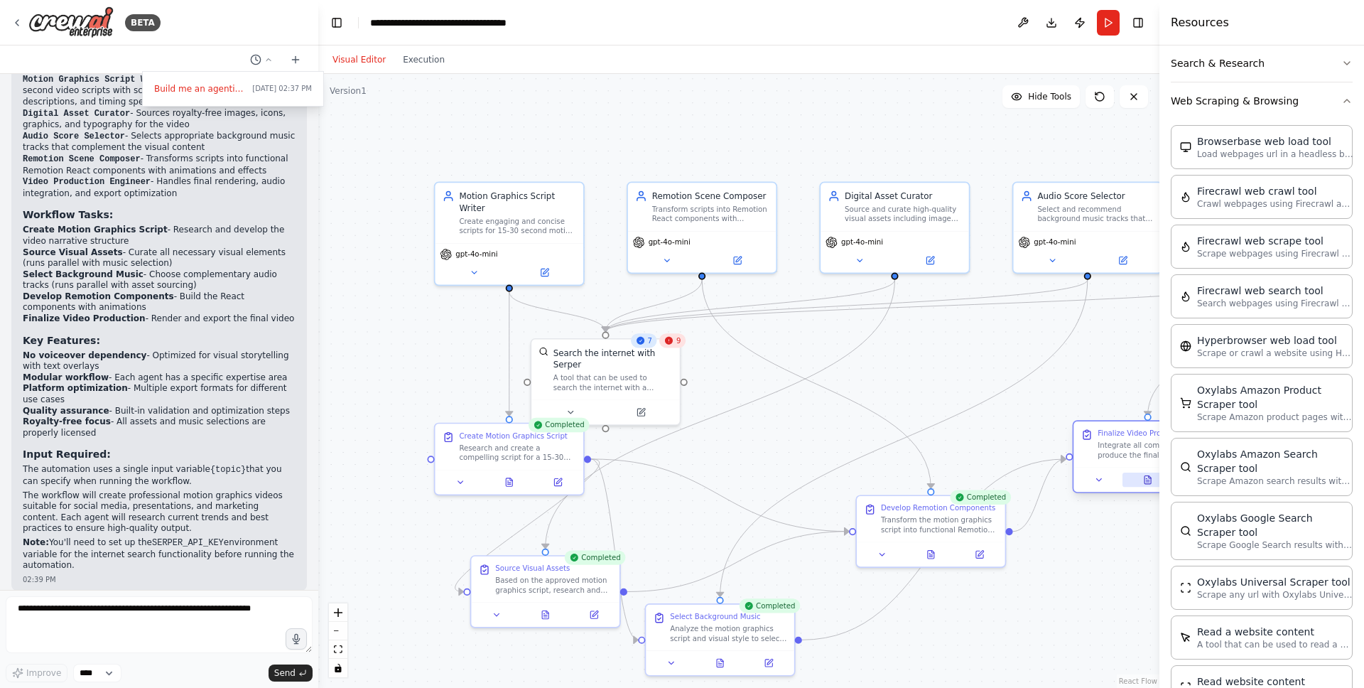
click at [1142, 480] on button at bounding box center [1148, 479] width 51 height 14
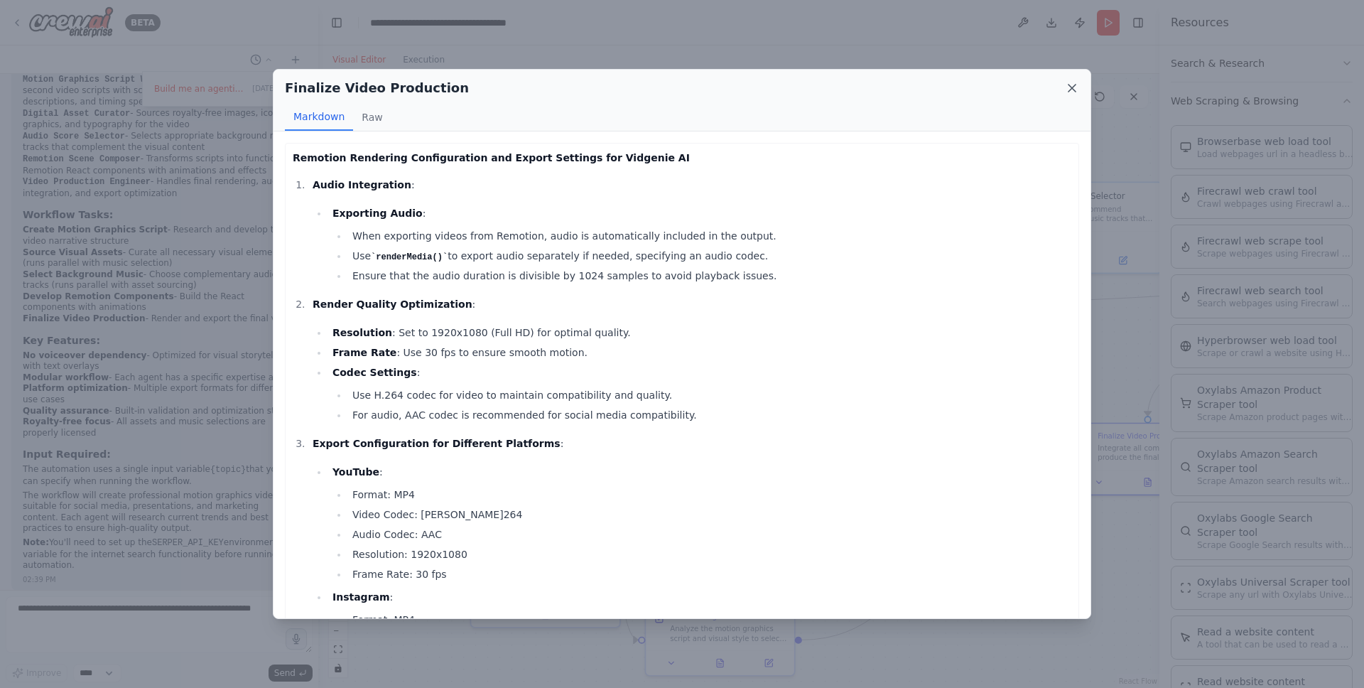
click at [1076, 87] on icon at bounding box center [1072, 88] width 14 height 14
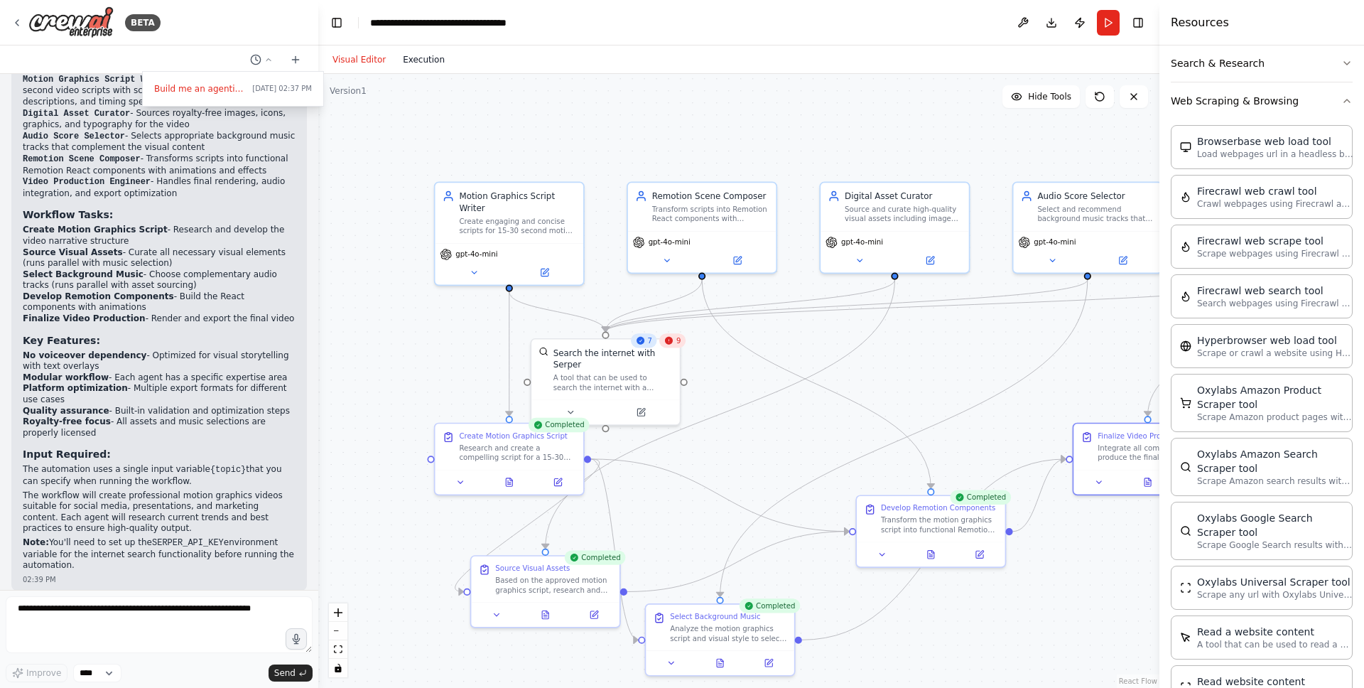
click at [413, 59] on button "Execution" at bounding box center [423, 59] width 59 height 17
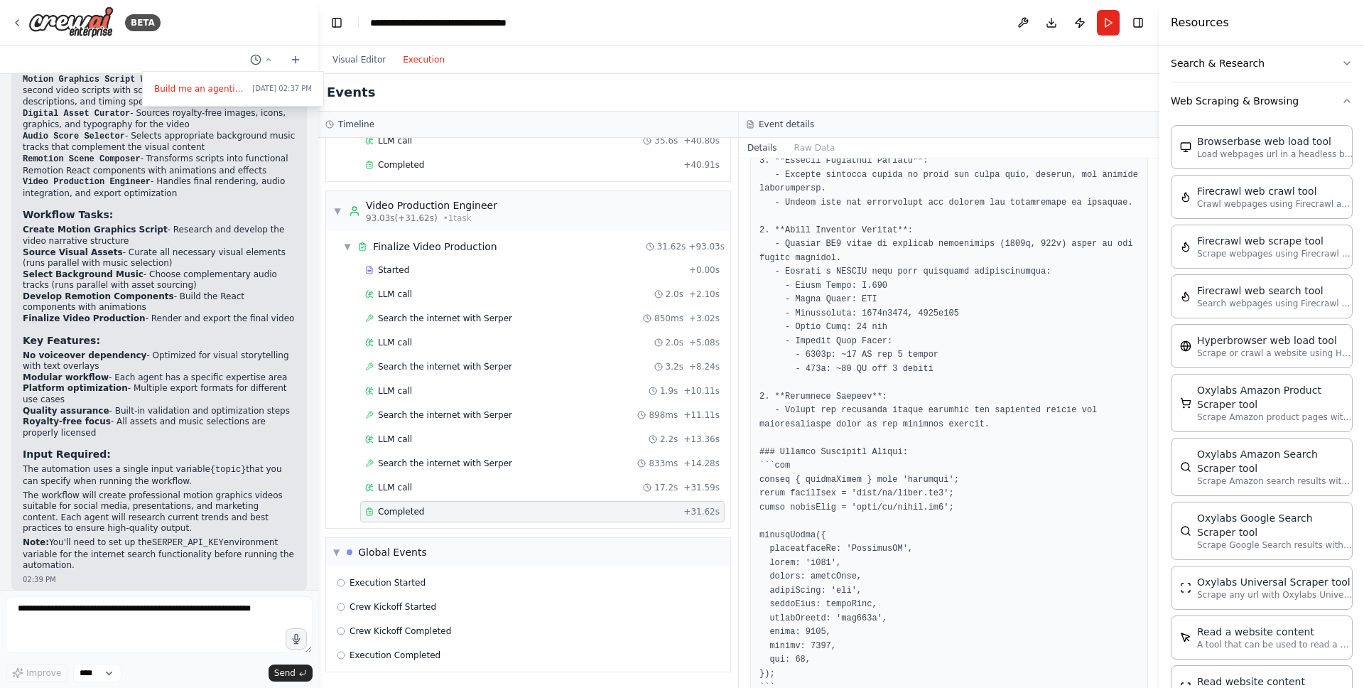
scroll to position [800, 0]
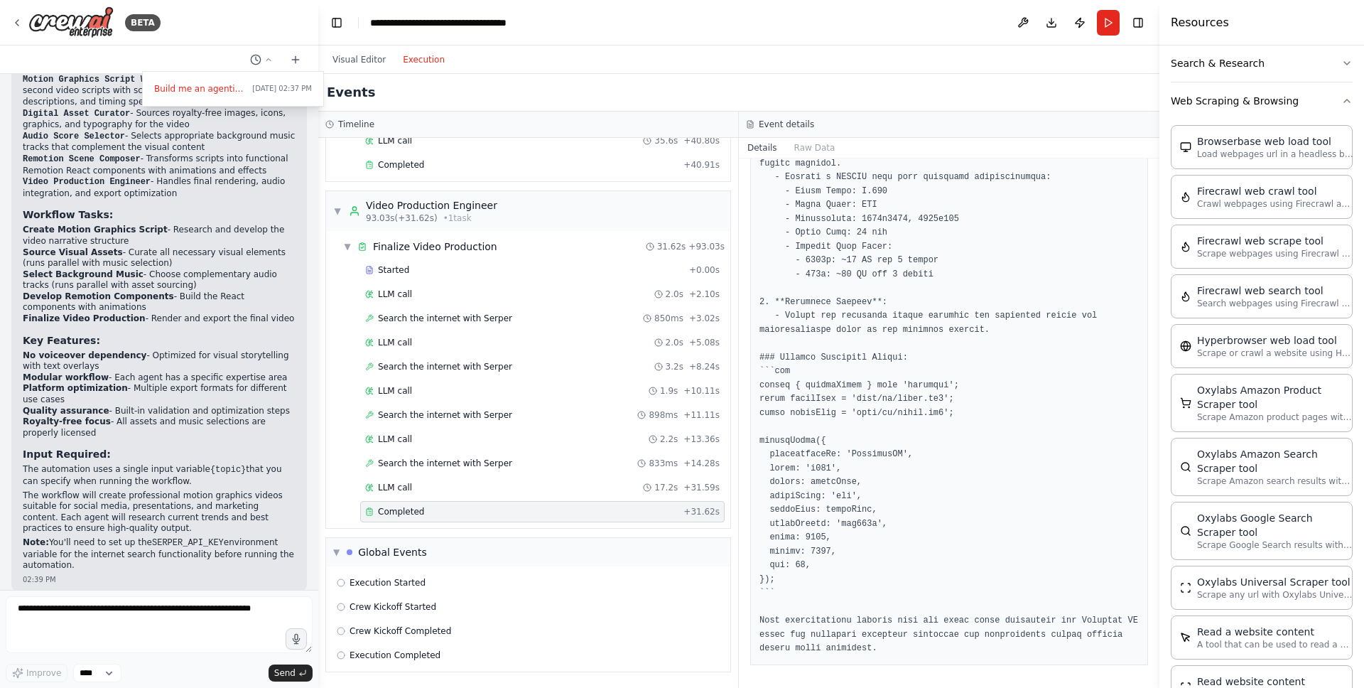
click at [67, 615] on div at bounding box center [159, 344] width 318 height 688
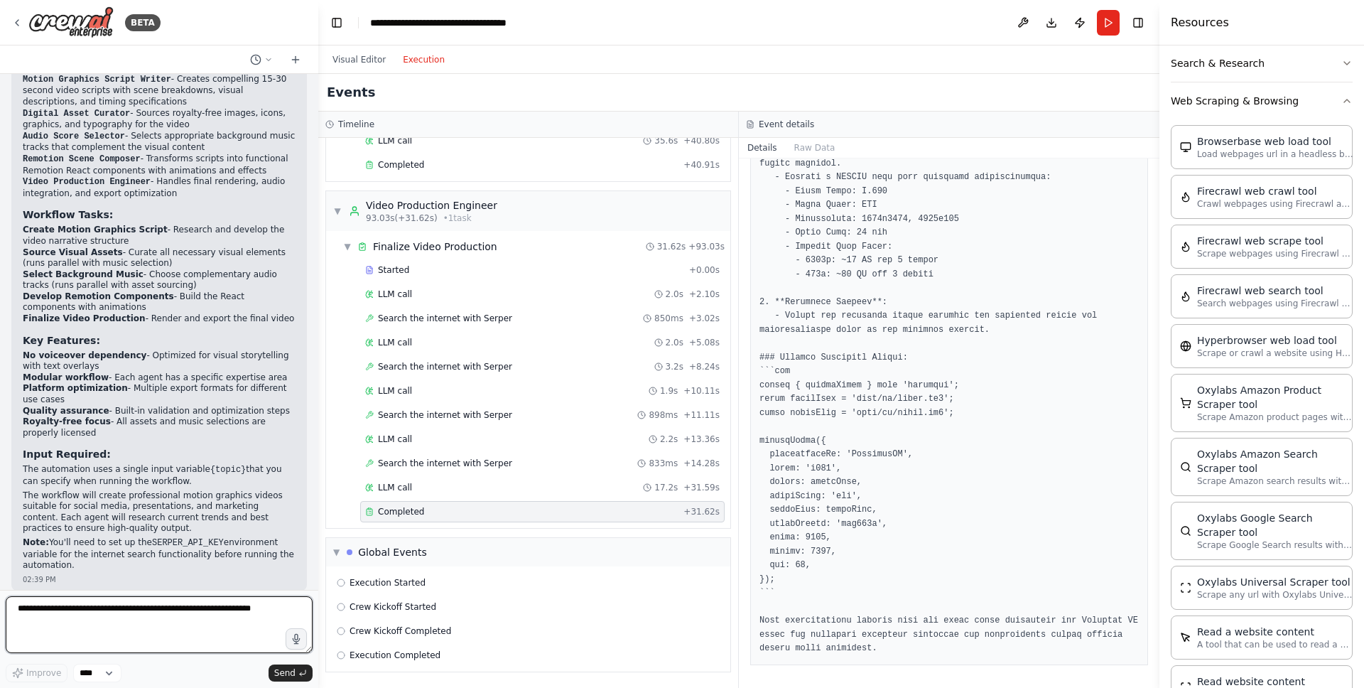
click at [45, 605] on textarea at bounding box center [159, 624] width 307 height 57
type textarea "**********"
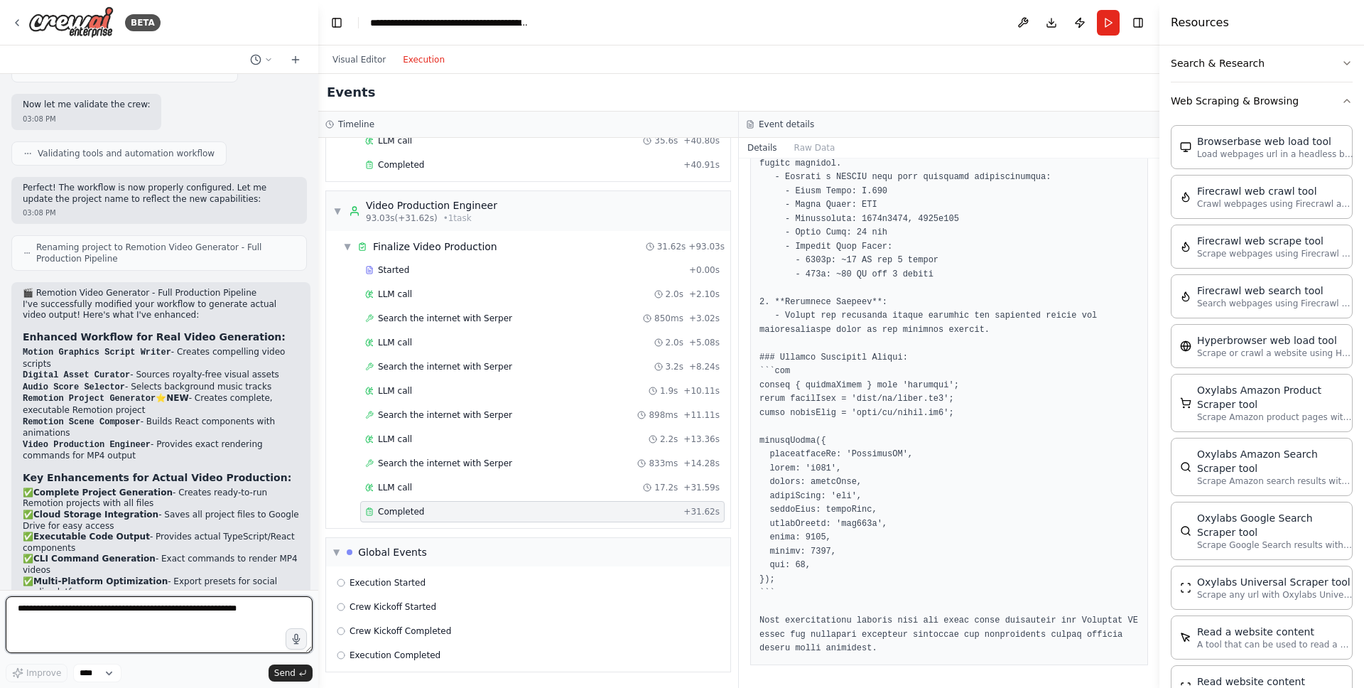
scroll to position [3916, 0]
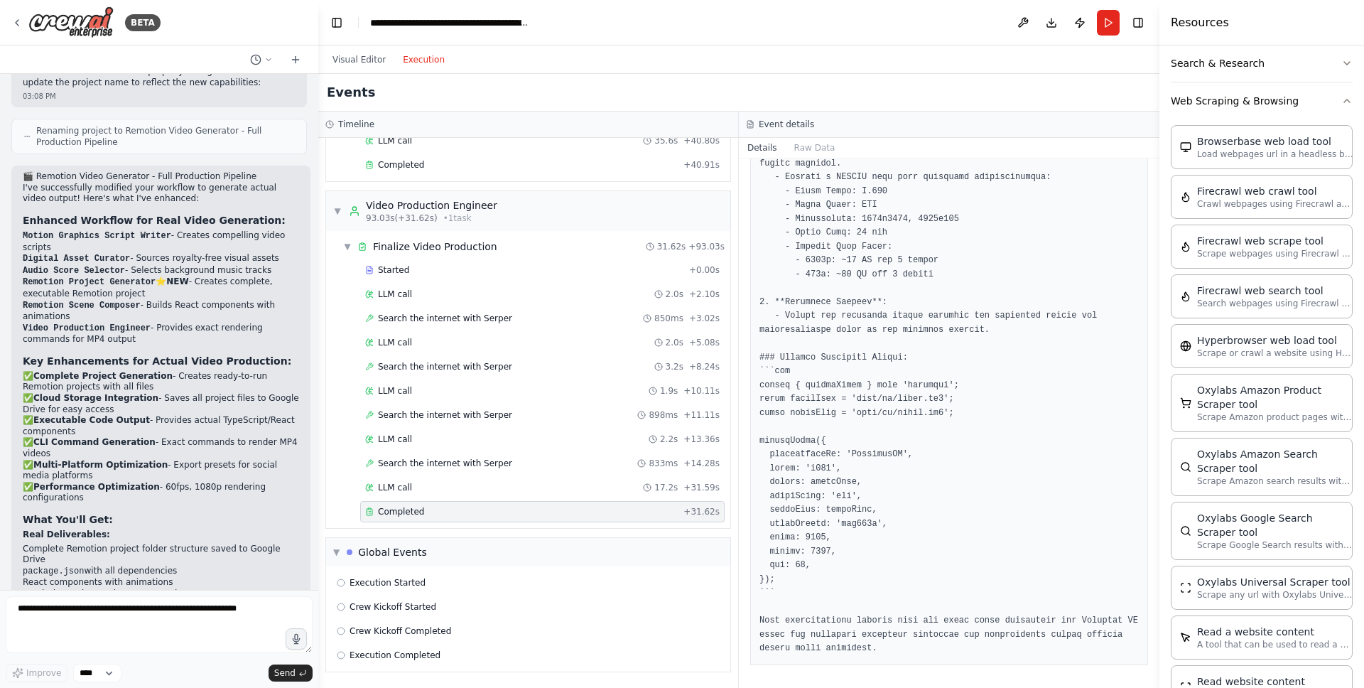
click at [183, 276] on strong "NEW" at bounding box center [177, 281] width 22 height 10
click at [167, 300] on li "Remotion Scene Composer - Builds React components with animations" at bounding box center [161, 311] width 276 height 23
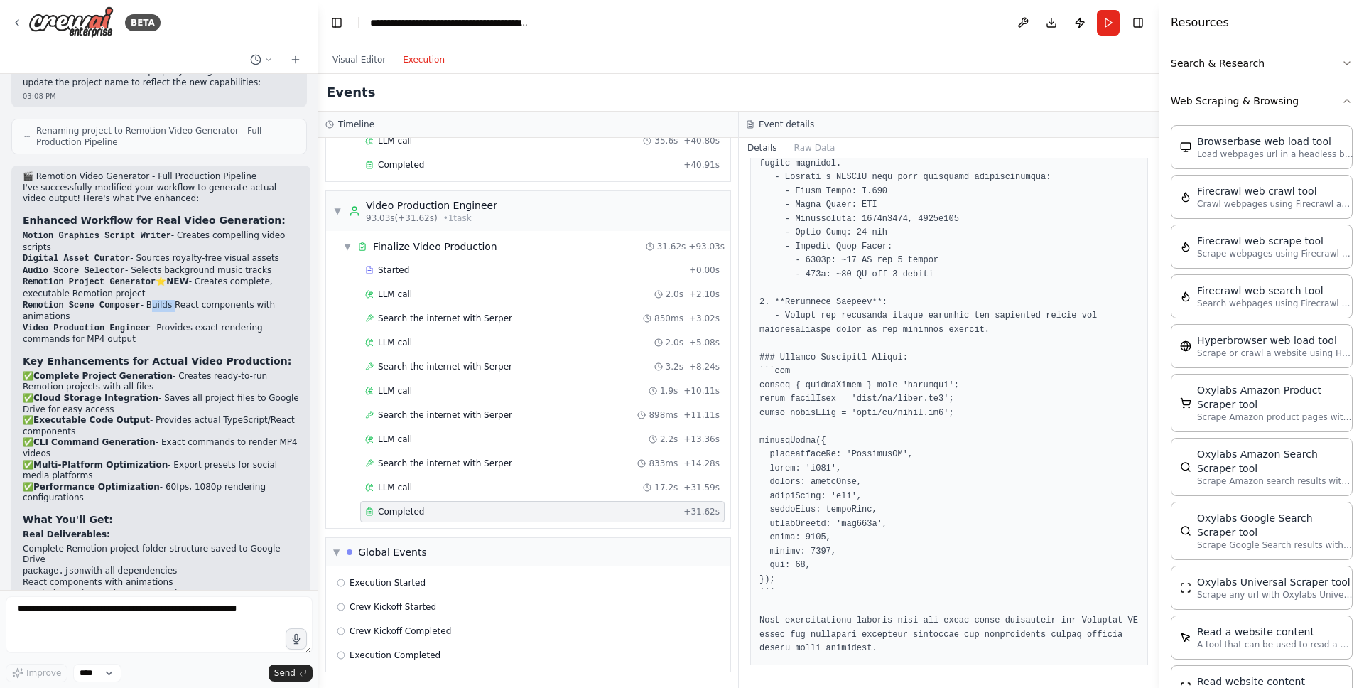
click at [167, 300] on li "Remotion Scene Composer - Builds React components with animations" at bounding box center [161, 311] width 276 height 23
click at [182, 323] on li "Video Production Engineer - Provides exact rendering commands for MP4 output" at bounding box center [161, 334] width 276 height 23
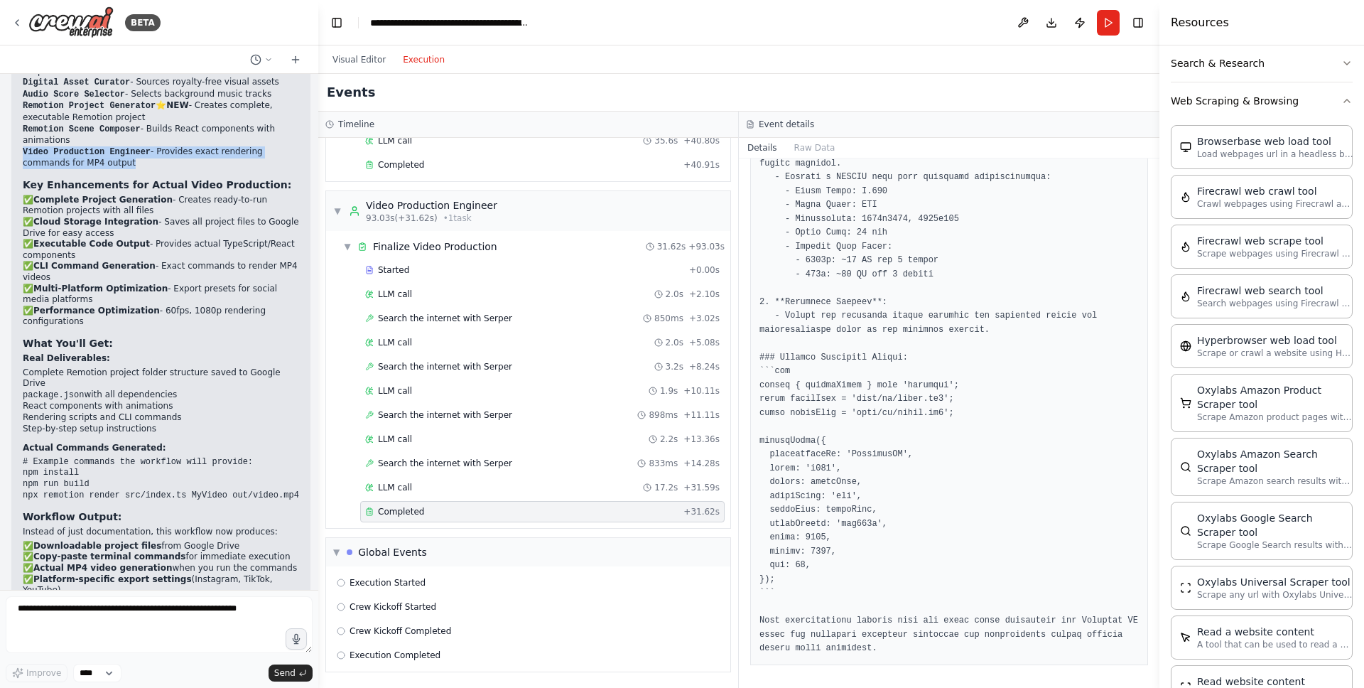
scroll to position [4093, 0]
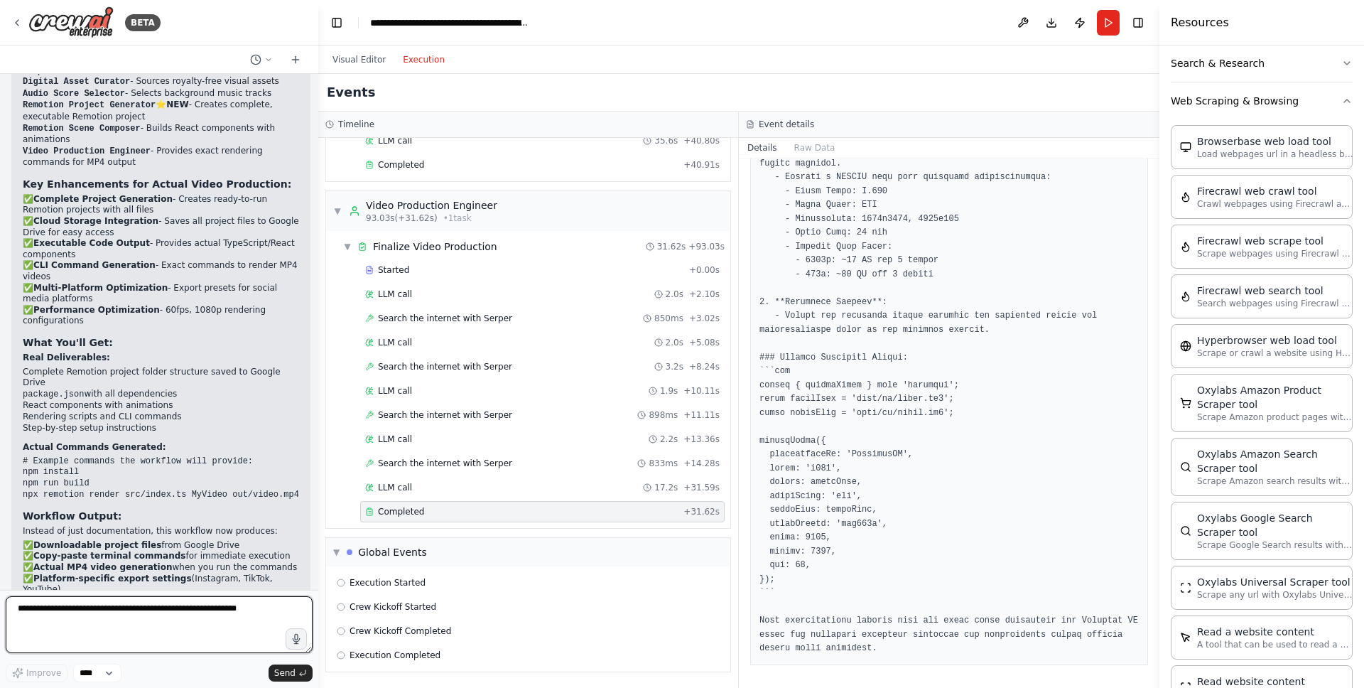
click at [134, 615] on textarea "**********" at bounding box center [159, 624] width 307 height 57
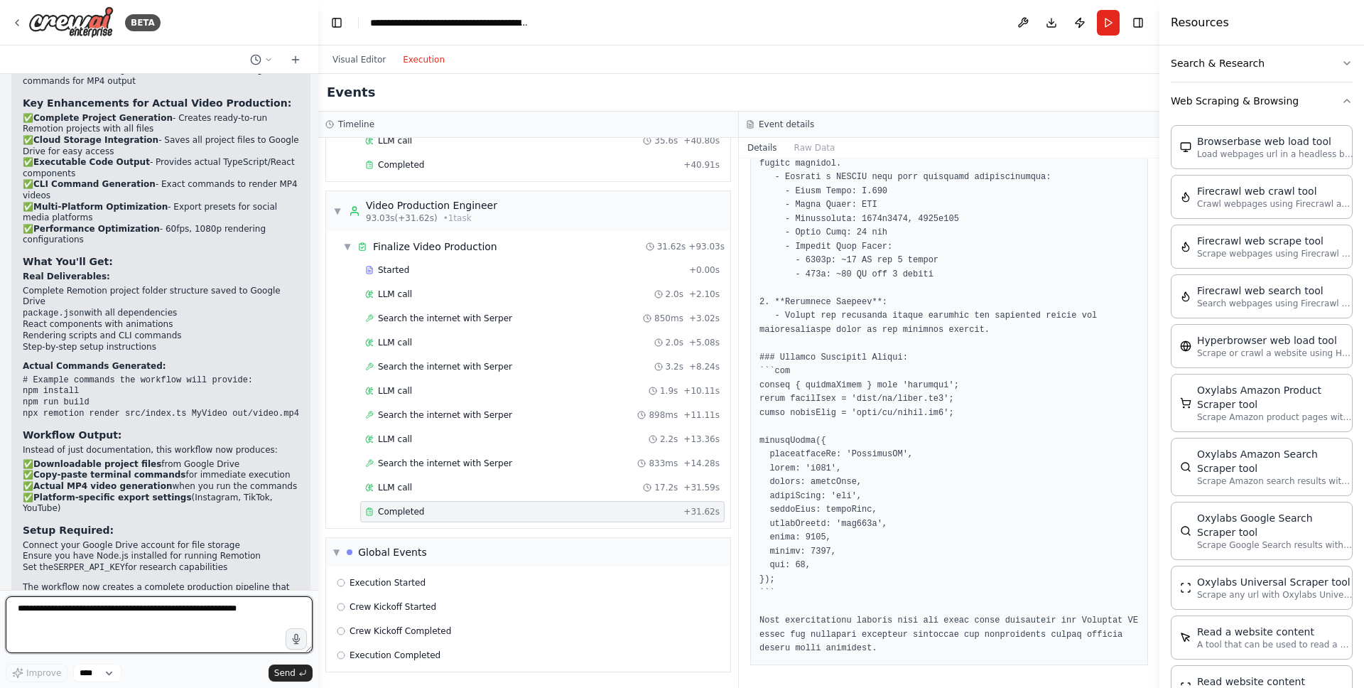
click at [244, 612] on textarea "**********" at bounding box center [159, 624] width 307 height 57
type textarea "**********"
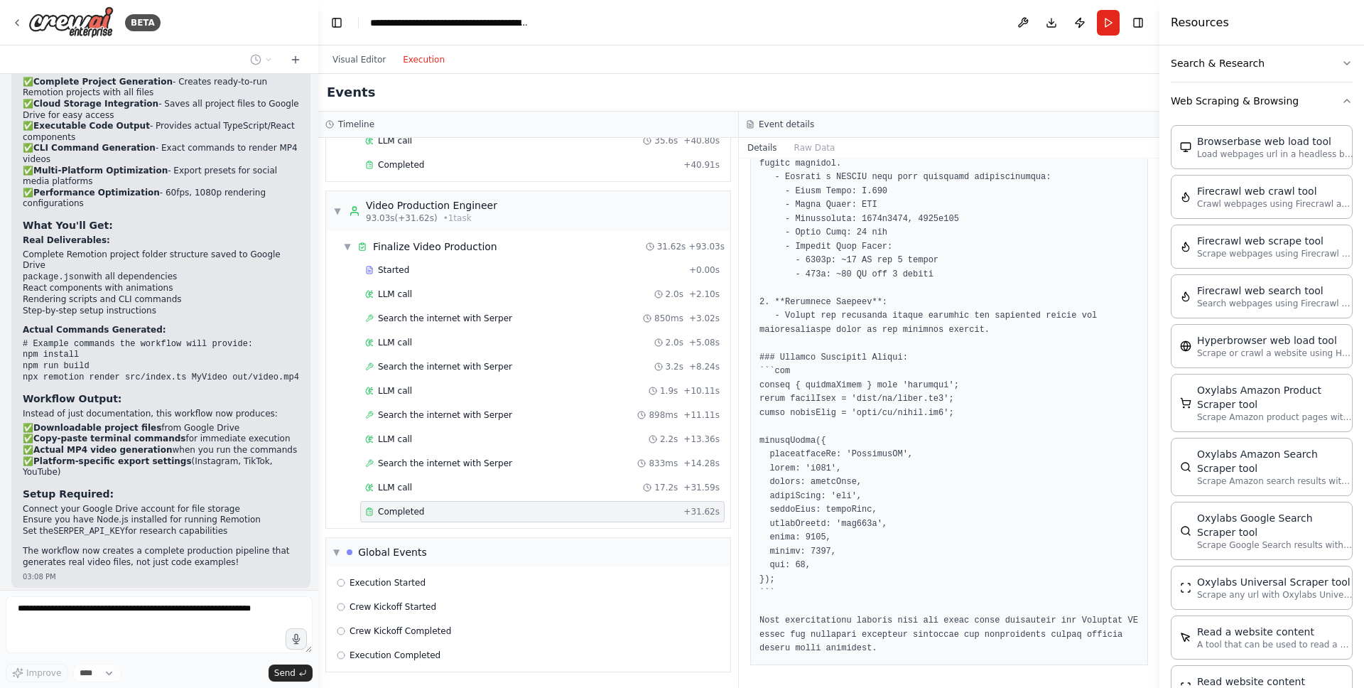
scroll to position [4258, 0]
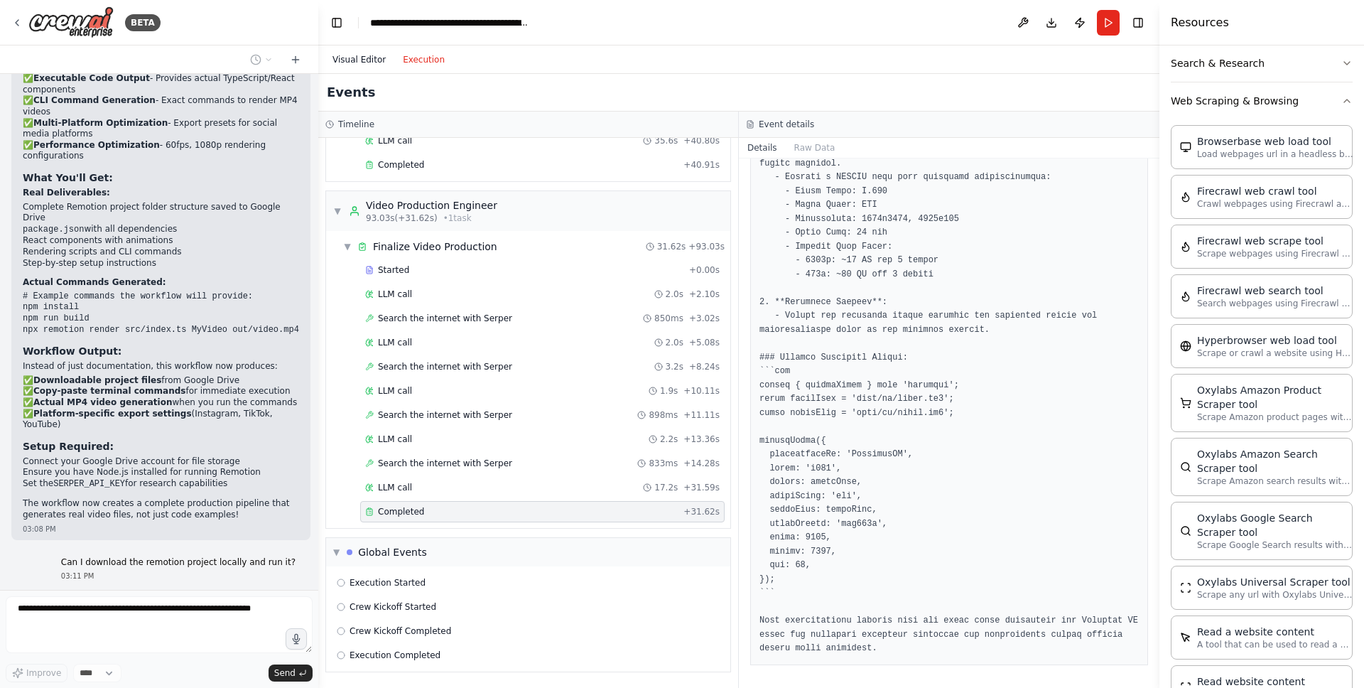
click at [370, 54] on button "Visual Editor" at bounding box center [359, 59] width 70 height 17
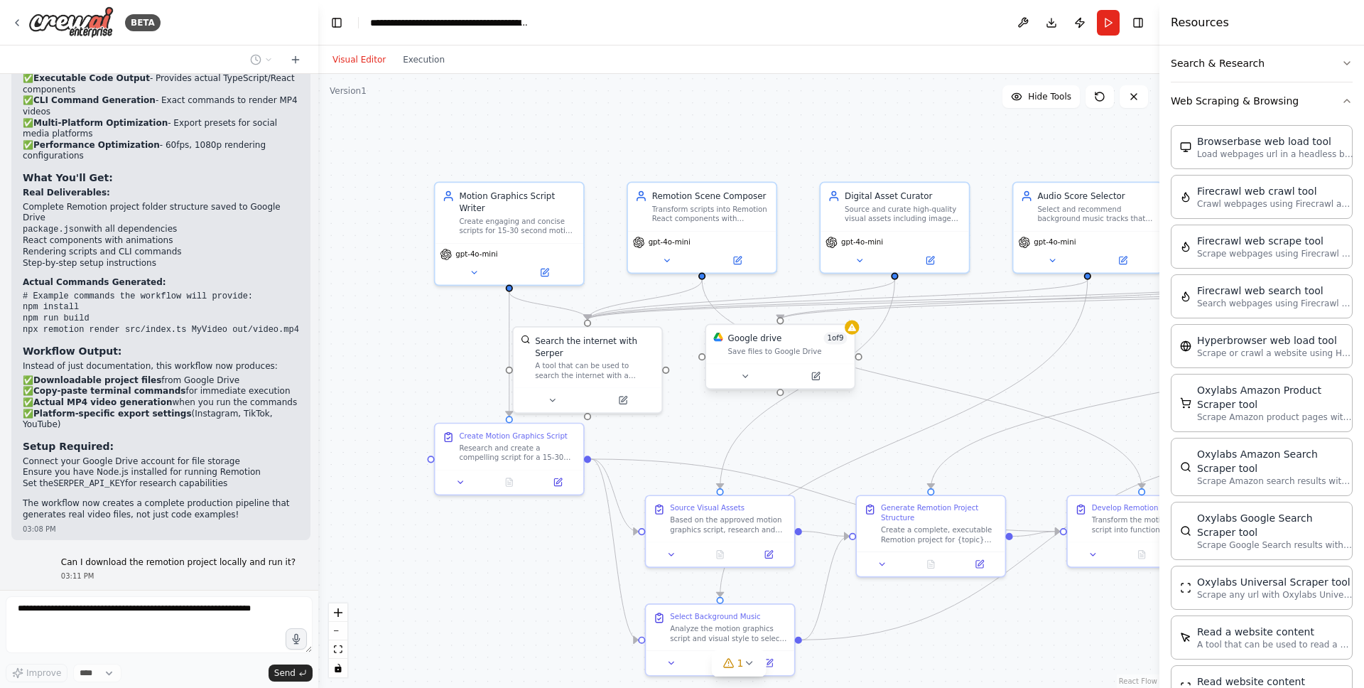
click at [812, 354] on div "Save files to Google Drive" at bounding box center [787, 352] width 119 height 10
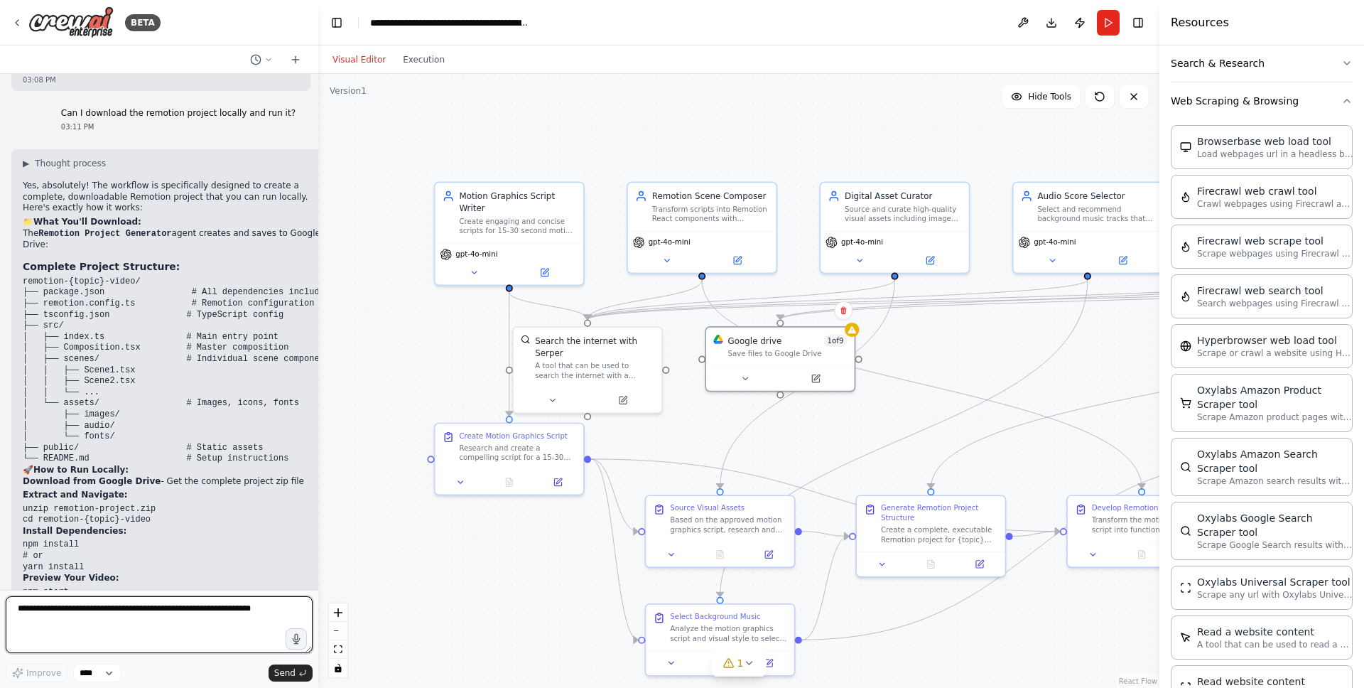
scroll to position [4706, 0]
click at [819, 372] on icon at bounding box center [817, 375] width 6 height 6
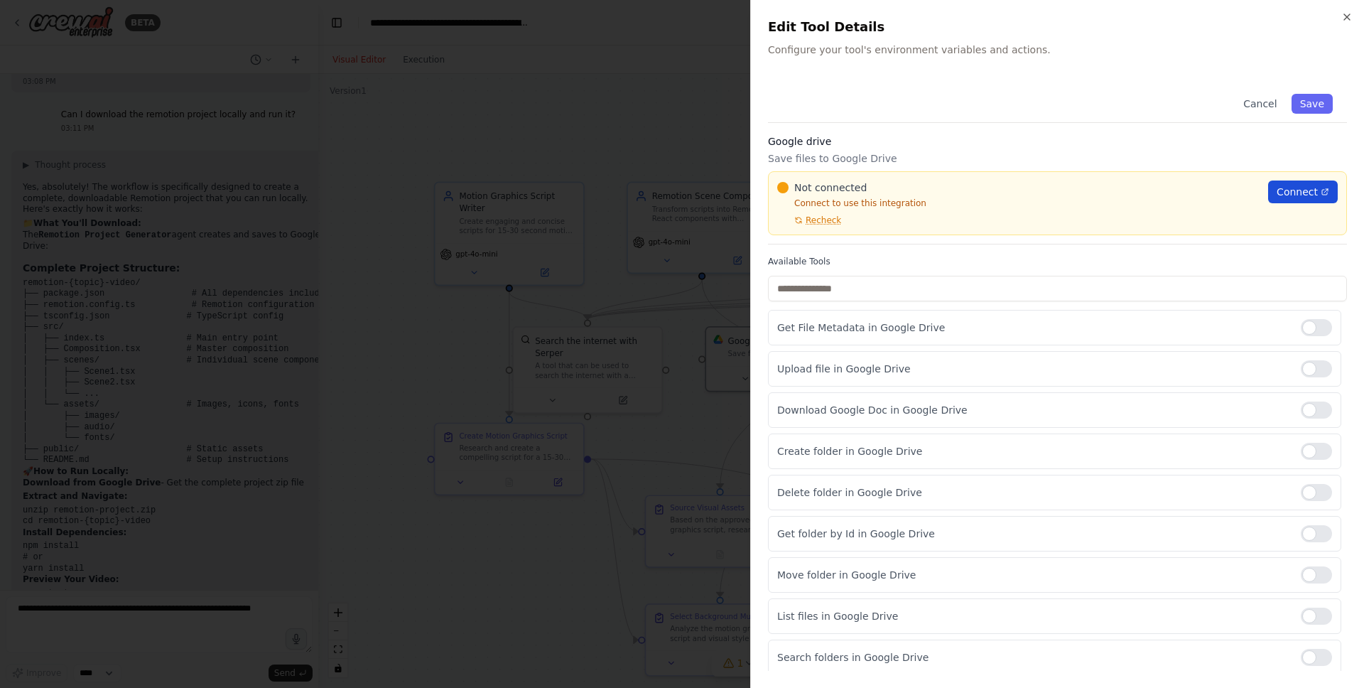
click at [1292, 195] on span "Connect" at bounding box center [1297, 192] width 41 height 14
click at [594, 126] on div at bounding box center [682, 344] width 1364 height 688
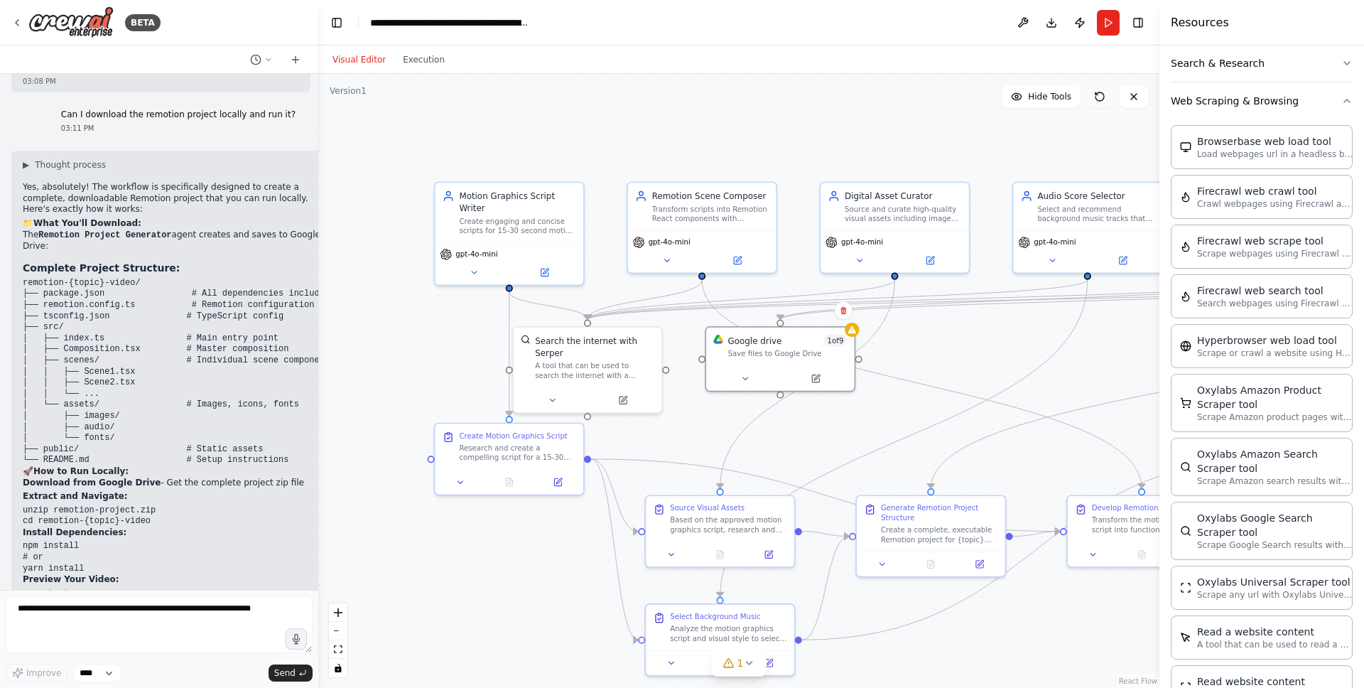
click at [1100, 107] on div "Version 1 Hide Tools .deletable-edge-delete-btn { width: 20px; height: 20px; bo…" at bounding box center [738, 381] width 841 height 614
click at [1101, 97] on icon at bounding box center [1099, 96] width 11 height 11
click at [838, 338] on span "1 of 9" at bounding box center [835, 336] width 23 height 12
click at [838, 340] on span "1 of 9" at bounding box center [835, 336] width 23 height 12
click at [851, 330] on icon at bounding box center [852, 325] width 10 height 10
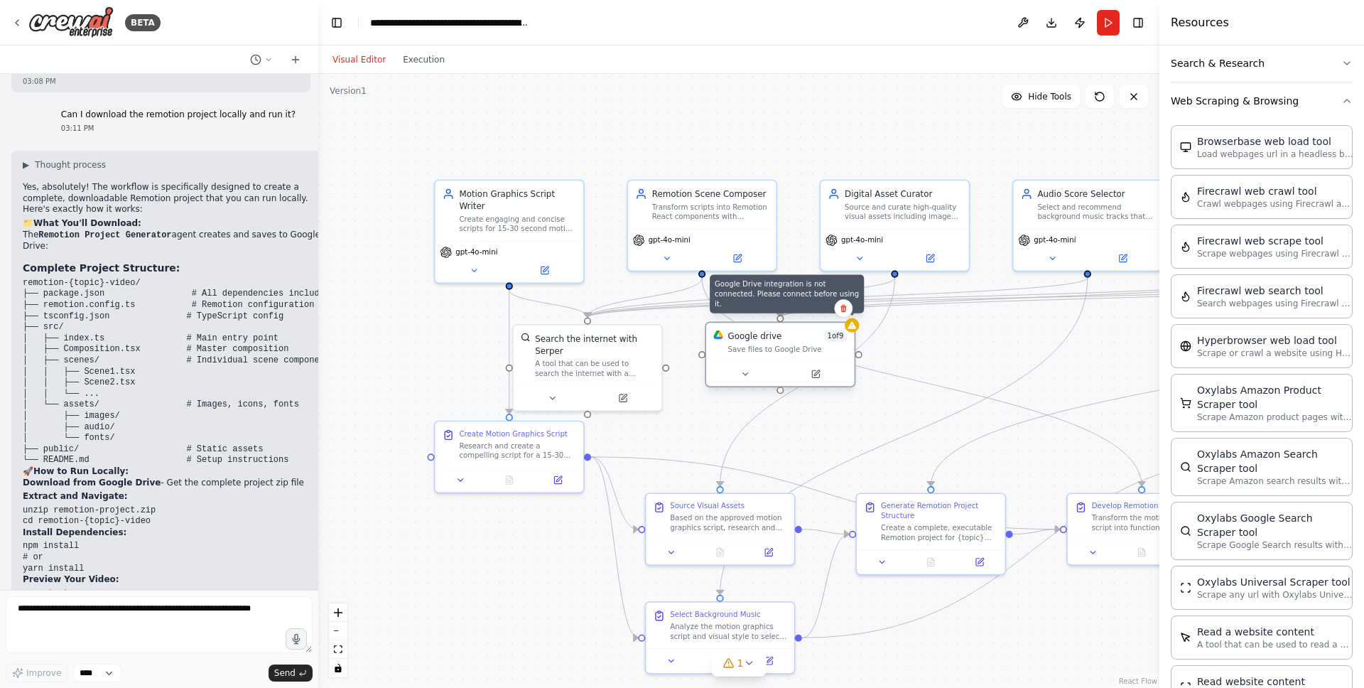
click at [851, 330] on icon at bounding box center [852, 325] width 10 height 10
click at [1094, 87] on button at bounding box center [1100, 96] width 28 height 23
click at [1097, 91] on icon at bounding box center [1099, 96] width 11 height 11
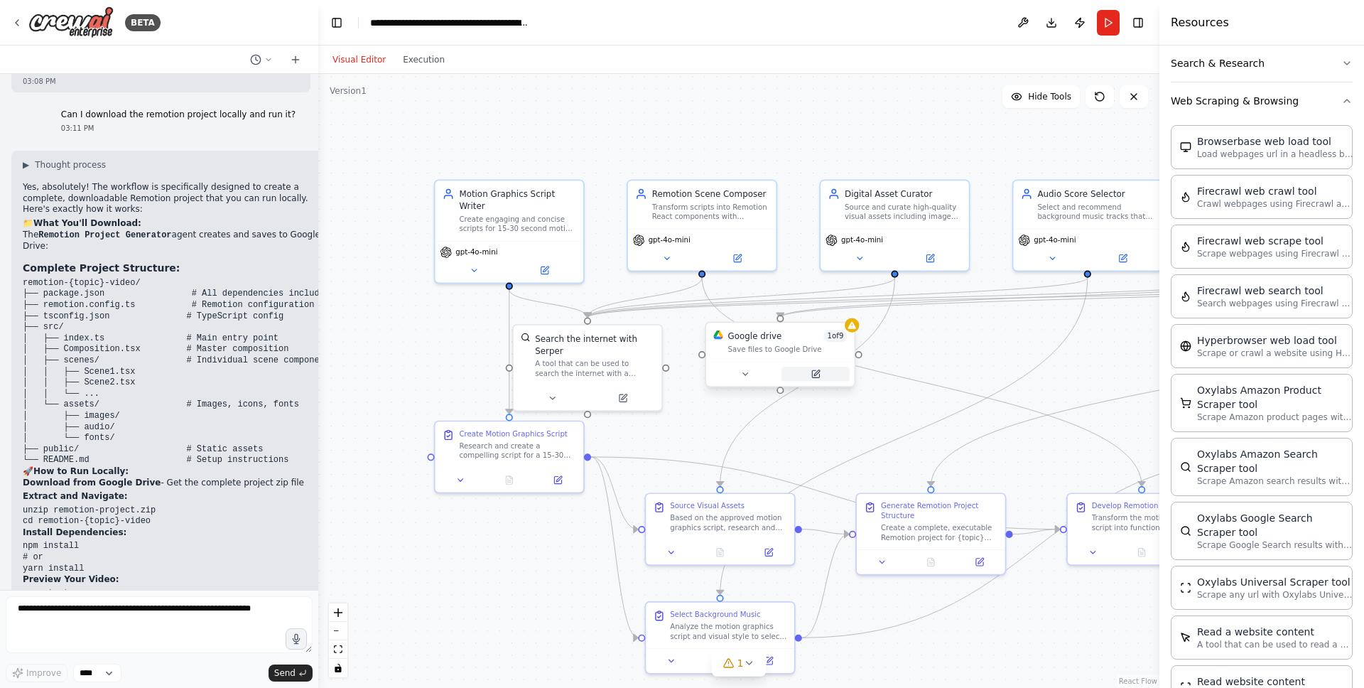
click at [821, 373] on button at bounding box center [816, 374] width 68 height 14
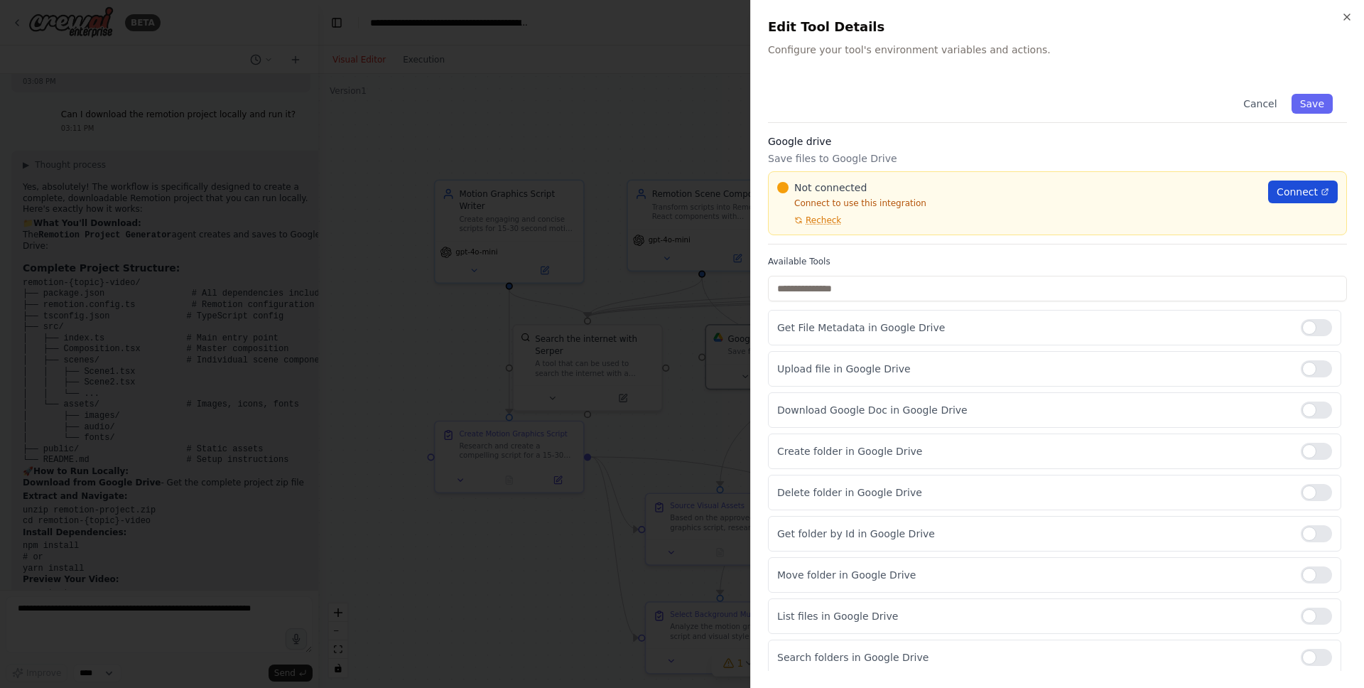
click at [1278, 190] on span "Connect" at bounding box center [1297, 192] width 41 height 14
click at [1322, 110] on button "Save" at bounding box center [1312, 104] width 41 height 20
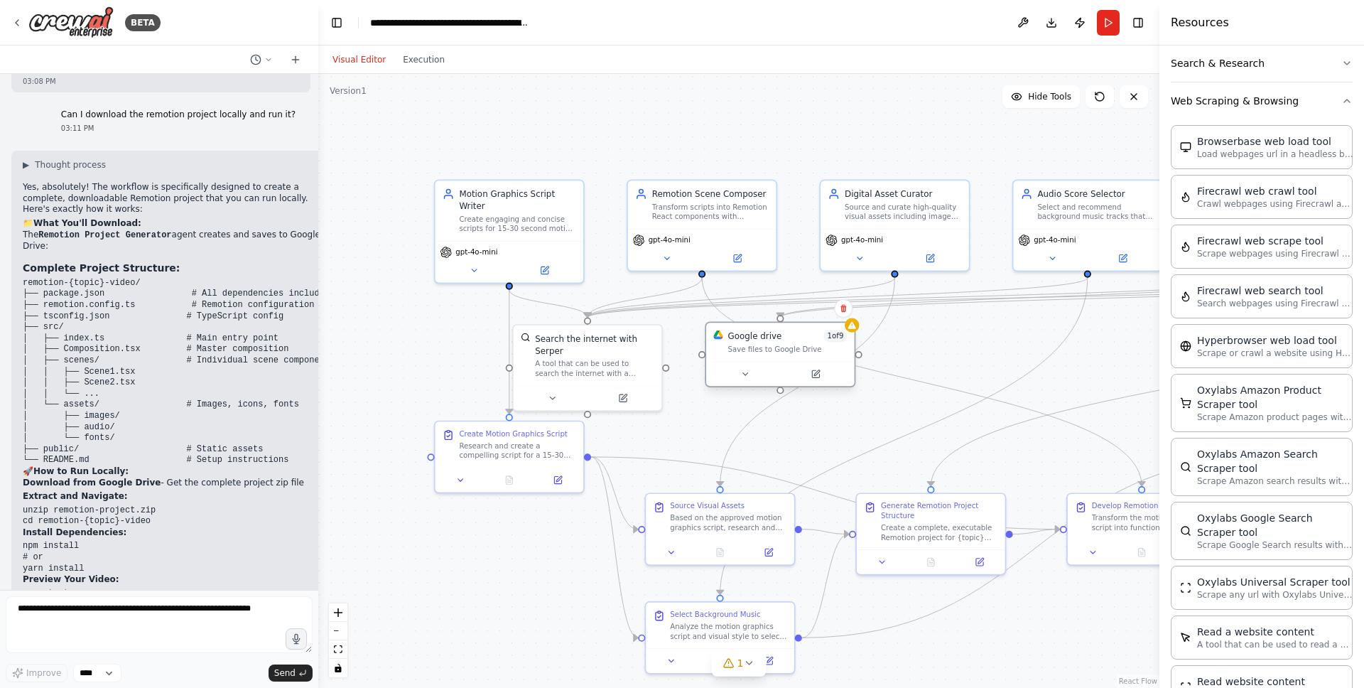
click at [781, 350] on div "Save files to Google Drive" at bounding box center [787, 350] width 119 height 10
click at [755, 371] on button at bounding box center [745, 374] width 68 height 14
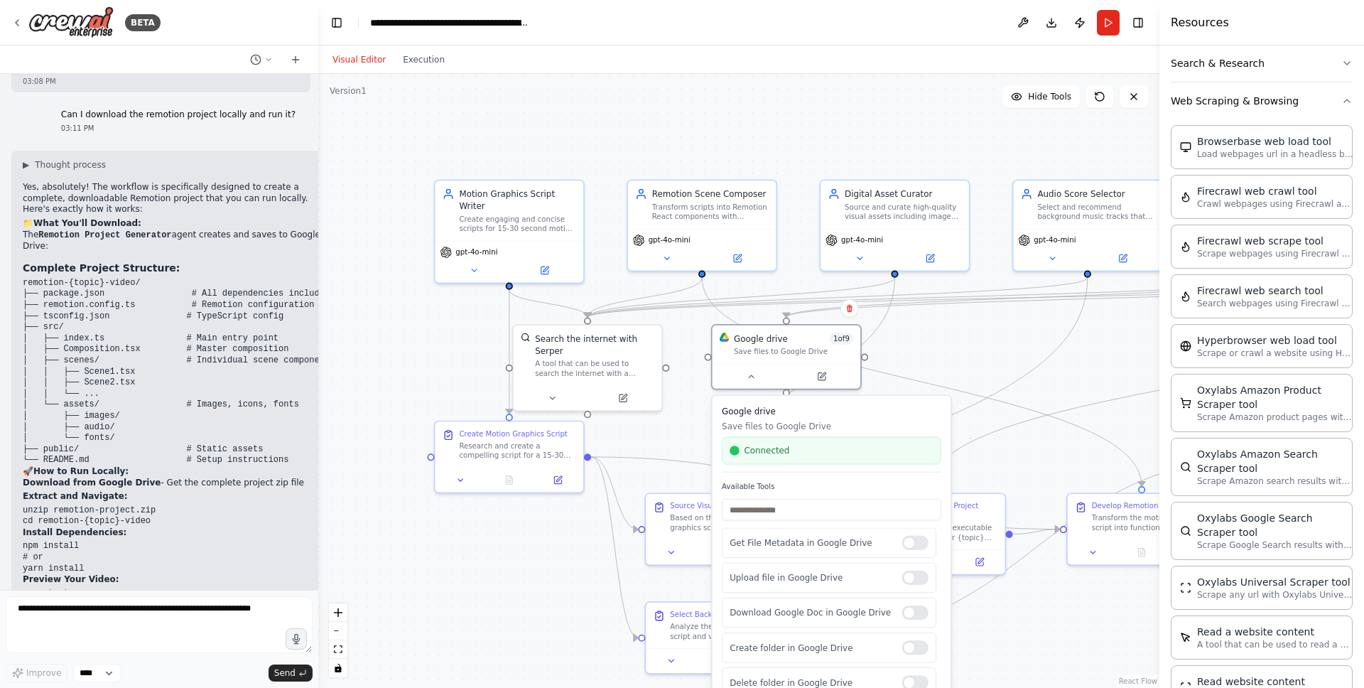
click at [939, 327] on div ".deletable-edge-delete-btn { width: 20px; height: 20px; border: 0px solid #ffff…" at bounding box center [738, 381] width 841 height 614
click at [892, 384] on div ".deletable-edge-delete-btn { width: 20px; height: 20px; border: 0px solid #ffff…" at bounding box center [738, 381] width 841 height 614
click at [984, 338] on div ".deletable-edge-delete-btn { width: 20px; height: 20px; border: 0px solid #ffff…" at bounding box center [738, 381] width 841 height 614
click at [905, 356] on div ".deletable-edge-delete-btn { width: 20px; height: 20px; border: 0px solid #ffff…" at bounding box center [738, 381] width 841 height 614
click at [753, 379] on button at bounding box center [751, 374] width 68 height 14
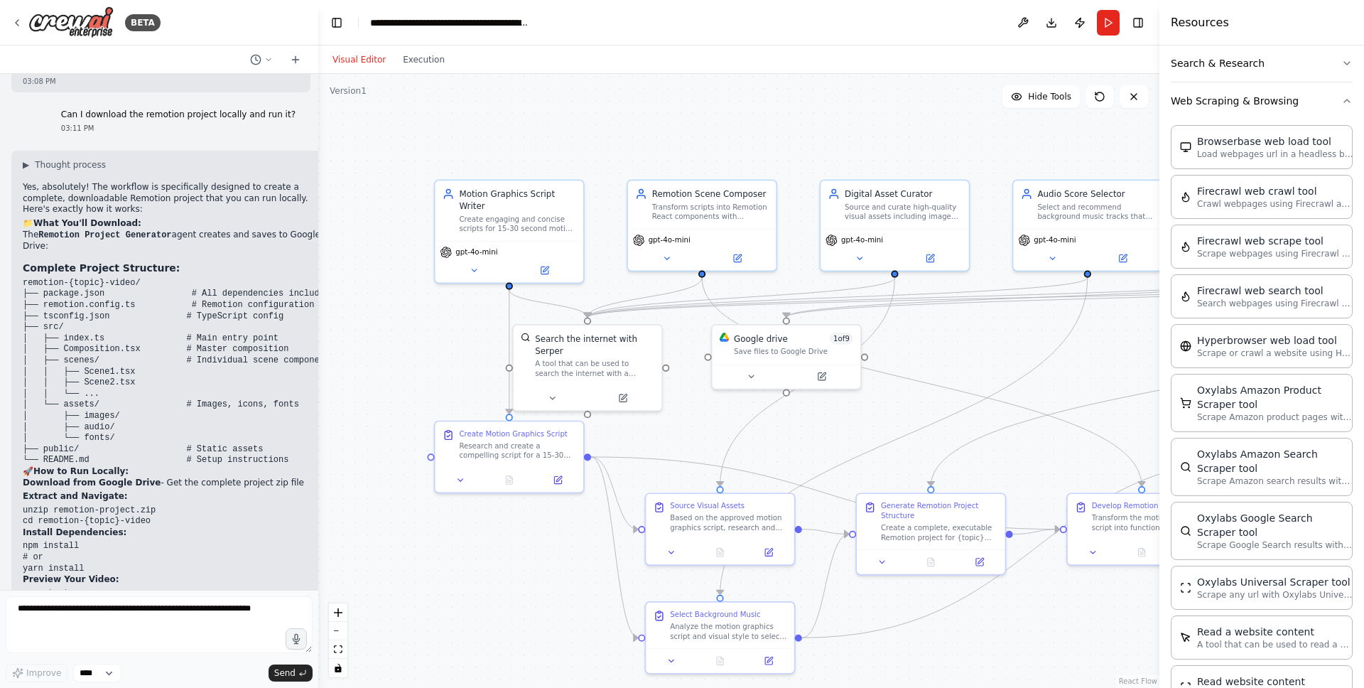
click at [968, 330] on div ".deletable-edge-delete-btn { width: 20px; height: 20px; border: 0px solid #ffff…" at bounding box center [738, 381] width 841 height 614
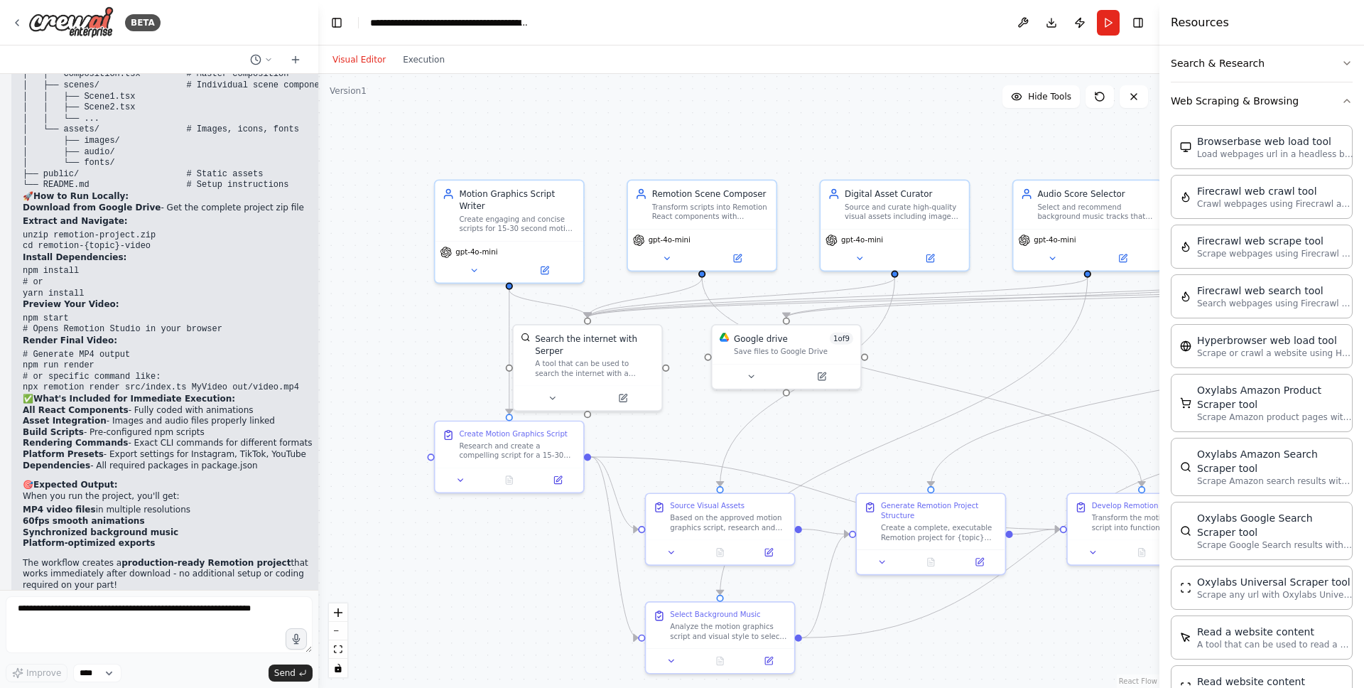
click at [878, 141] on div ".deletable-edge-delete-btn { width: 20px; height: 20px; border: 0px solid #ffff…" at bounding box center [738, 381] width 841 height 614
click at [760, 120] on div ".deletable-edge-delete-btn { width: 20px; height: 20px; border: 0px solid #ffff…" at bounding box center [738, 381] width 841 height 614
click at [1057, 144] on div ".deletable-edge-delete-btn { width: 20px; height: 20px; border: 0px solid #ffff…" at bounding box center [738, 381] width 841 height 614
click at [772, 126] on div ".deletable-edge-delete-btn { width: 20px; height: 20px; border: 0px solid #ffff…" at bounding box center [738, 381] width 841 height 614
click at [686, 98] on div ".deletable-edge-delete-btn { width: 20px; height: 20px; border: 0px solid #ffff…" at bounding box center [738, 381] width 841 height 614
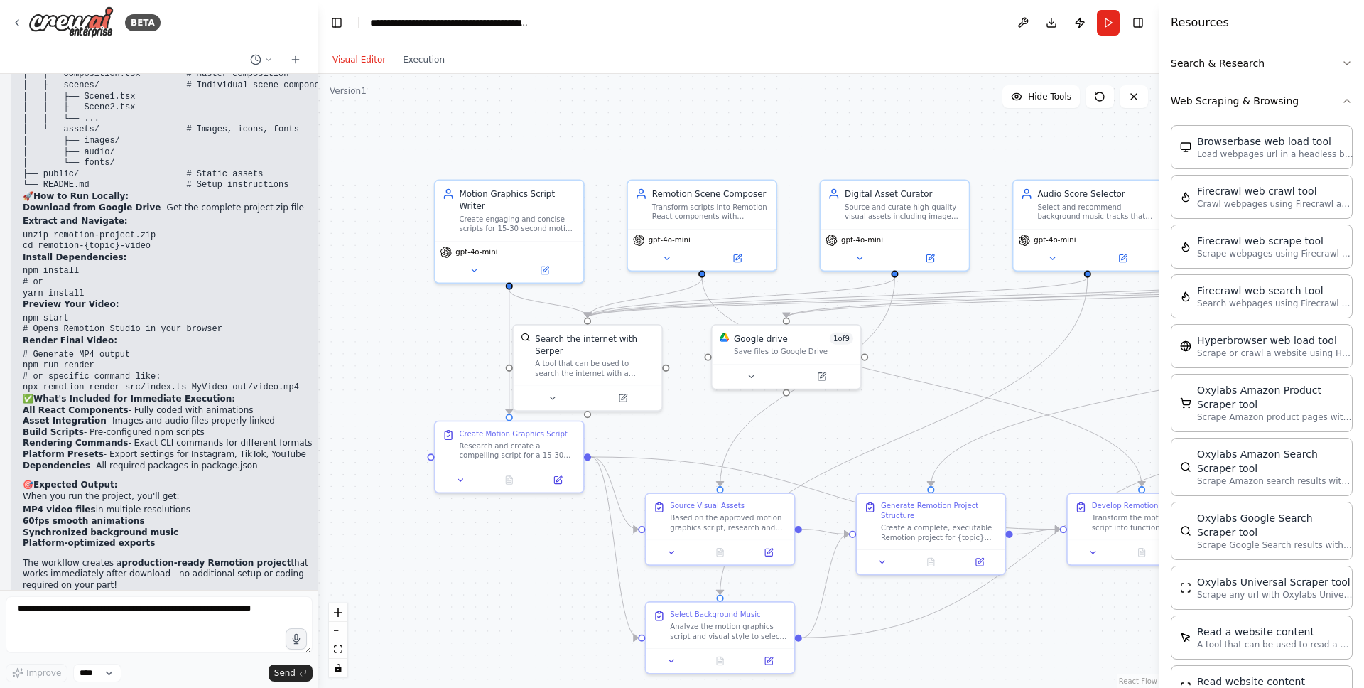
click at [952, 355] on div ".deletable-edge-delete-btn { width: 20px; height: 20px; border: 0px solid #ffff…" at bounding box center [738, 381] width 841 height 614
click at [947, 338] on div ".deletable-edge-delete-btn { width: 20px; height: 20px; border: 0px solid #ffff…" at bounding box center [738, 381] width 841 height 614
click at [829, 411] on div ".deletable-edge-delete-btn { width: 20px; height: 20px; border: 0px solid #ffff…" at bounding box center [738, 381] width 841 height 614
click at [1114, 26] on button "Run" at bounding box center [1108, 23] width 23 height 26
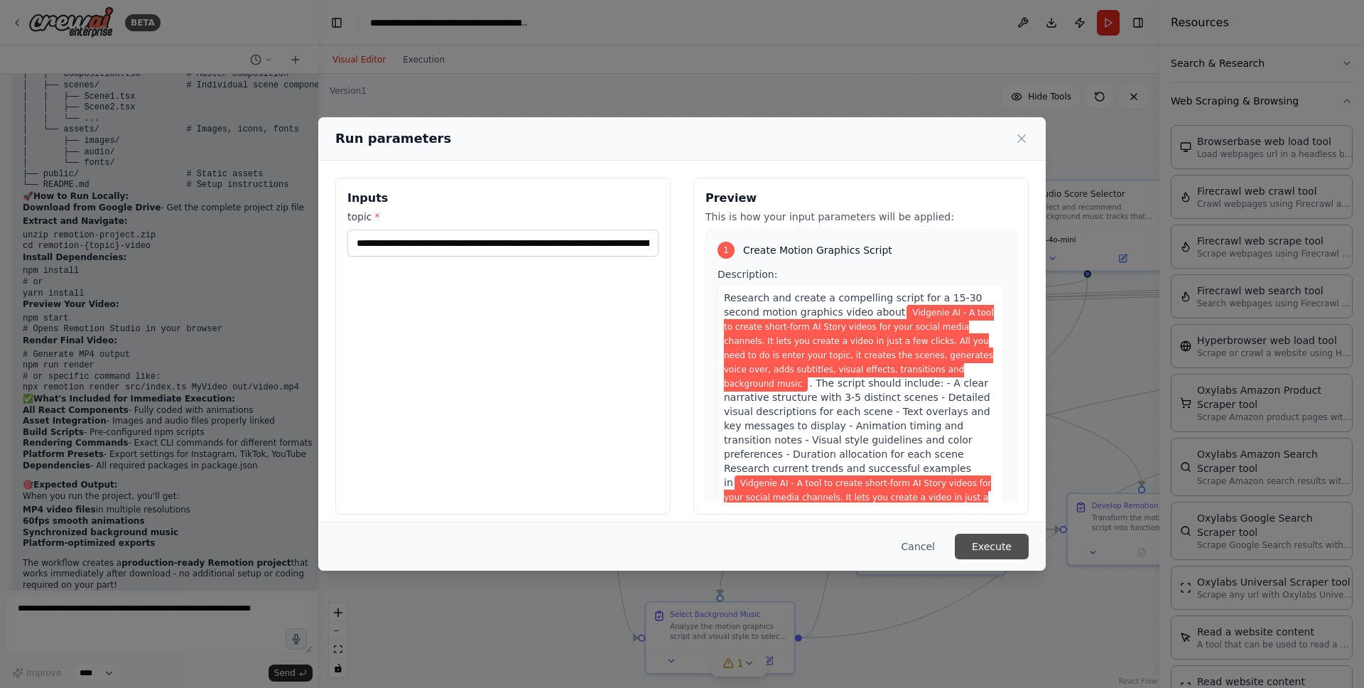
click at [981, 546] on button "Execute" at bounding box center [992, 547] width 74 height 26
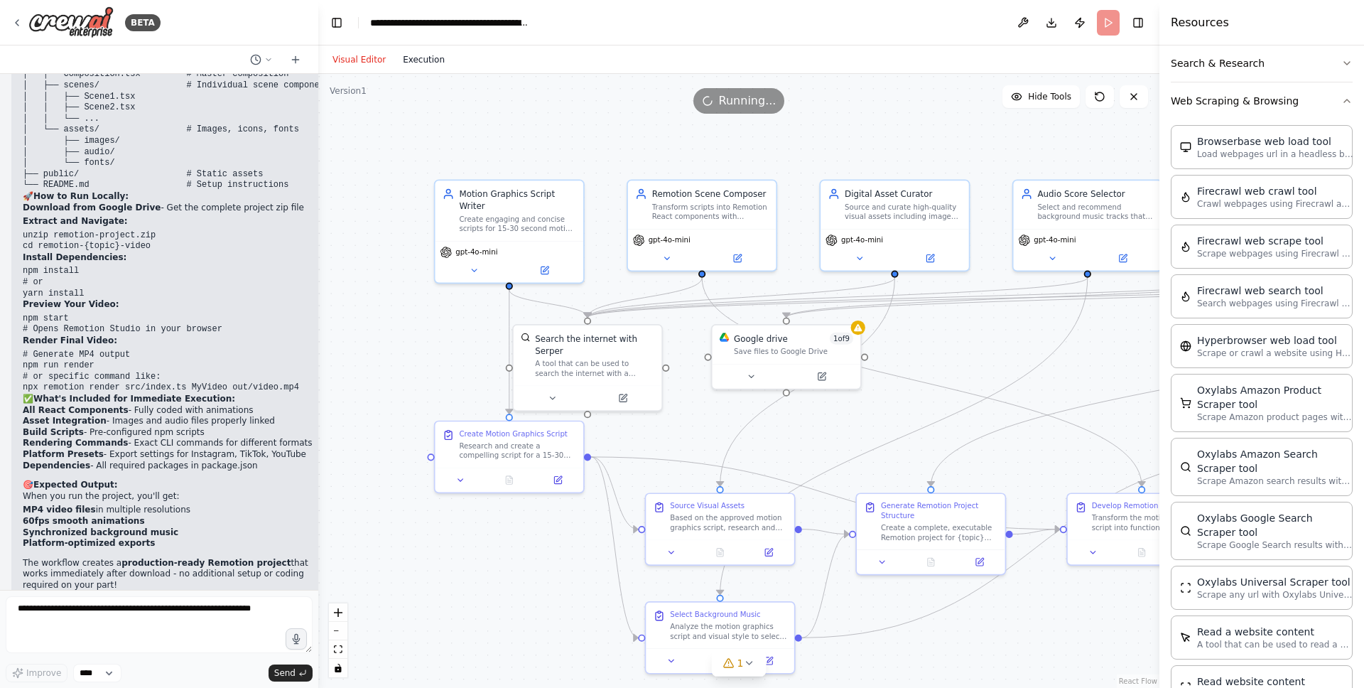
click at [424, 60] on button "Execution" at bounding box center [423, 59] width 59 height 17
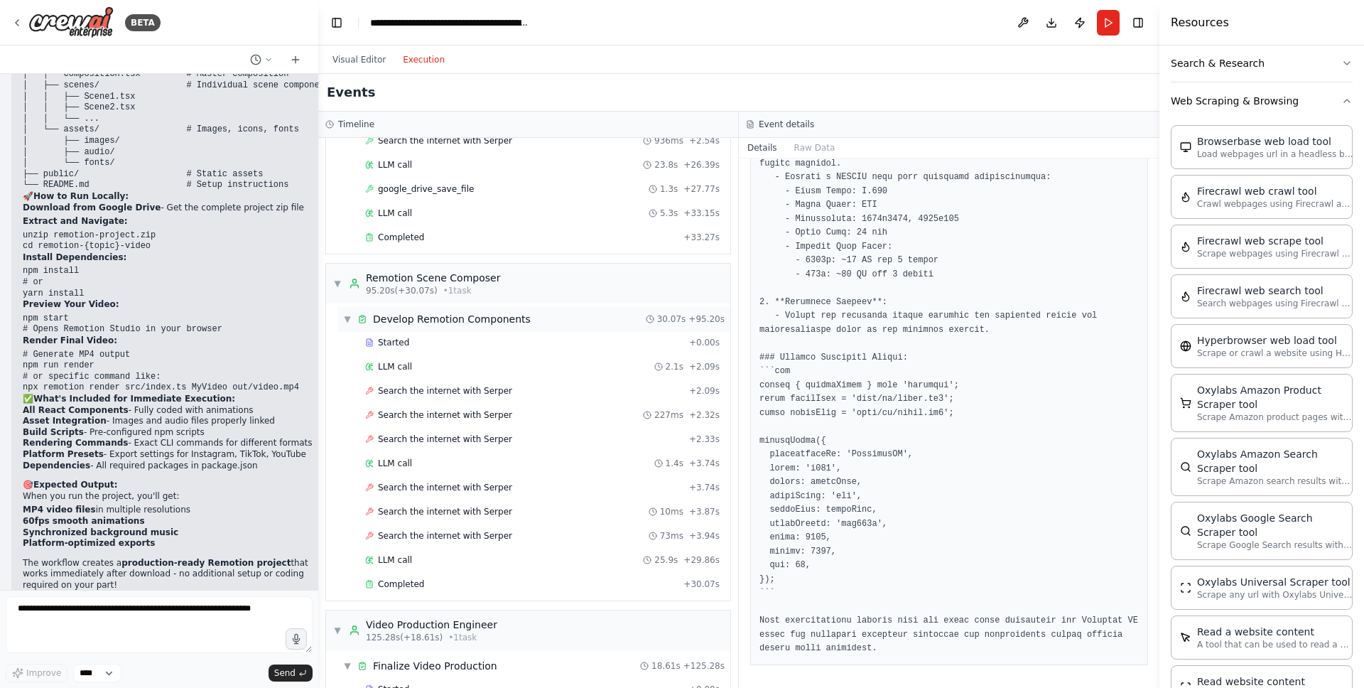
scroll to position [1205, 0]
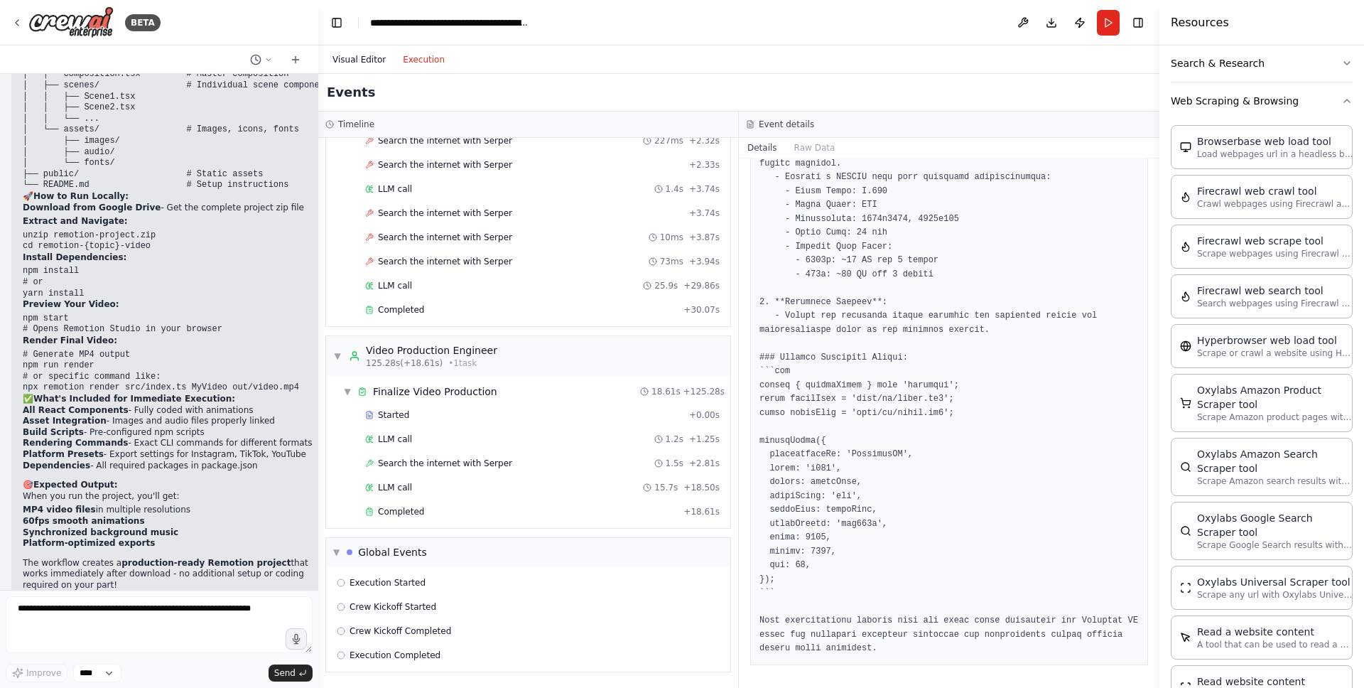
click at [359, 60] on button "Visual Editor" at bounding box center [359, 59] width 70 height 17
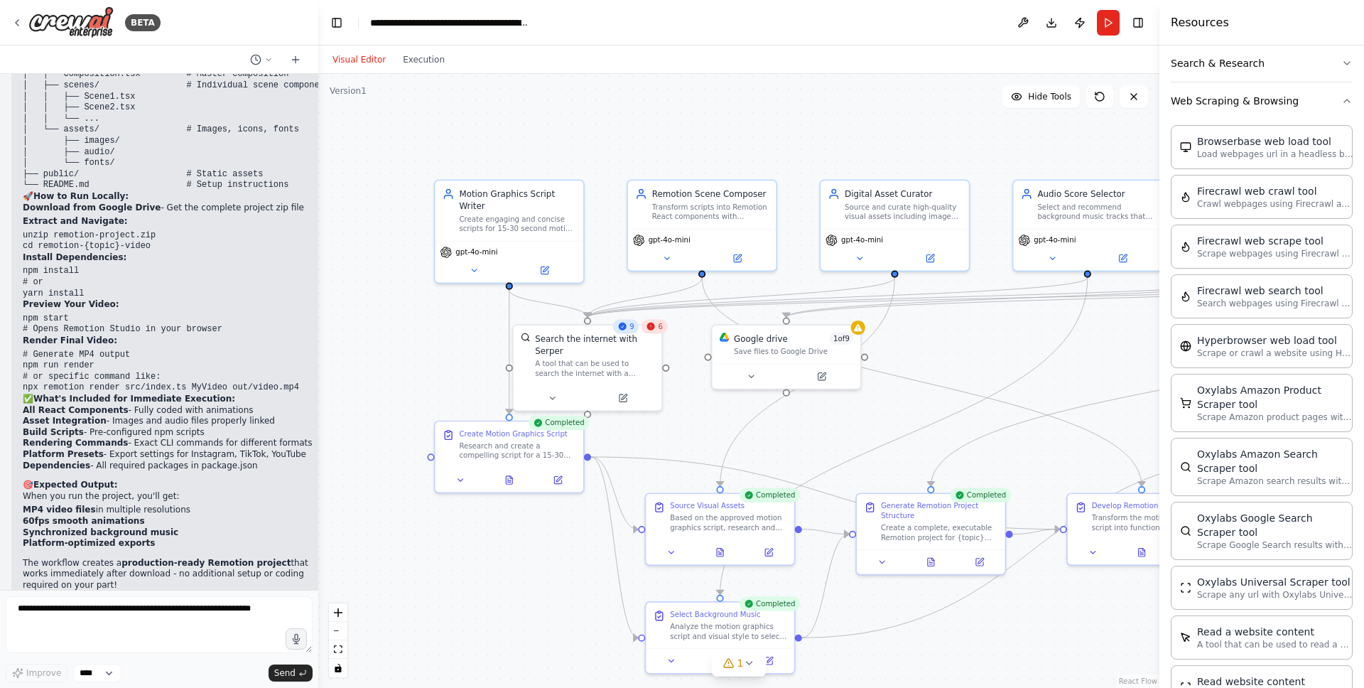
click at [664, 331] on div "6" at bounding box center [655, 326] width 26 height 14
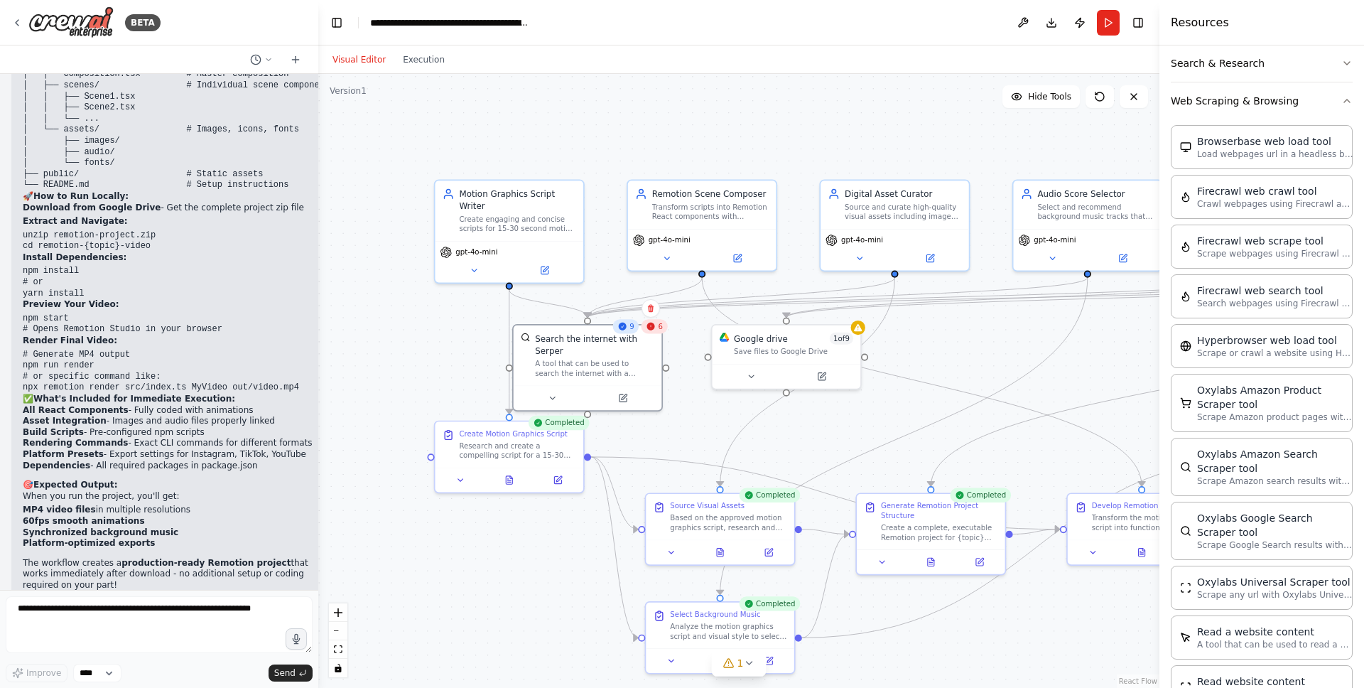
click at [664, 331] on div "6" at bounding box center [655, 326] width 26 height 14
click at [663, 325] on div "6" at bounding box center [655, 326] width 26 height 14
click at [644, 371] on div "A tool that can be used to search the internet with a search_query. Supports di…" at bounding box center [594, 366] width 119 height 19
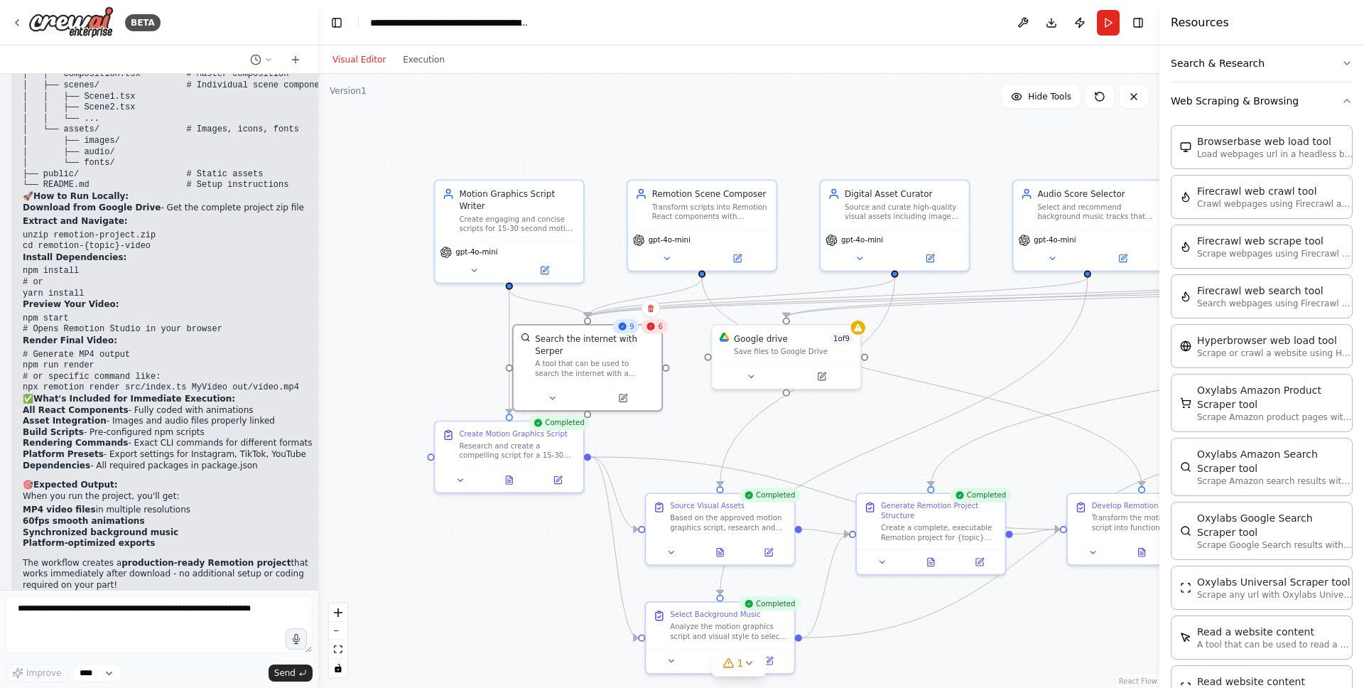
click at [654, 331] on div "6" at bounding box center [655, 326] width 26 height 14
click at [654, 331] on div "6" at bounding box center [660, 326] width 26 height 14
click at [662, 330] on div "6" at bounding box center [660, 326] width 26 height 14
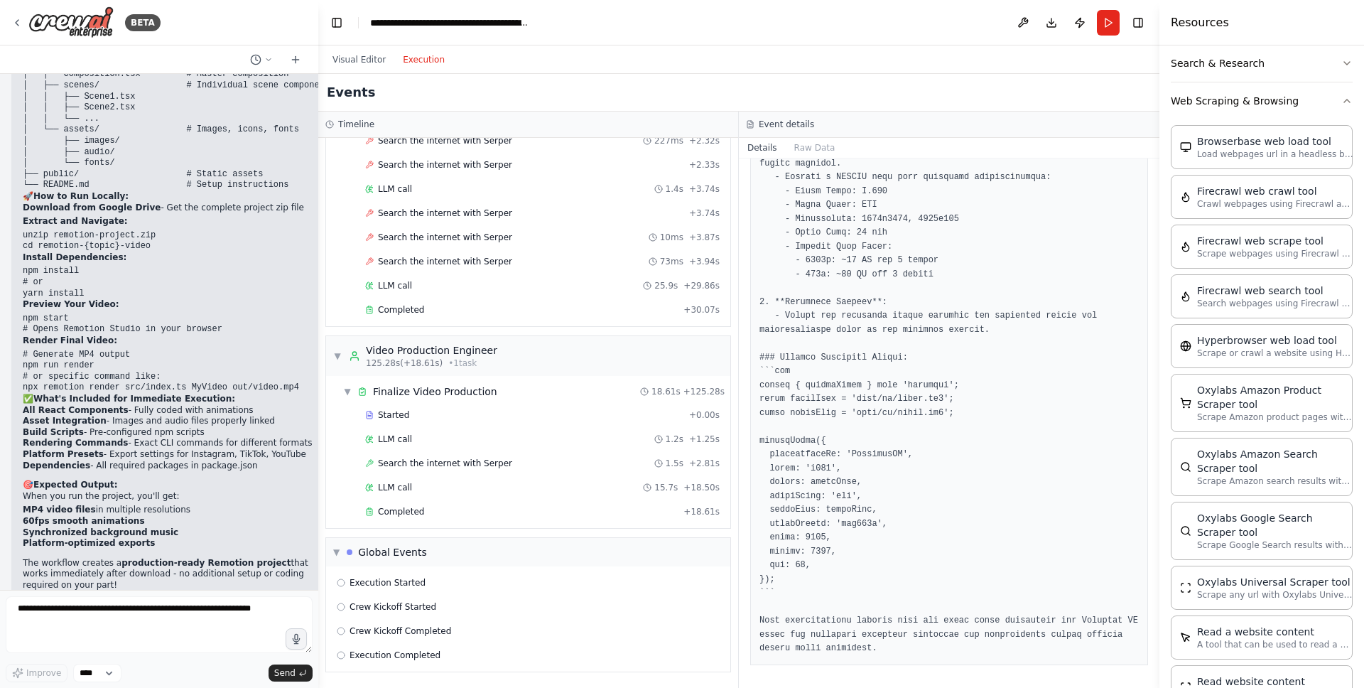
click at [433, 57] on button "Execution" at bounding box center [423, 59] width 59 height 17
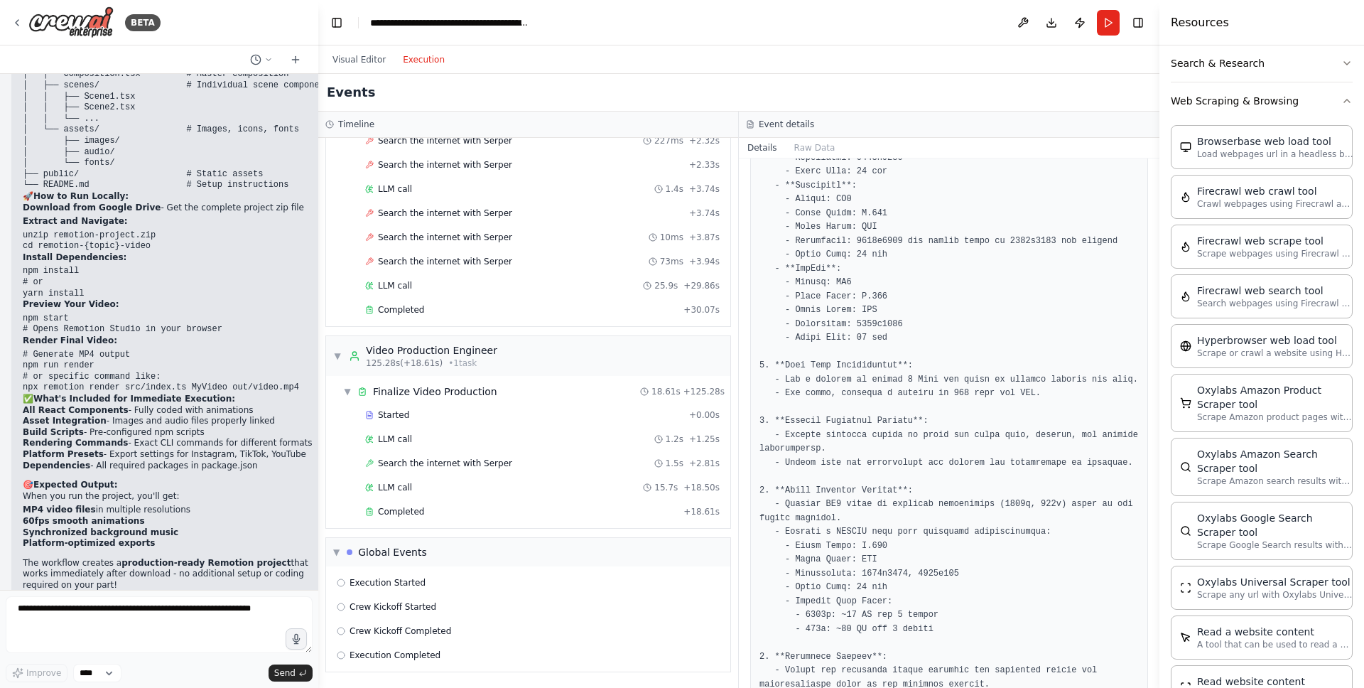
scroll to position [0, 0]
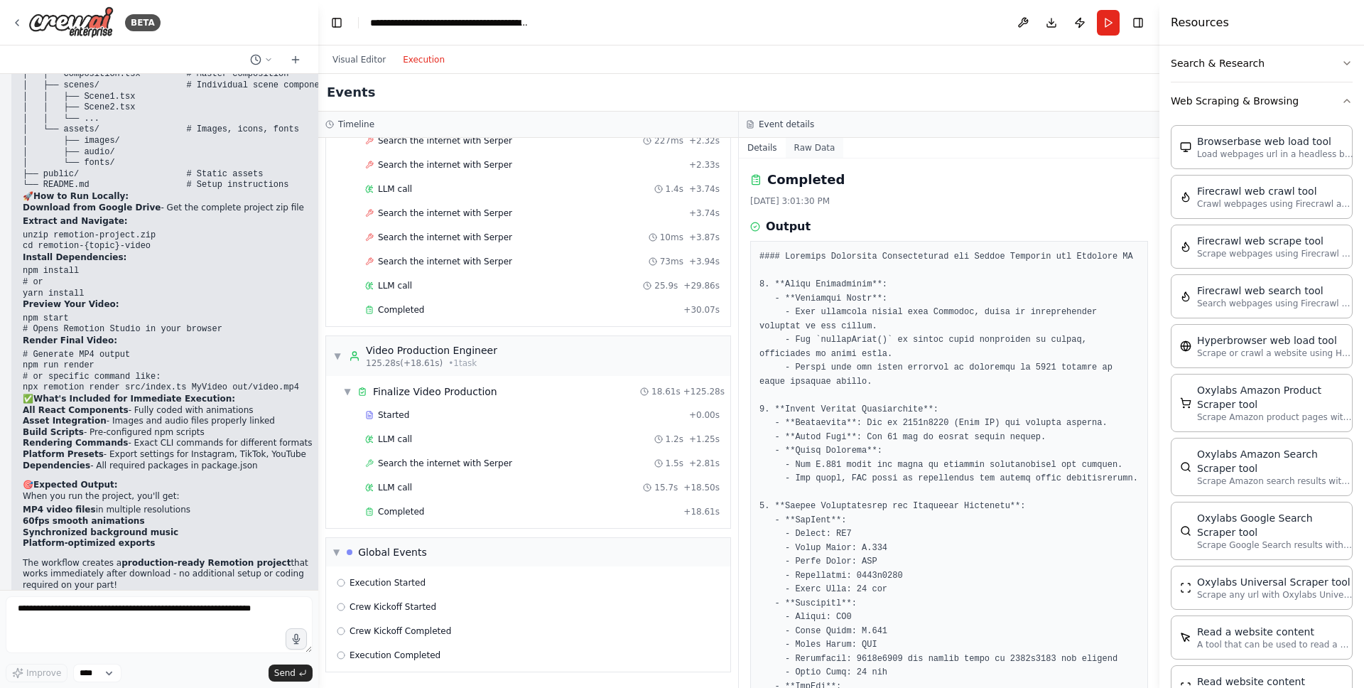
click at [811, 151] on button "Raw Data" at bounding box center [815, 148] width 58 height 20
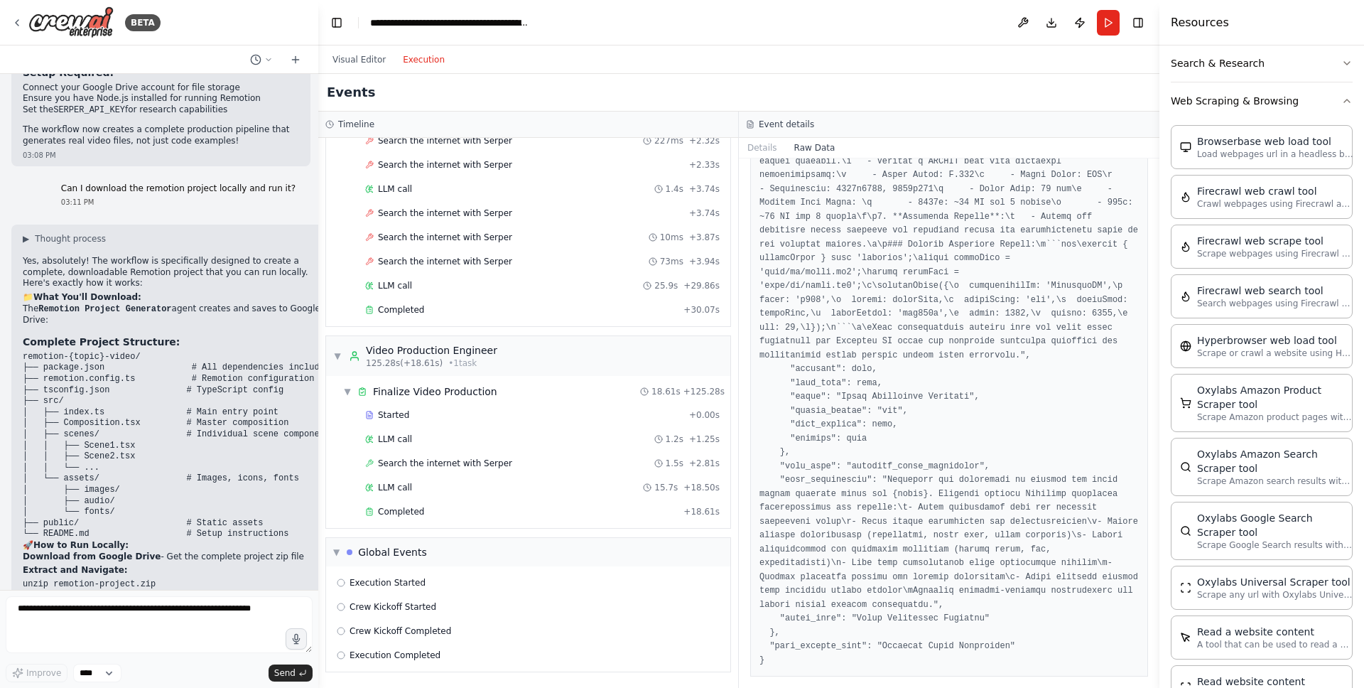
scroll to position [4627, 0]
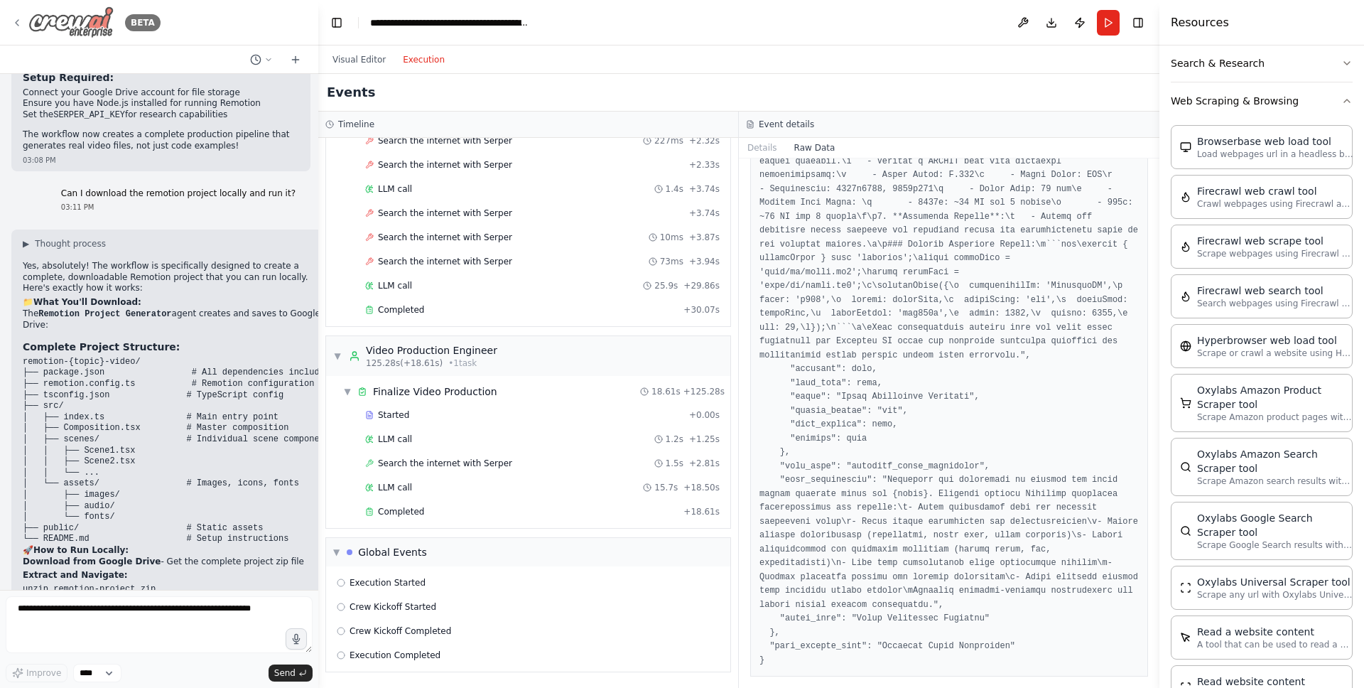
click at [50, 19] on img at bounding box center [70, 22] width 85 height 32
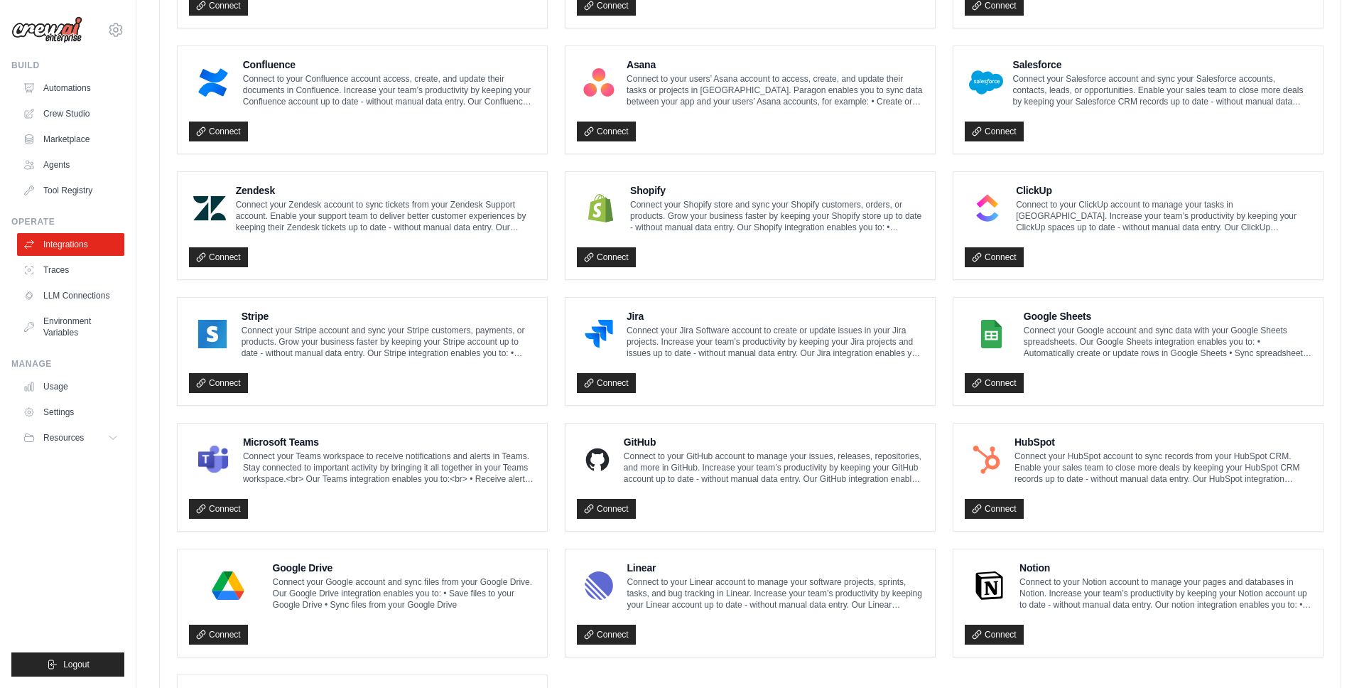
scroll to position [642, 0]
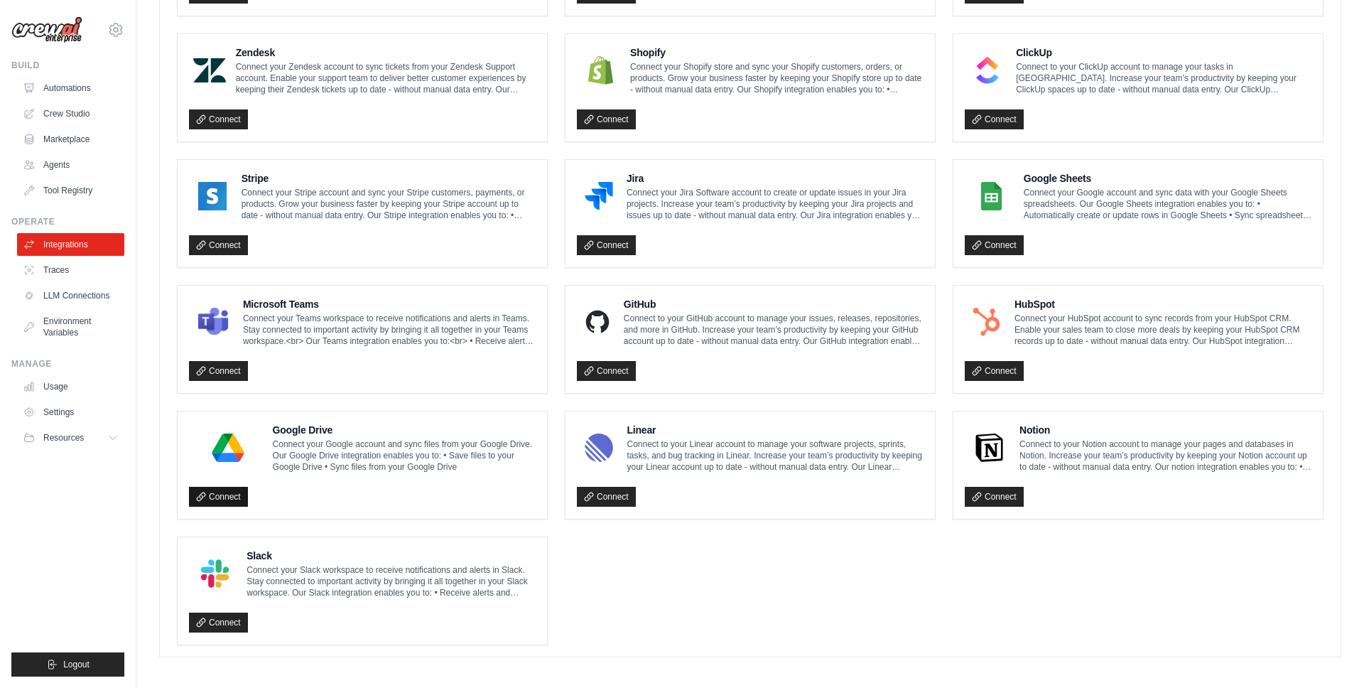
click at [223, 487] on link "Connect" at bounding box center [218, 497] width 59 height 20
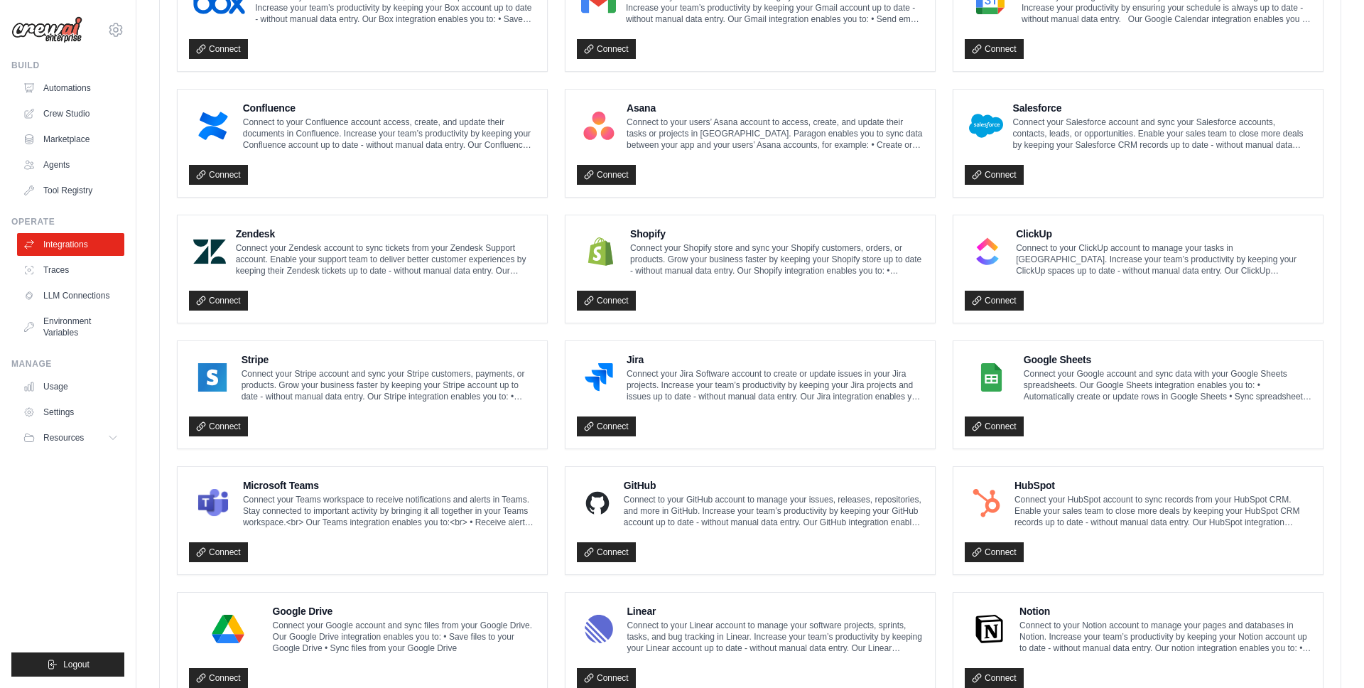
scroll to position [691, 0]
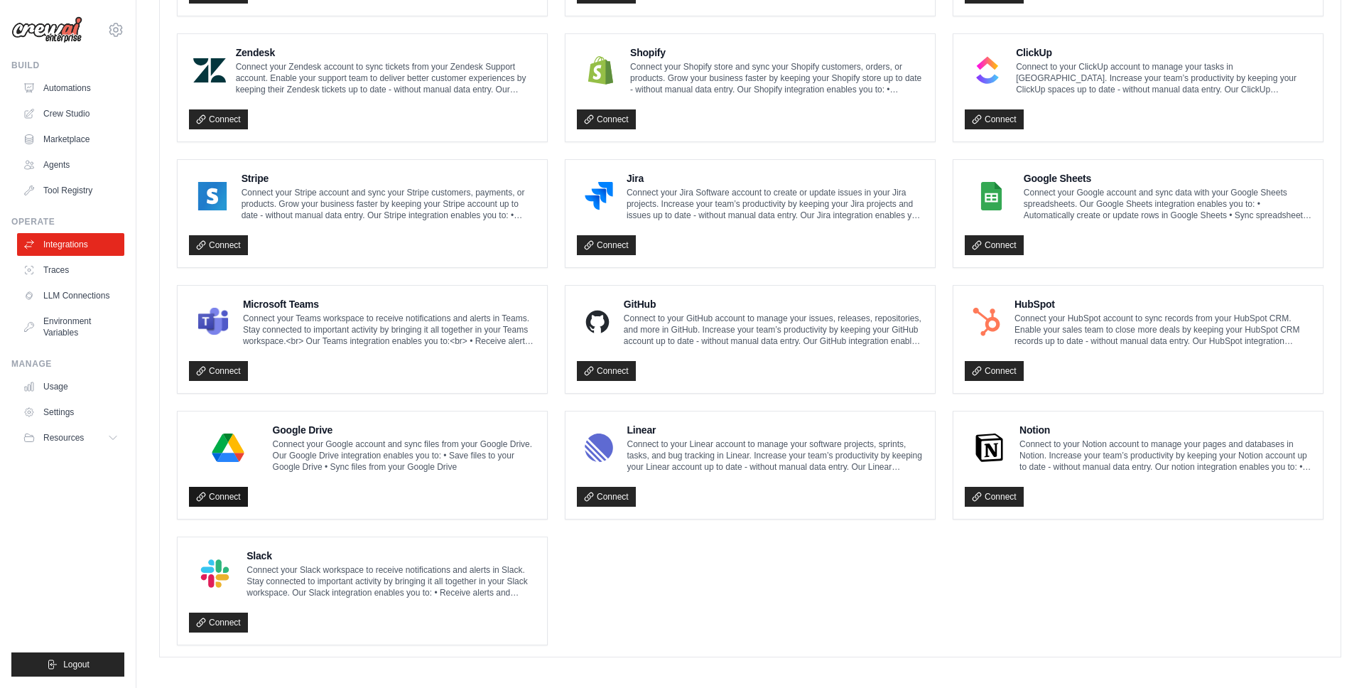
click at [213, 495] on link "Connect" at bounding box center [218, 497] width 59 height 20
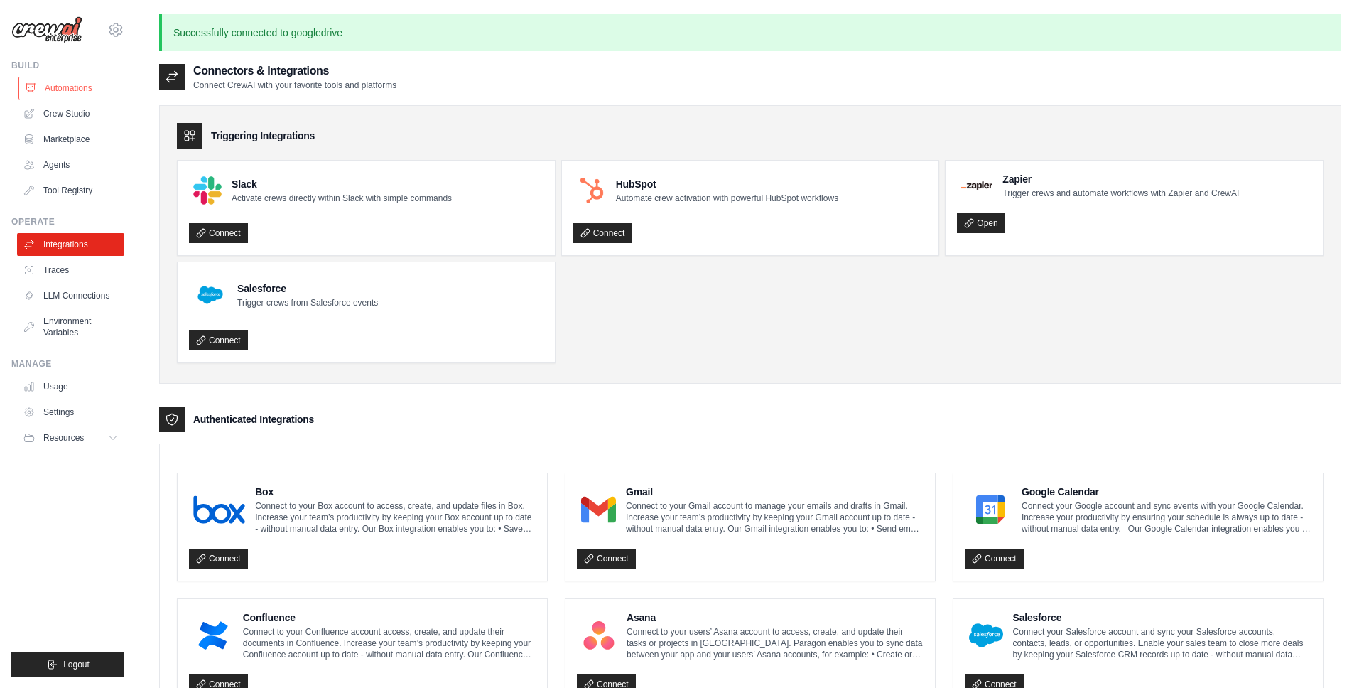
click at [56, 87] on link "Automations" at bounding box center [71, 88] width 107 height 23
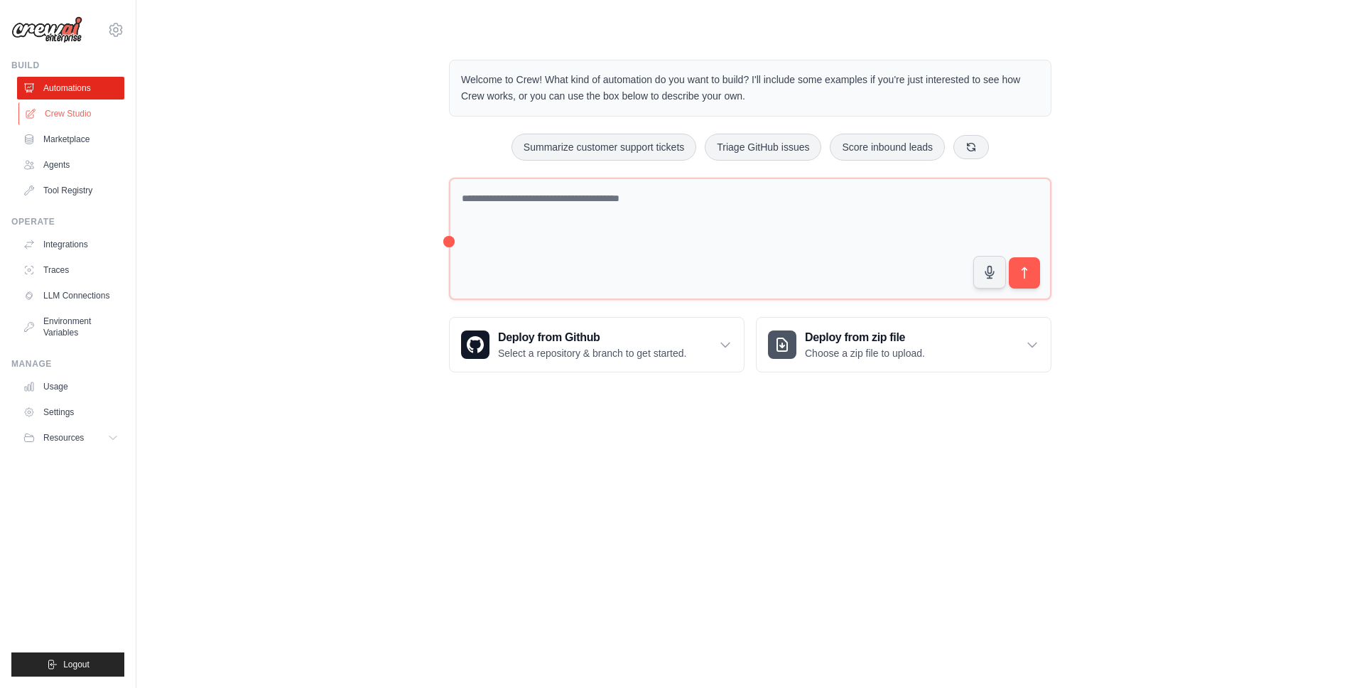
click at [62, 114] on link "Crew Studio" at bounding box center [71, 113] width 107 height 23
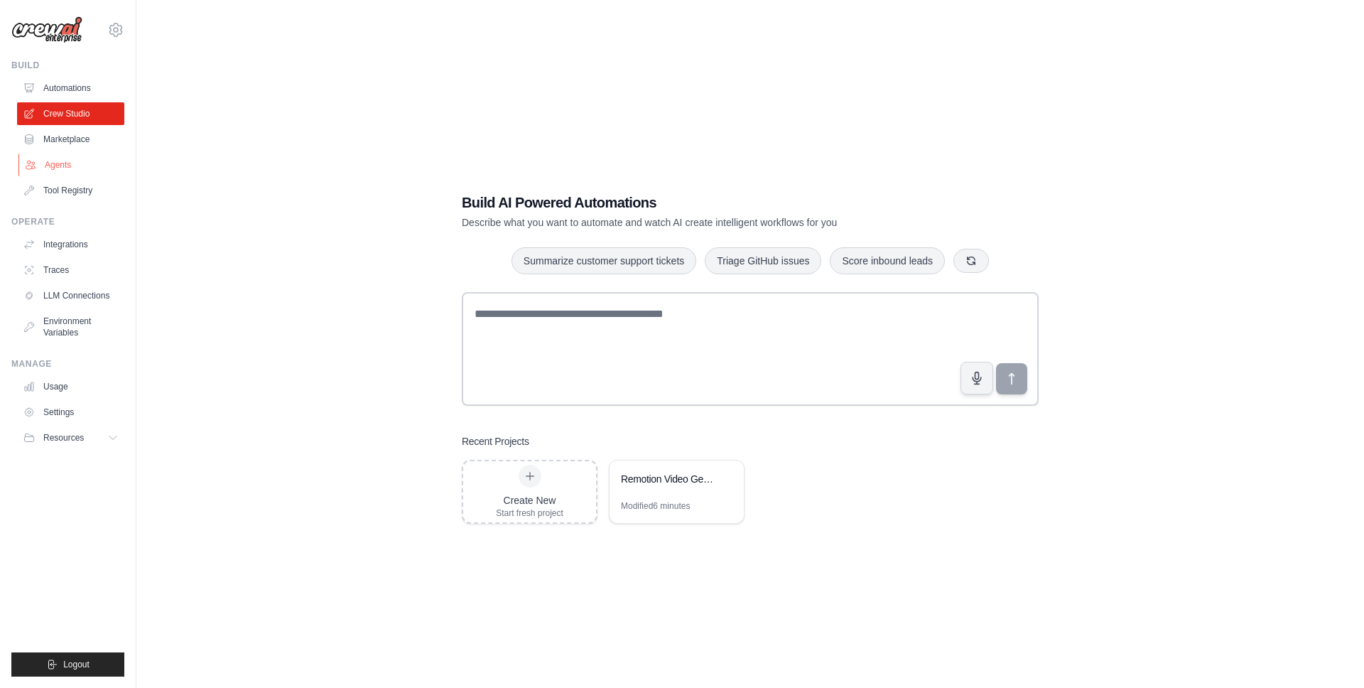
click at [61, 161] on link "Agents" at bounding box center [71, 164] width 107 height 23
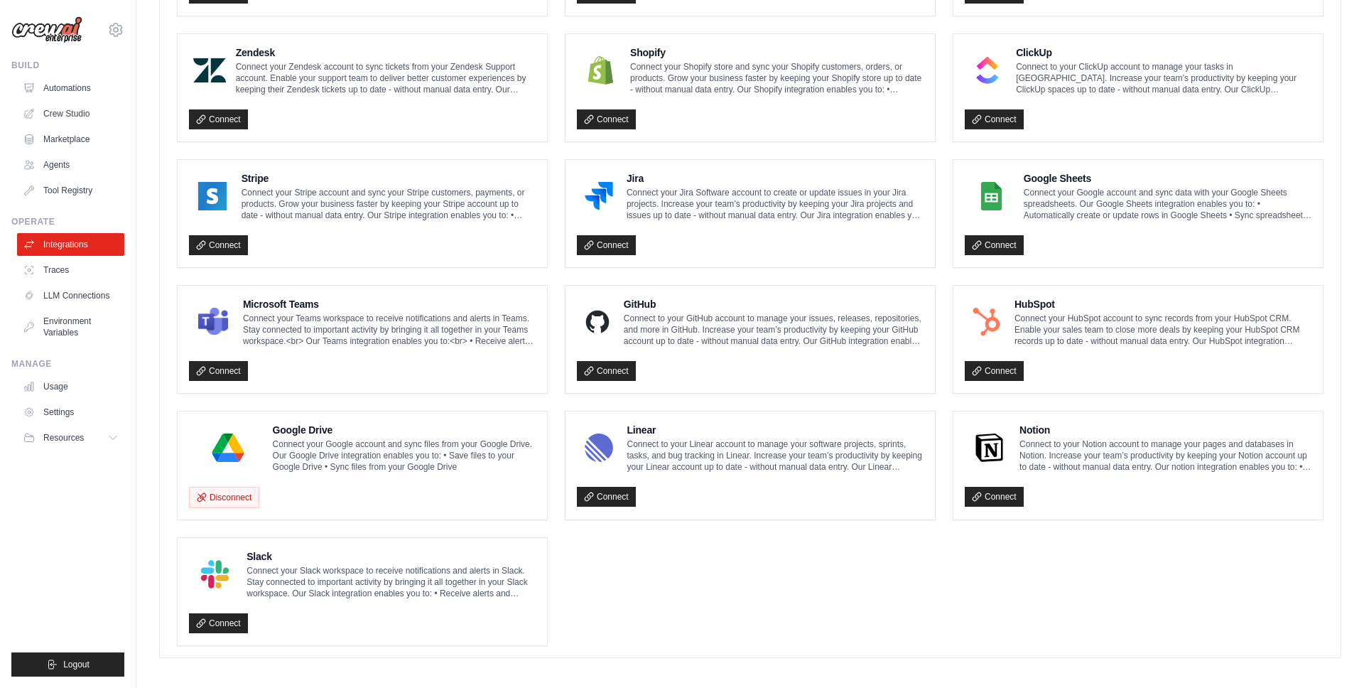
scroll to position [644, 0]
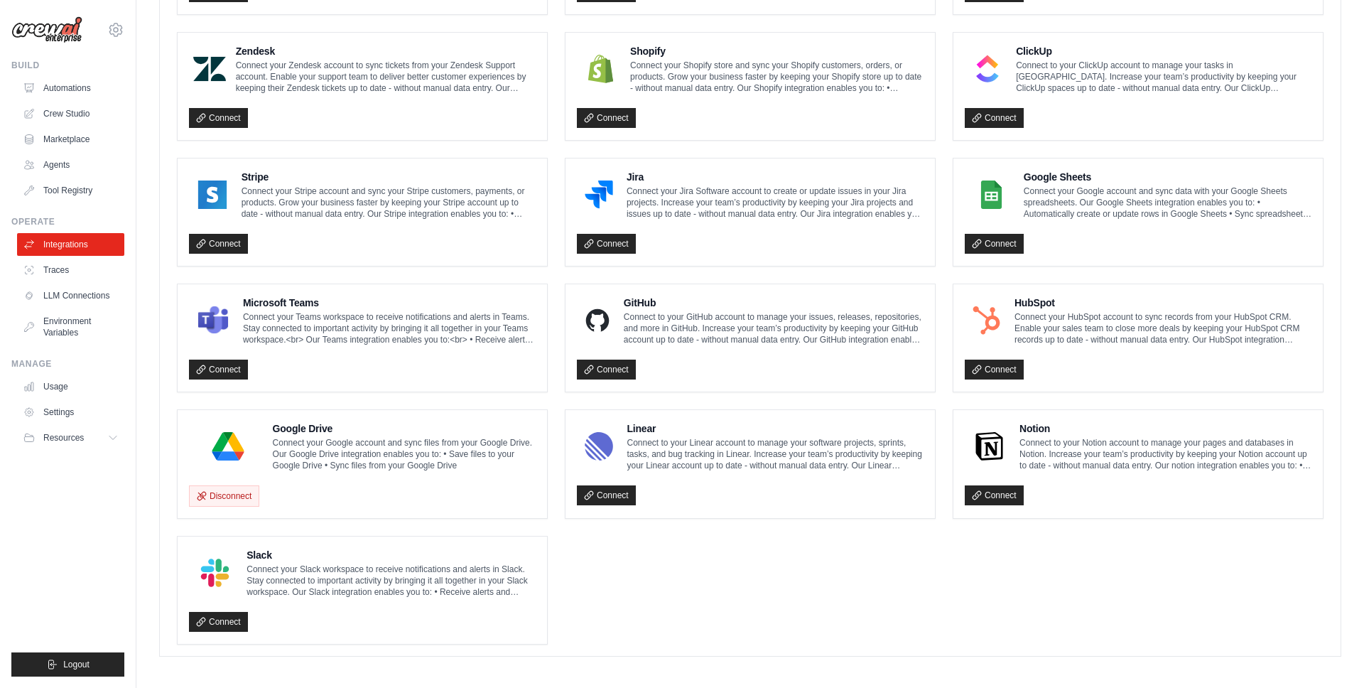
click at [381, 428] on h4 "Google Drive" at bounding box center [404, 428] width 263 height 14
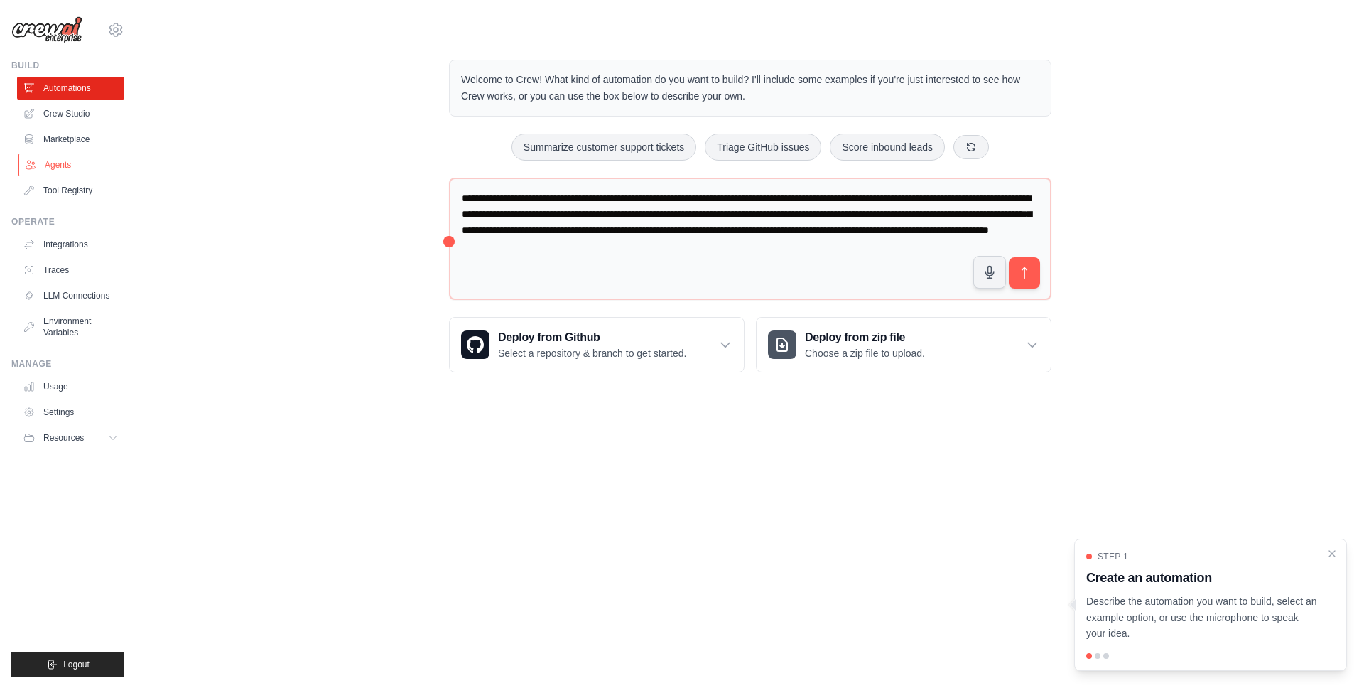
click at [59, 166] on link "Agents" at bounding box center [71, 164] width 107 height 23
